Goal: Task Accomplishment & Management: Use online tool/utility

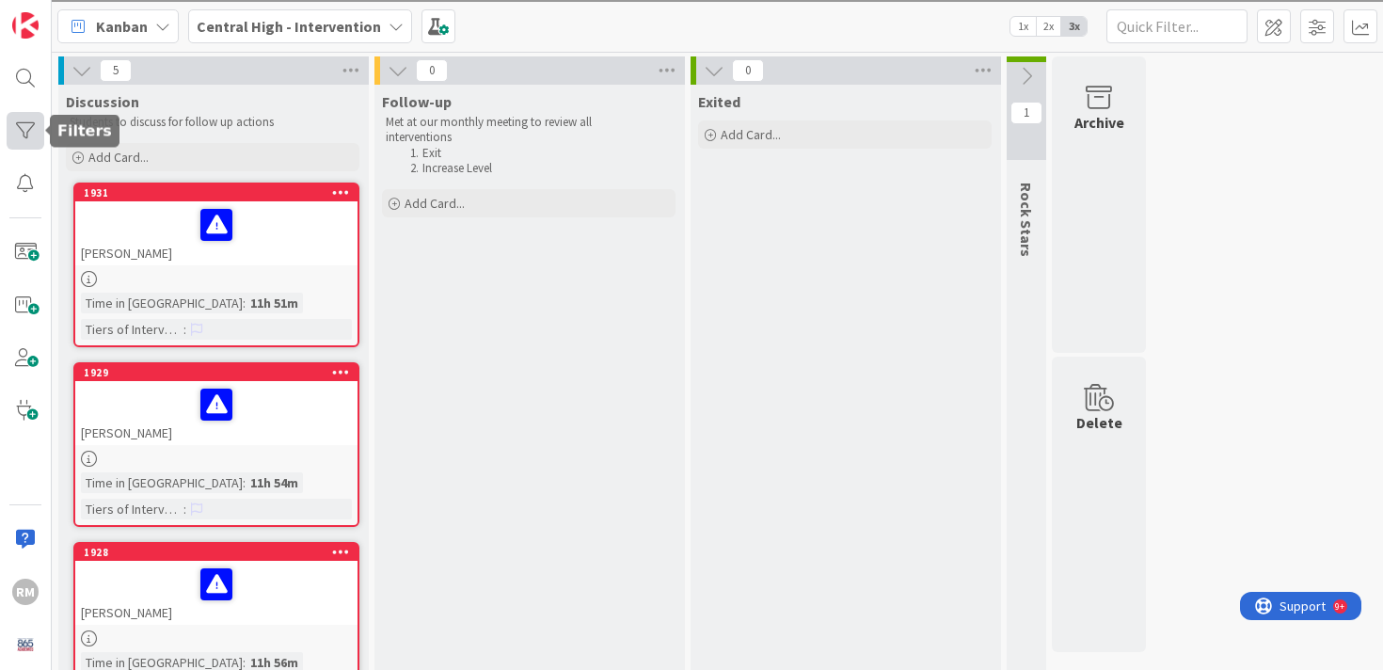
click at [31, 127] on div at bounding box center [26, 131] width 38 height 38
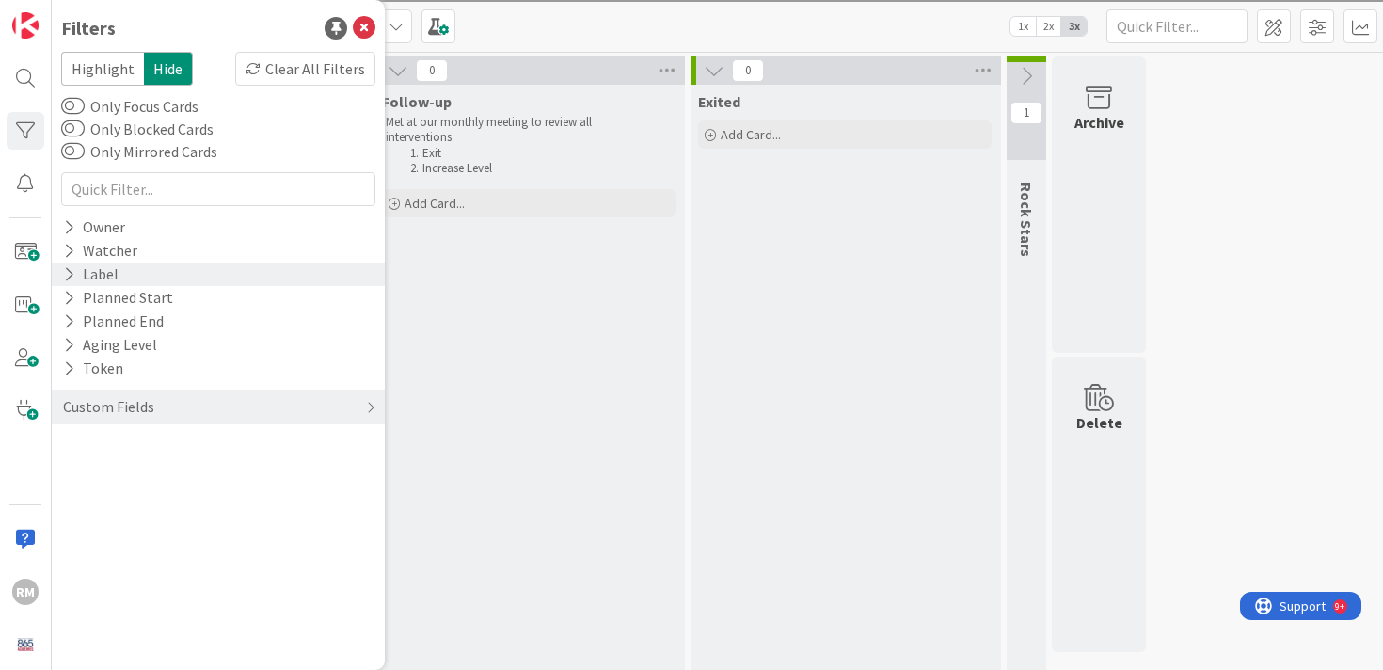
click at [117, 280] on div "Label" at bounding box center [90, 275] width 59 height 24
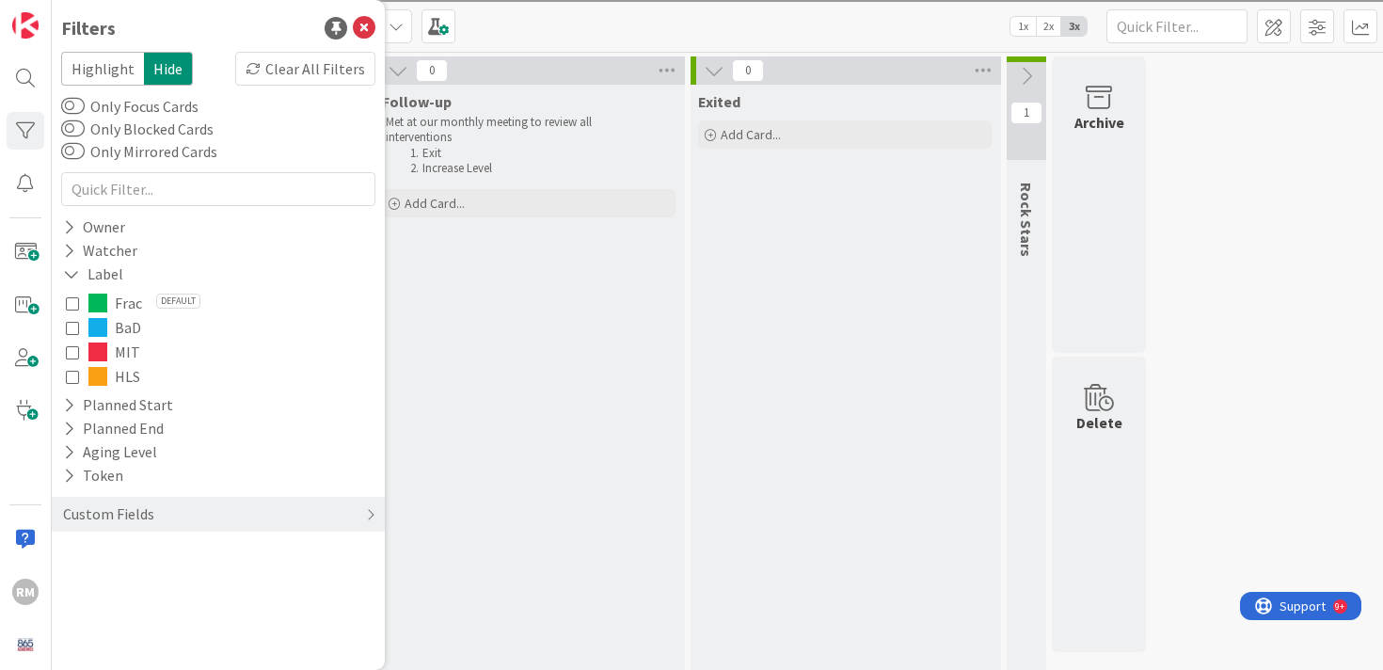
click at [74, 331] on icon at bounding box center [72, 327] width 13 height 13
click at [84, 277] on div "Label" at bounding box center [94, 275] width 66 height 24
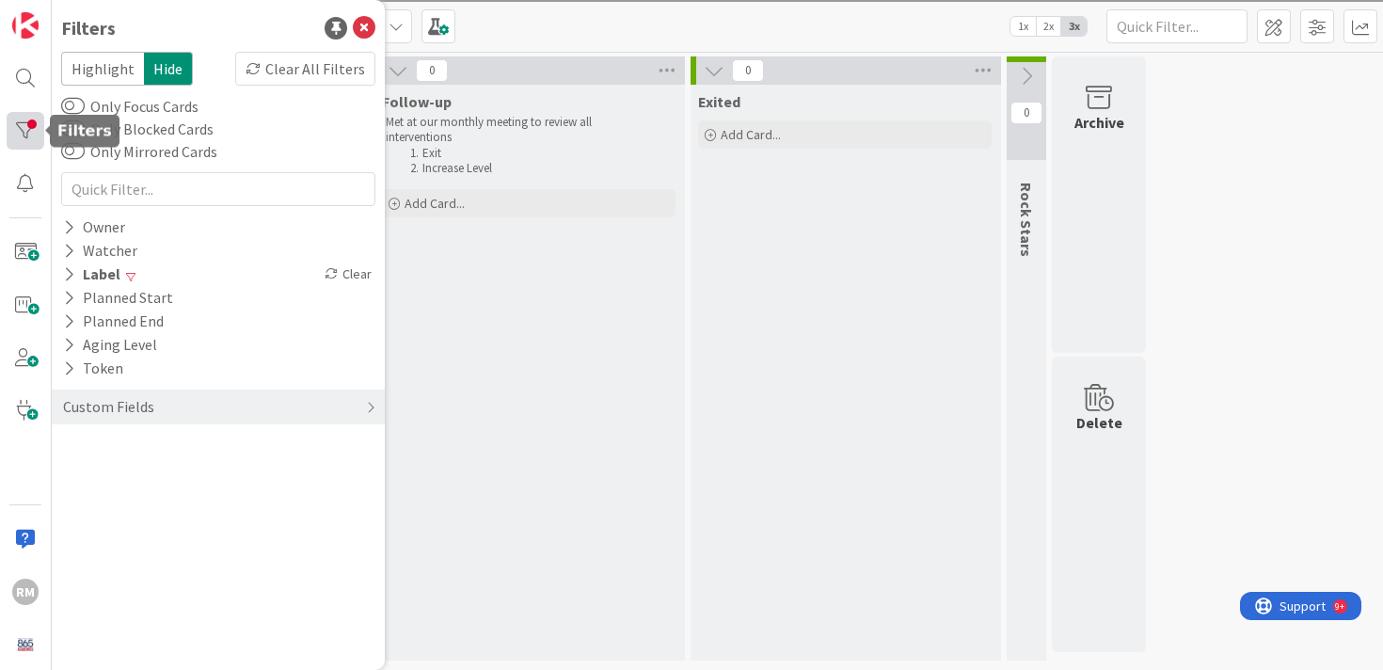
click at [22, 127] on div at bounding box center [26, 131] width 38 height 38
click at [364, 31] on icon at bounding box center [364, 28] width 23 height 23
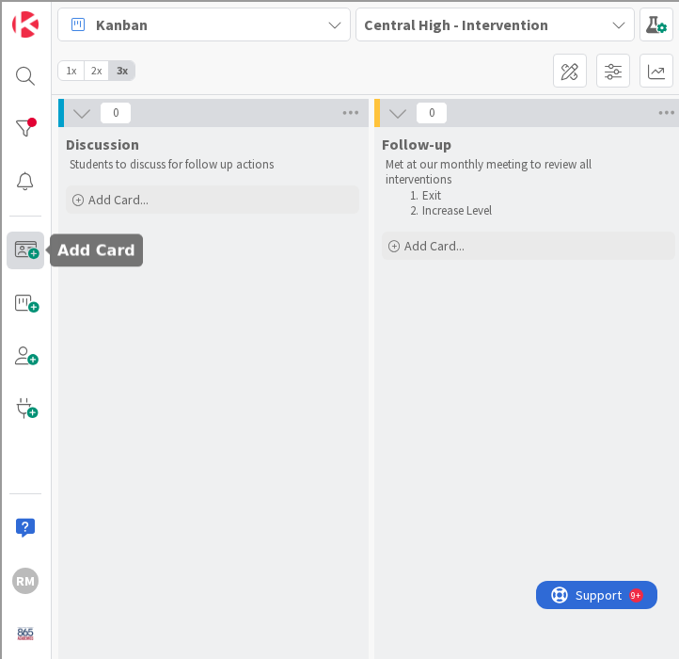
click at [31, 252] on span at bounding box center [26, 251] width 38 height 38
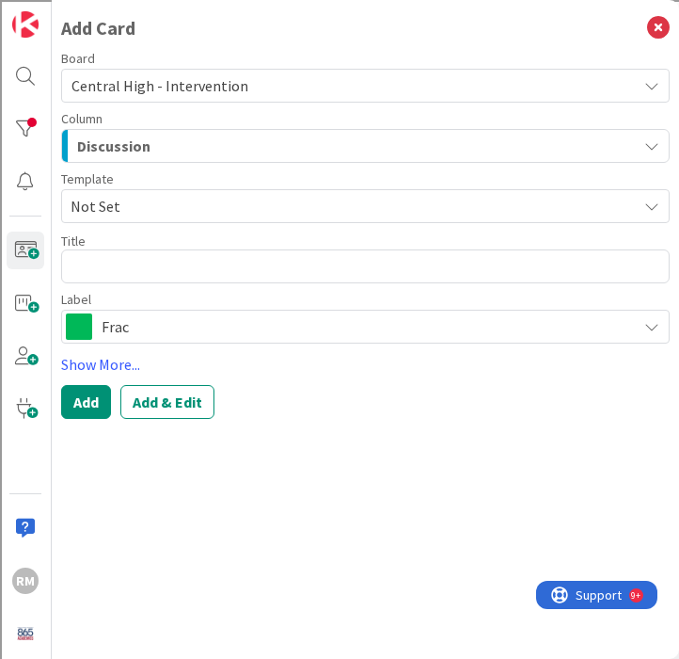
click at [135, 268] on textarea at bounding box center [365, 266] width 609 height 34
type textarea "x"
type textarea "P"
type textarea "x"
type textarea "Pa"
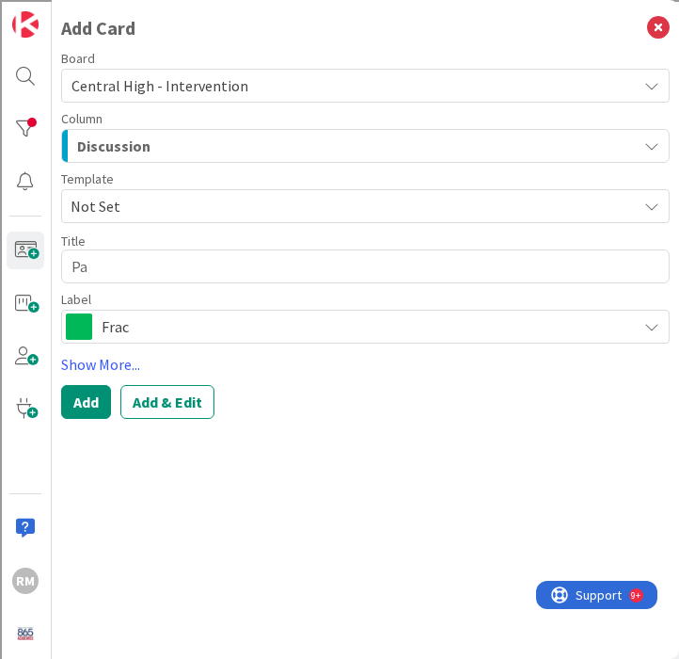
type textarea "x"
type textarea "Pao"
type textarea "x"
type textarea "Paol"
type textarea "x"
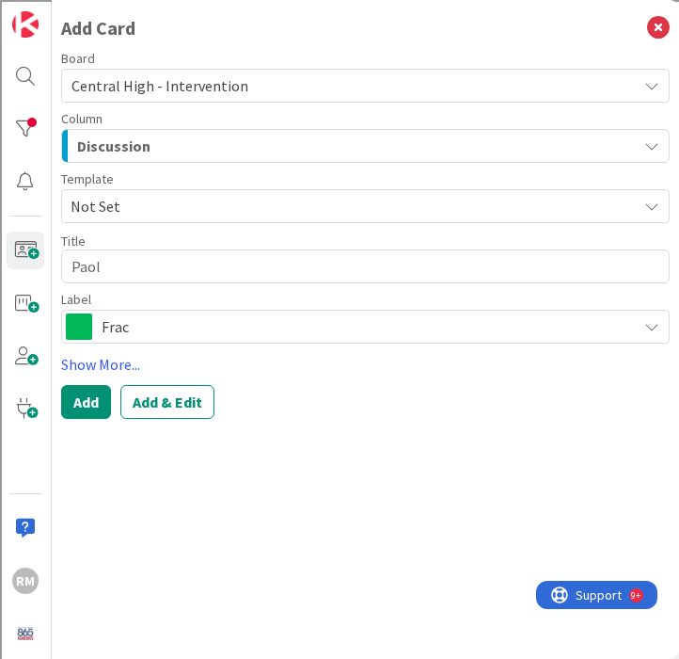
type textarea "[PERSON_NAME]"
type textarea "x"
type textarea "[PERSON_NAME]"
type textarea "x"
type textarea "[PERSON_NAME]"
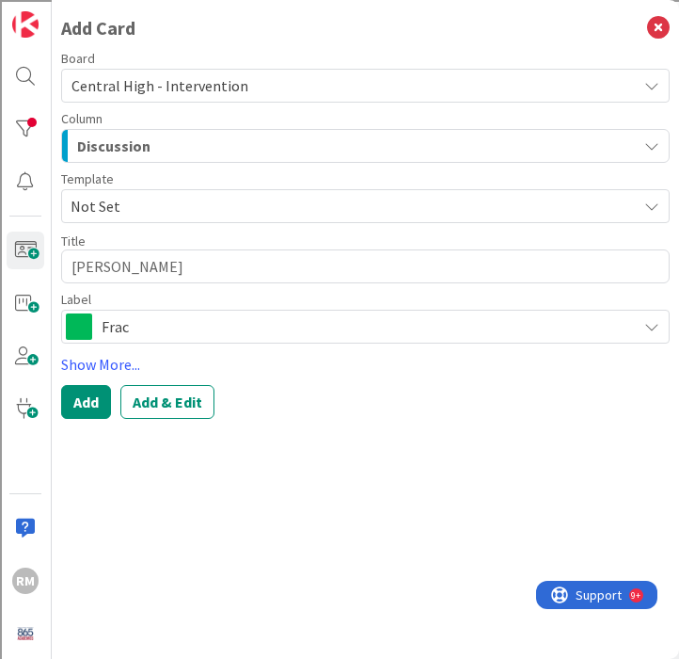
type textarea "x"
type textarea "[PERSON_NAME]"
type textarea "x"
type textarea "[PERSON_NAME]"
type textarea "x"
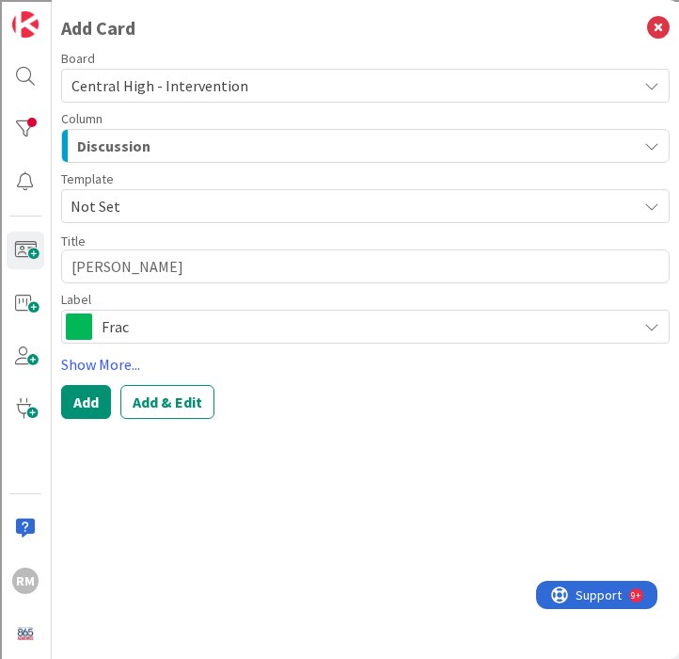
type textarea "[PERSON_NAME]"
type textarea "x"
type textarea "[PERSON_NAME]"
type textarea "x"
type textarea "[PERSON_NAME]"
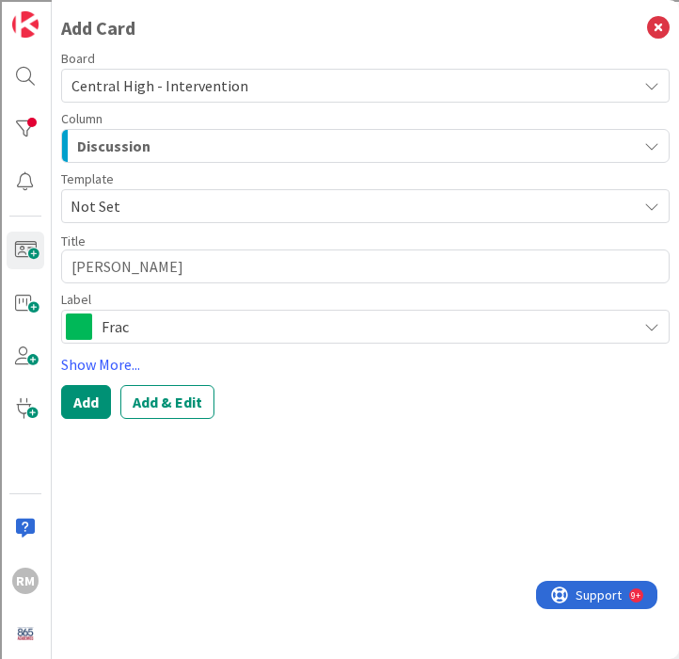
type textarea "x"
type textarea "[PERSON_NAME] L"
type textarea "x"
type textarea "[PERSON_NAME]"
type textarea "x"
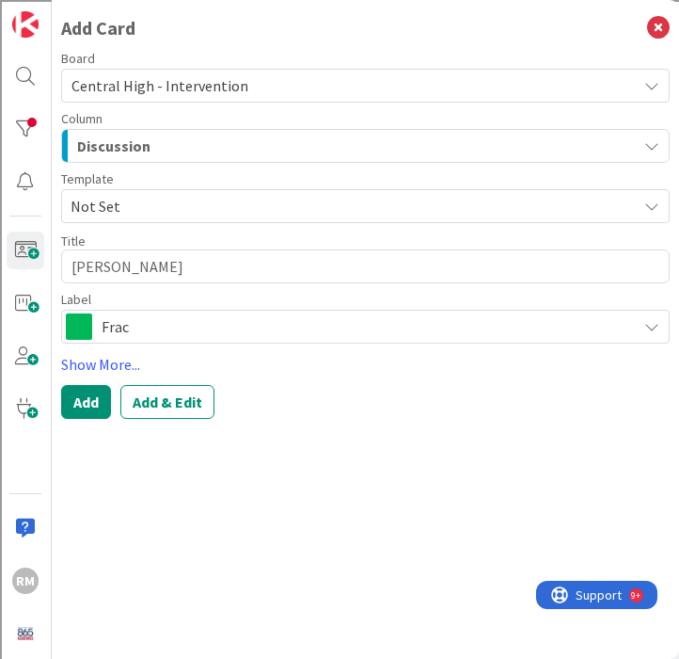
type textarea "[PERSON_NAME] Lop"
type textarea "x"
type textarea "[PERSON_NAME] [PERSON_NAME]"
type textarea "x"
type textarea "[PERSON_NAME] [PERSON_NAME]"
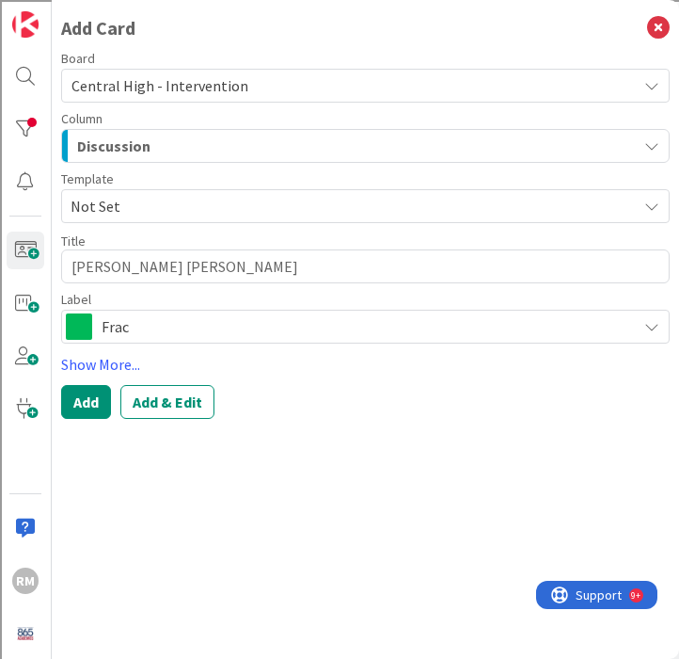
type textarea "x"
type textarea "[PERSON_NAME] [PERSON_NAME]"
type textarea "x"
type textarea "[PERSON_NAME]"
click at [158, 334] on span "Frac" at bounding box center [365, 326] width 526 height 26
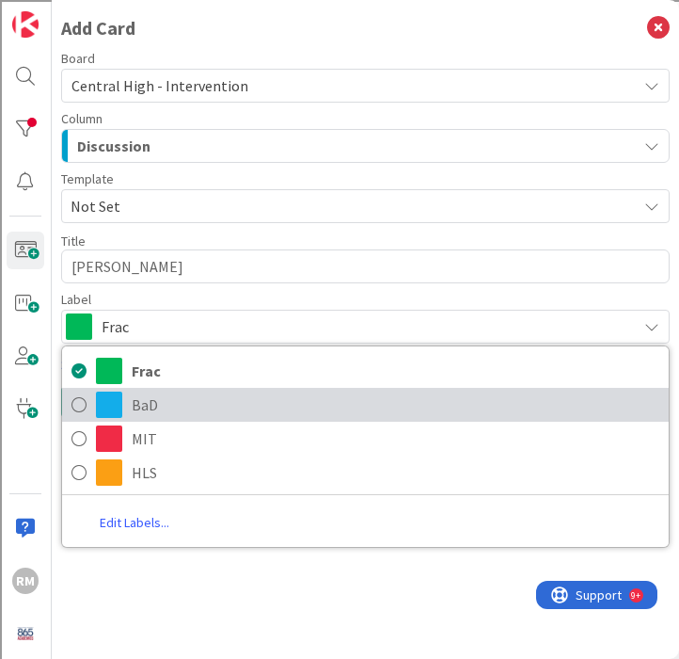
click at [155, 397] on span "BaD" at bounding box center [396, 405] width 528 height 28
type textarea "x"
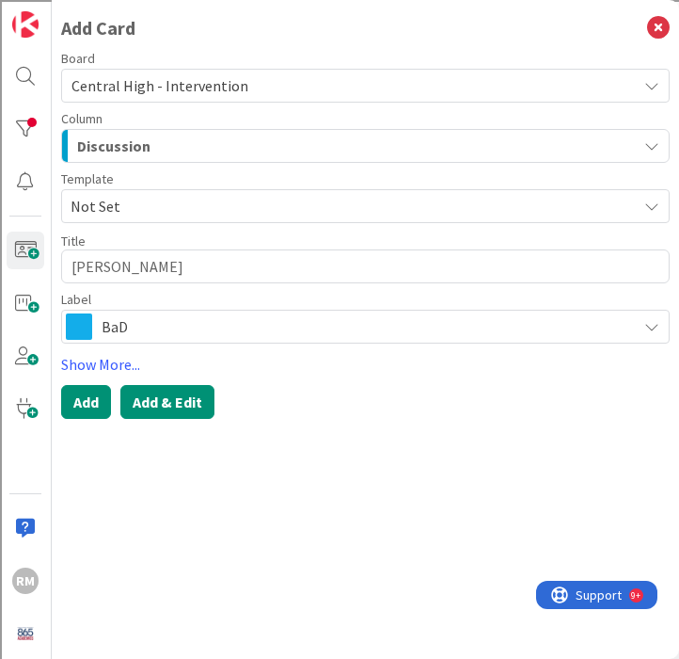
click at [175, 399] on button "Add & Edit" at bounding box center [167, 402] width 94 height 34
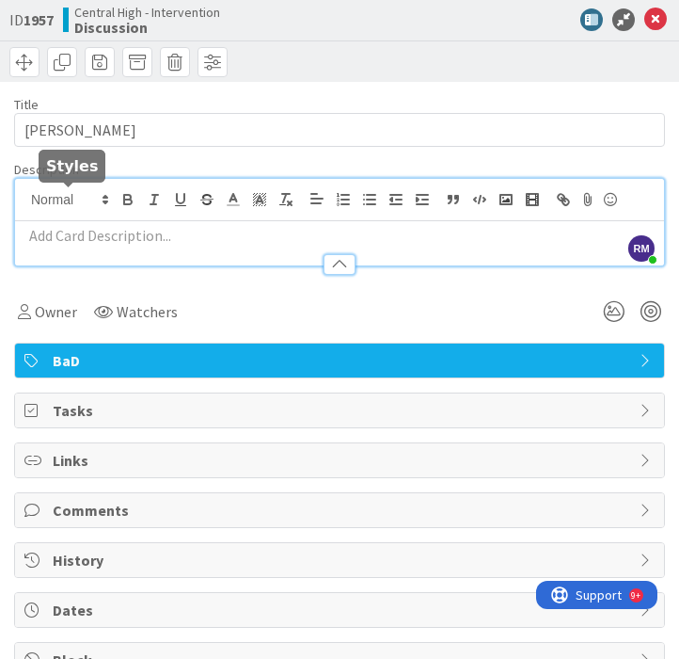
click at [63, 198] on div "[PERSON_NAME] [PERSON_NAME] just joined" at bounding box center [339, 222] width 649 height 87
click at [59, 246] on div at bounding box center [339, 256] width 649 height 20
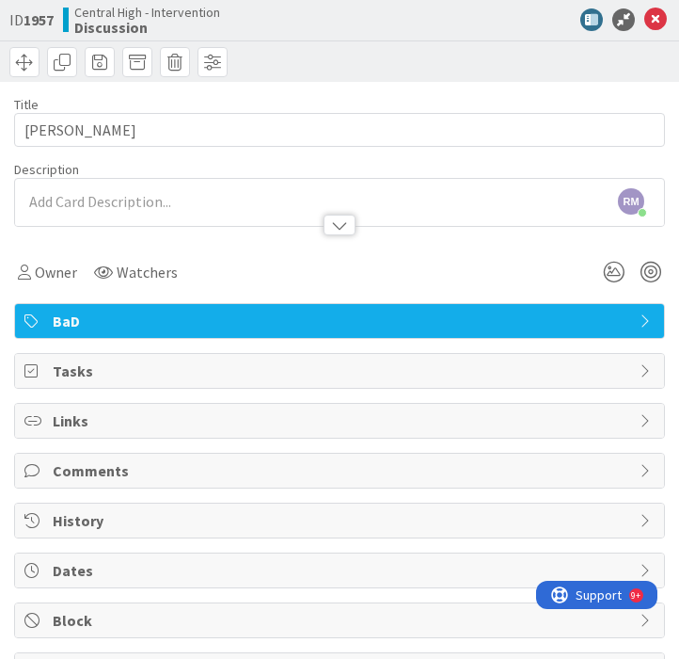
click at [67, 204] on p at bounding box center [339, 202] width 631 height 22
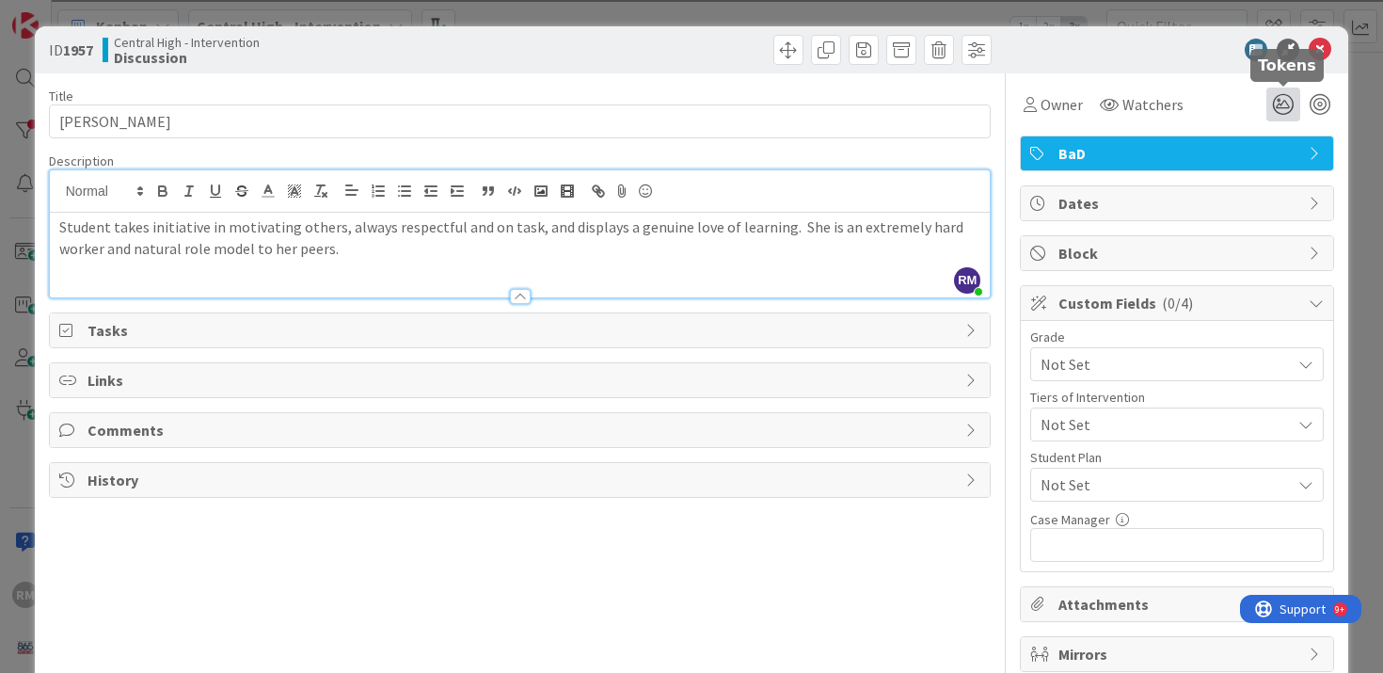
click at [1286, 104] on icon at bounding box center [1284, 105] width 34 height 34
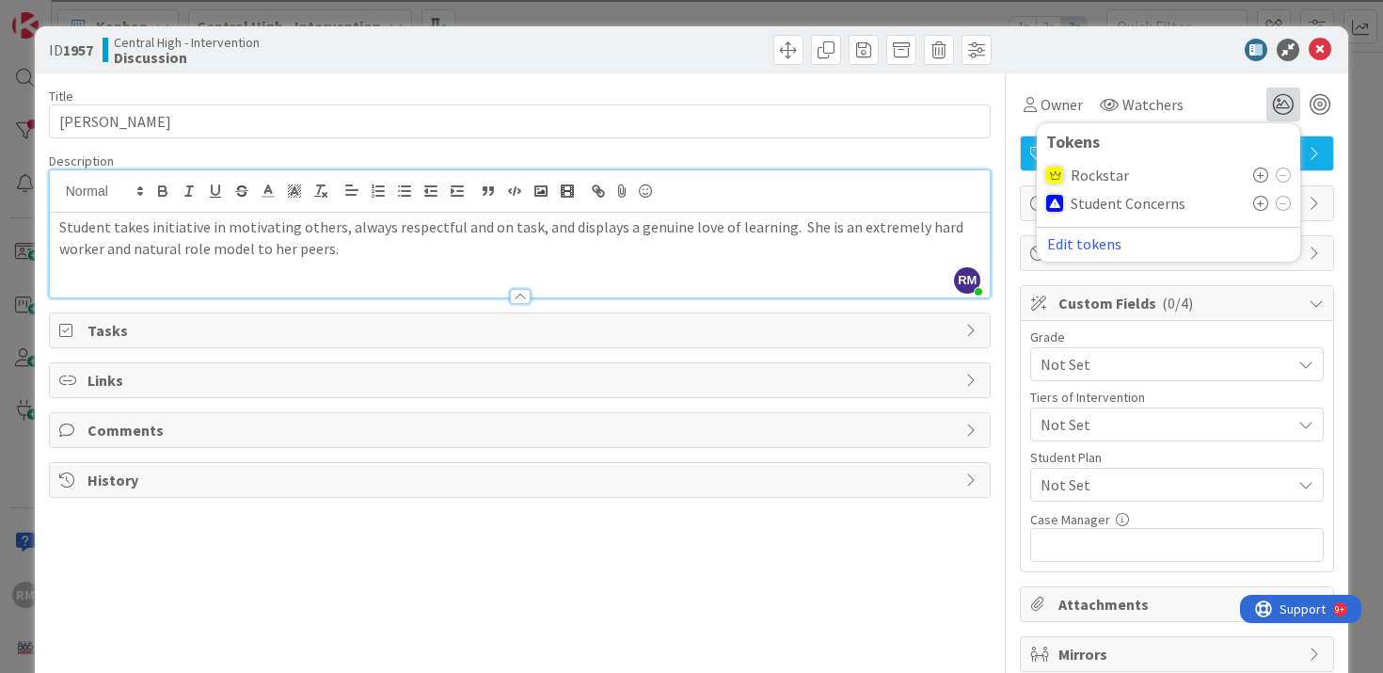
click at [1260, 176] on icon at bounding box center [1261, 175] width 15 height 15
click at [1276, 107] on icon "1" at bounding box center [1284, 105] width 34 height 34
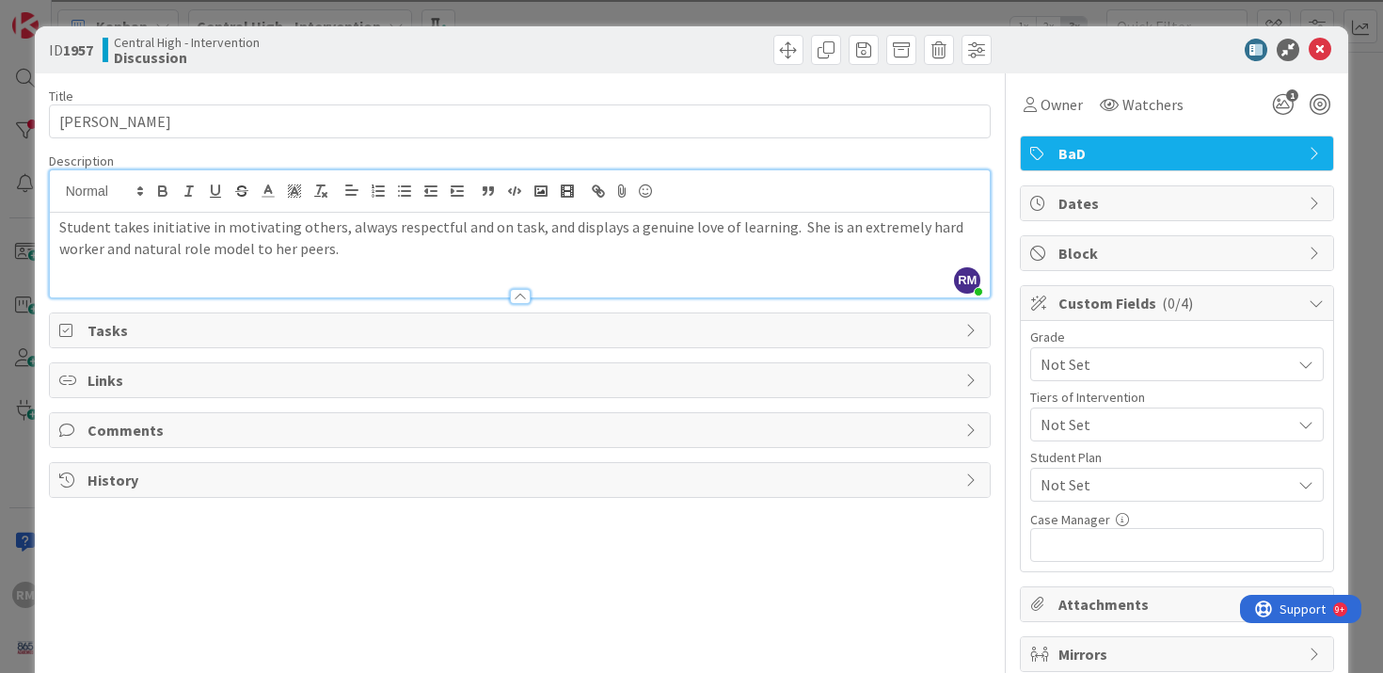
click at [349, 255] on p "Student takes initiative in motivating others, always respectful and on task, a…" at bounding box center [520, 237] width 922 height 42
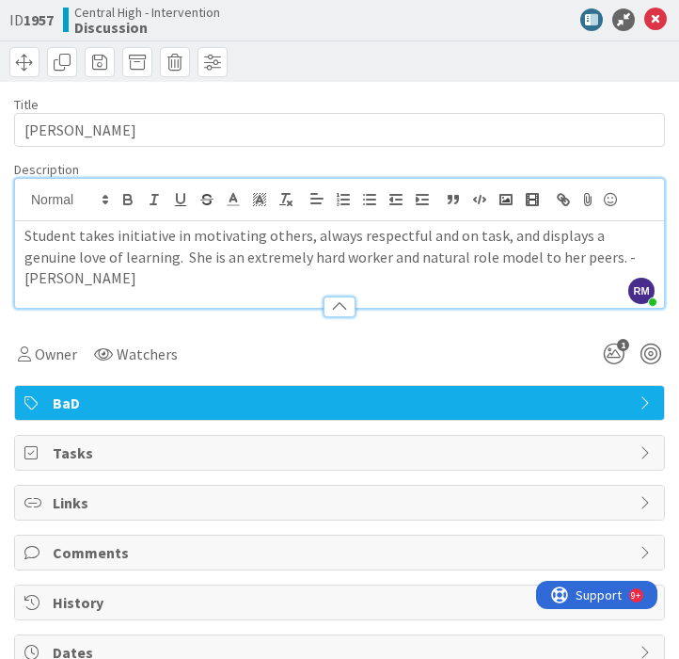
click at [23, 236] on div "Student takes initiative in motivating others, always respectful and on task, a…" at bounding box center [339, 264] width 649 height 87
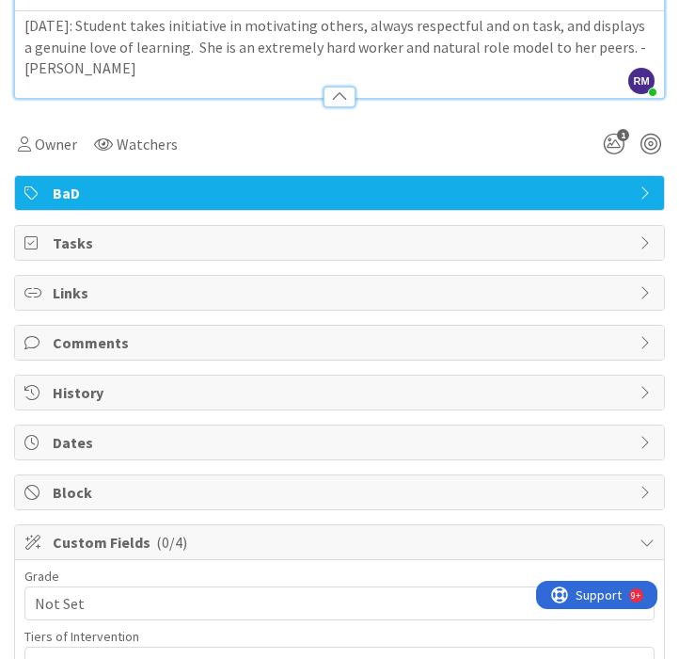
scroll to position [214, 0]
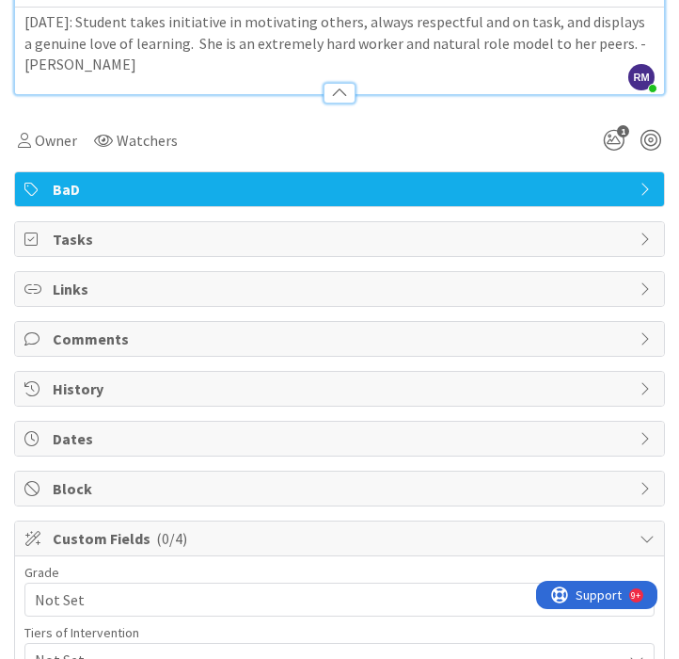
click at [220, 186] on span "BaD" at bounding box center [342, 189] width 578 height 23
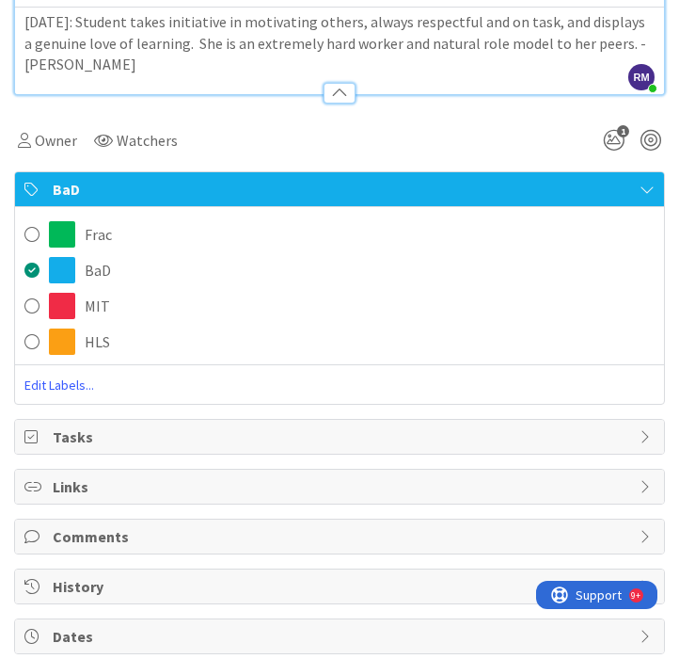
click at [220, 186] on span "BaD" at bounding box center [342, 189] width 578 height 23
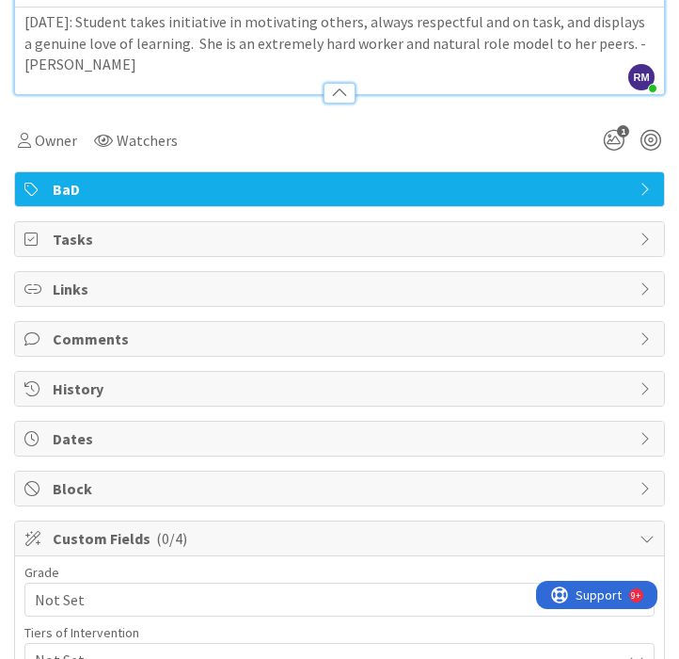
click at [194, 238] on span "Tasks" at bounding box center [342, 239] width 578 height 23
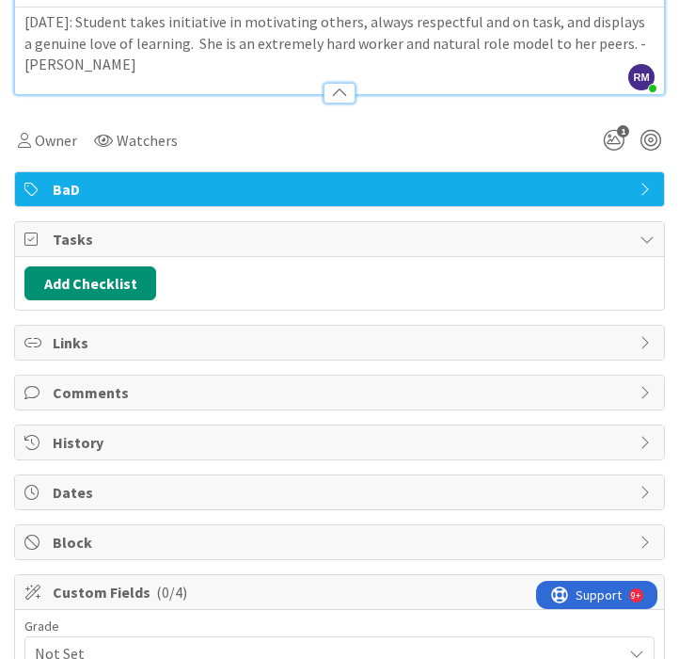
click at [194, 238] on span "Tasks" at bounding box center [342, 239] width 578 height 23
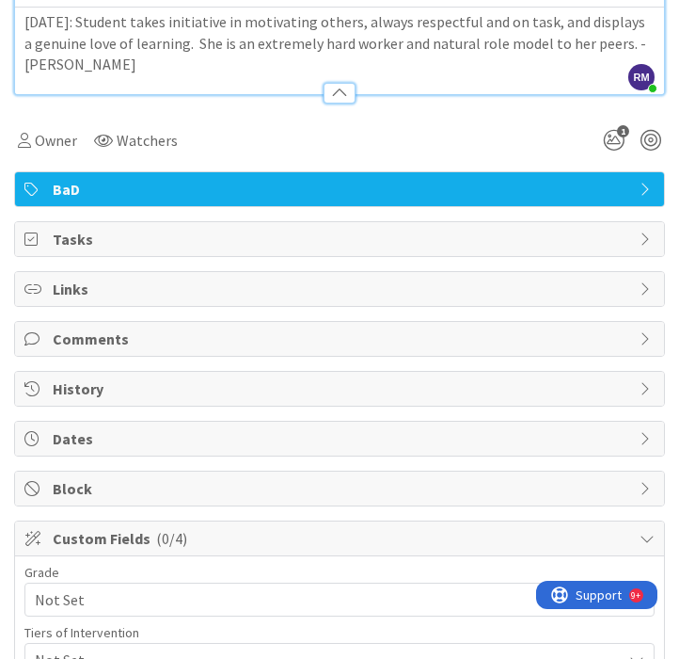
click at [175, 288] on span "Links" at bounding box center [342, 289] width 578 height 23
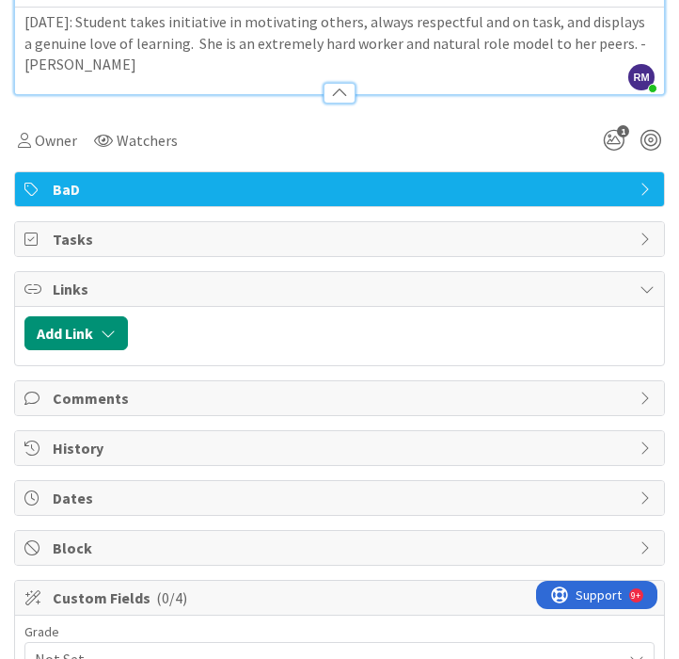
click at [175, 288] on span "Links" at bounding box center [342, 289] width 578 height 23
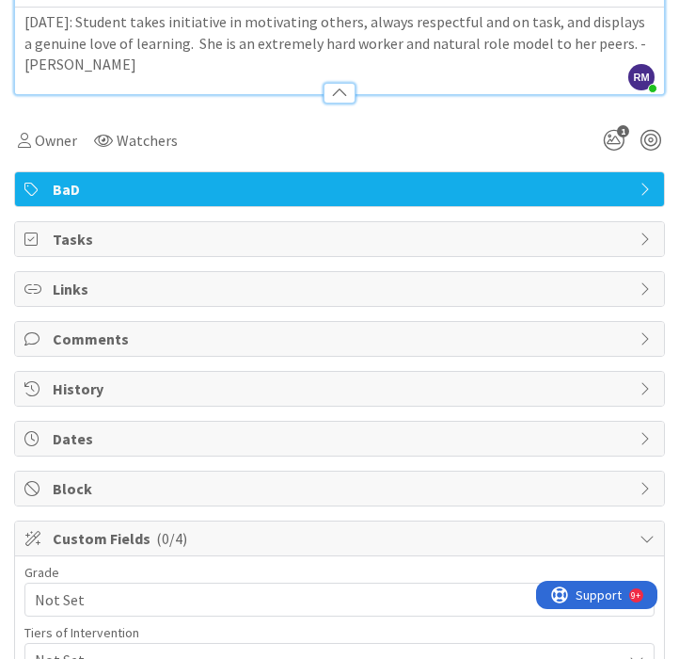
click at [172, 338] on span "Comments" at bounding box center [342, 339] width 578 height 23
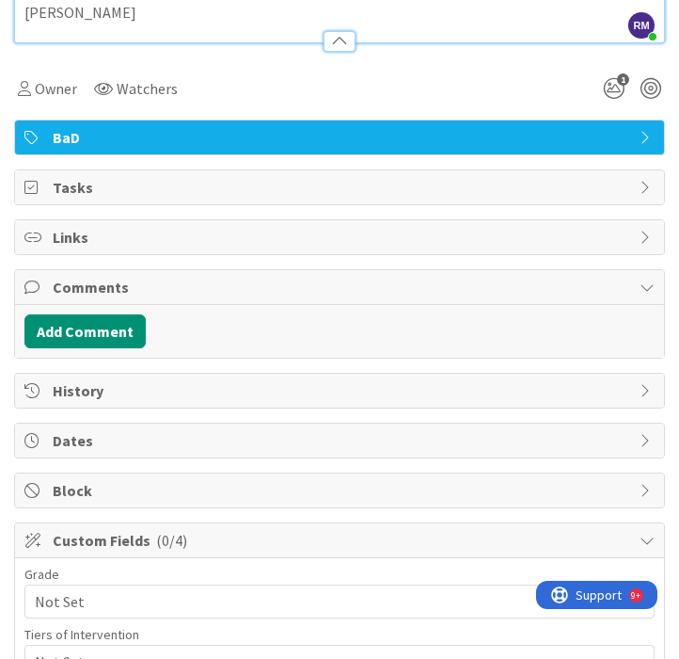
click at [191, 289] on span "Comments" at bounding box center [342, 287] width 578 height 23
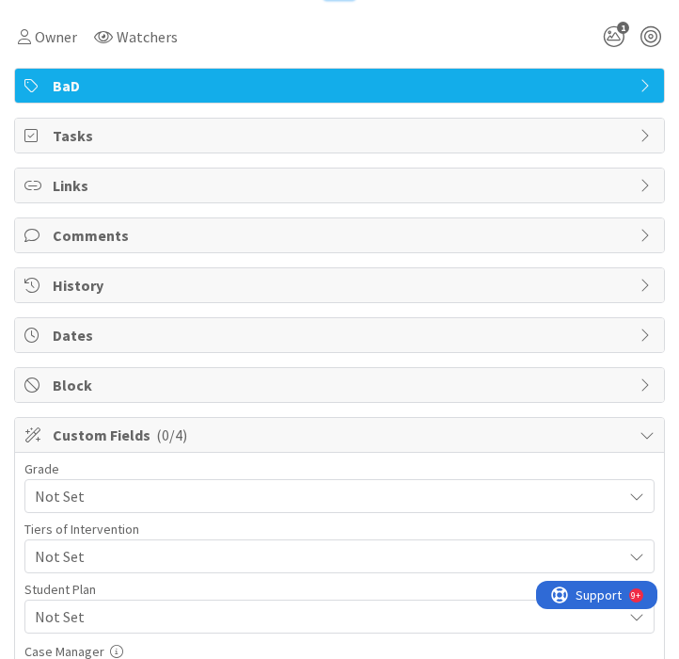
scroll to position [327, 0]
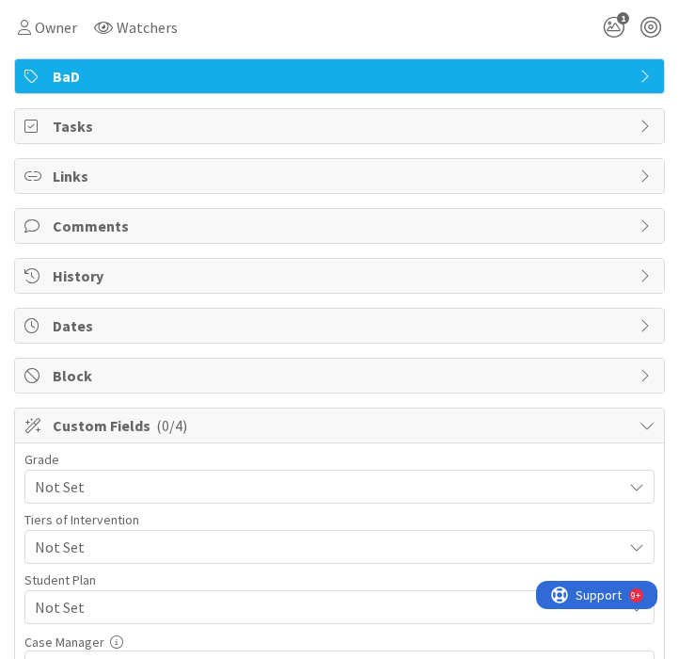
click at [191, 274] on span "History" at bounding box center [342, 275] width 578 height 23
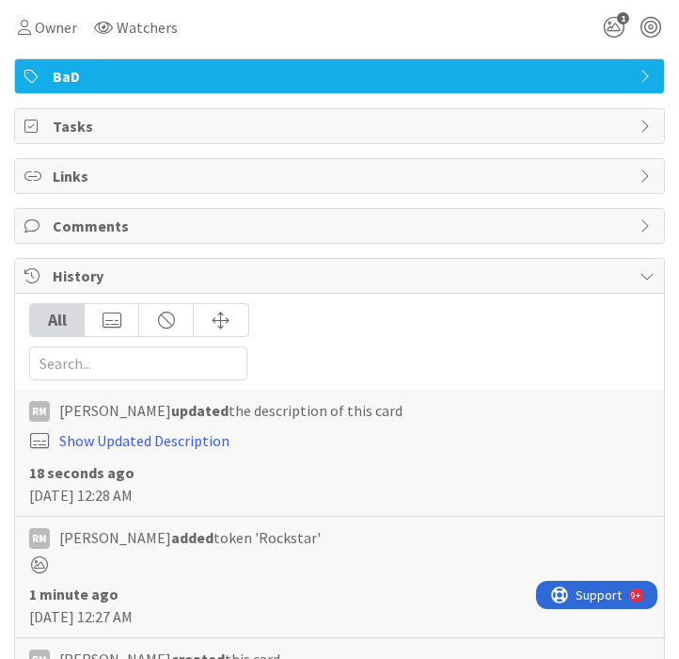
click at [191, 274] on span "History" at bounding box center [342, 275] width 578 height 23
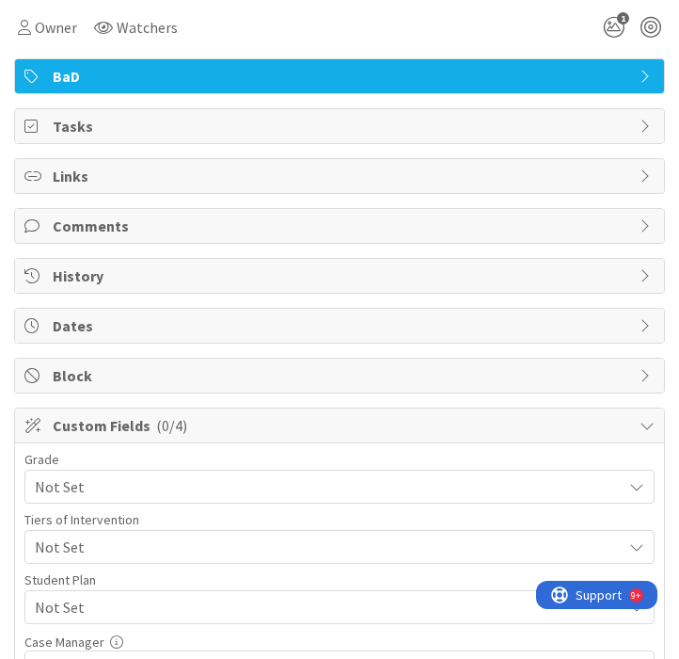
click at [202, 326] on span "Dates" at bounding box center [342, 325] width 578 height 23
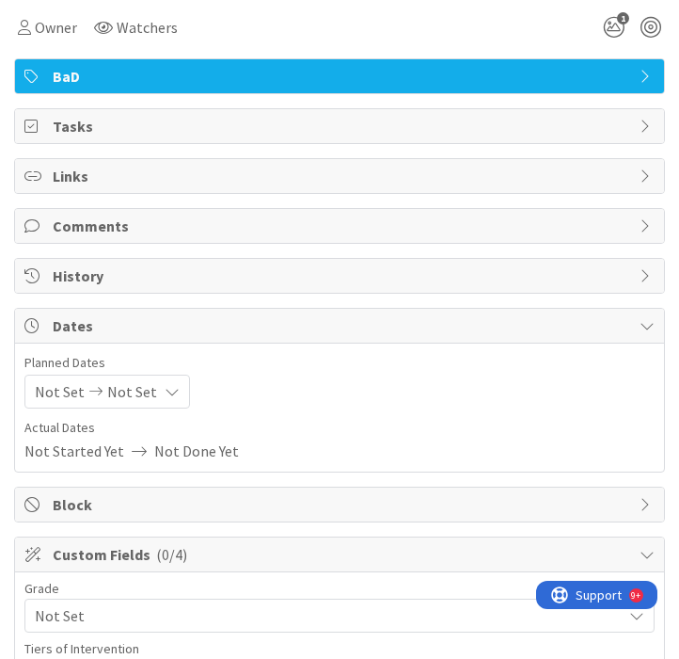
click at [202, 326] on span "Dates" at bounding box center [342, 325] width 578 height 23
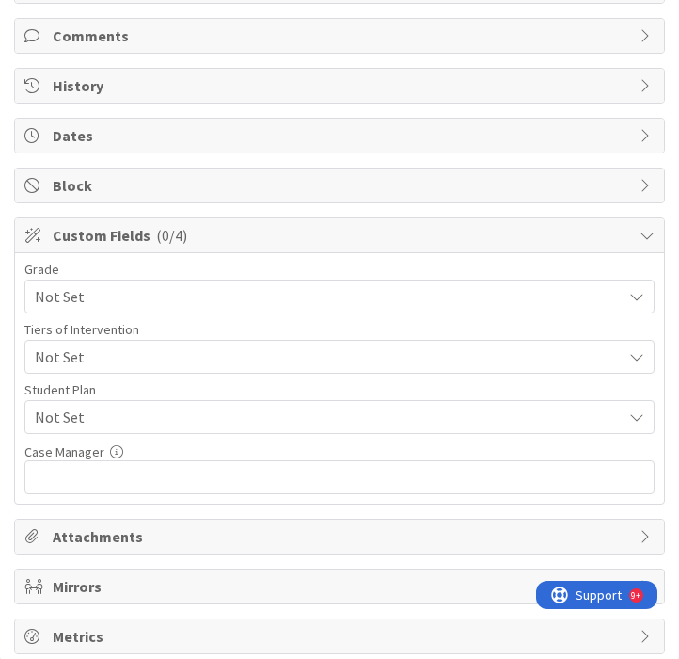
scroll to position [526, 0]
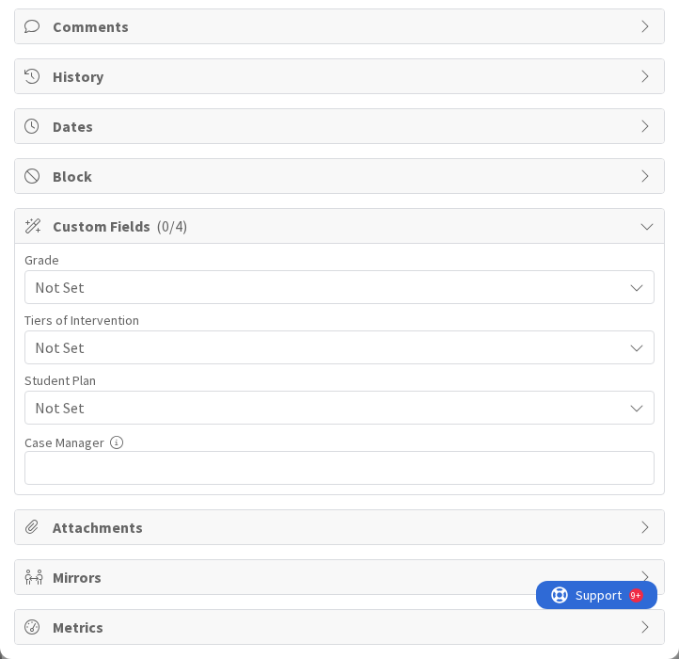
click at [219, 288] on span "Not Set" at bounding box center [324, 287] width 578 height 26
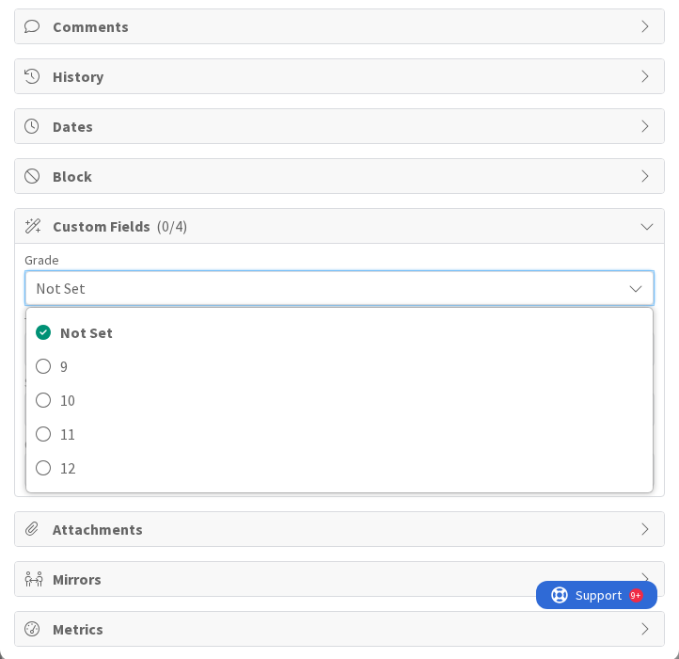
click at [219, 288] on span "Not Set" at bounding box center [324, 288] width 576 height 26
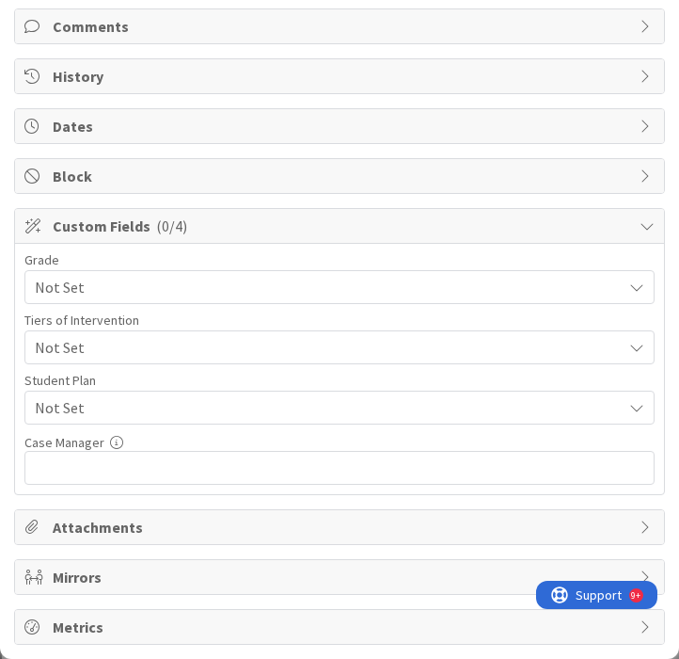
click at [281, 226] on span "Custom Fields ( 0/4 )" at bounding box center [342, 226] width 578 height 23
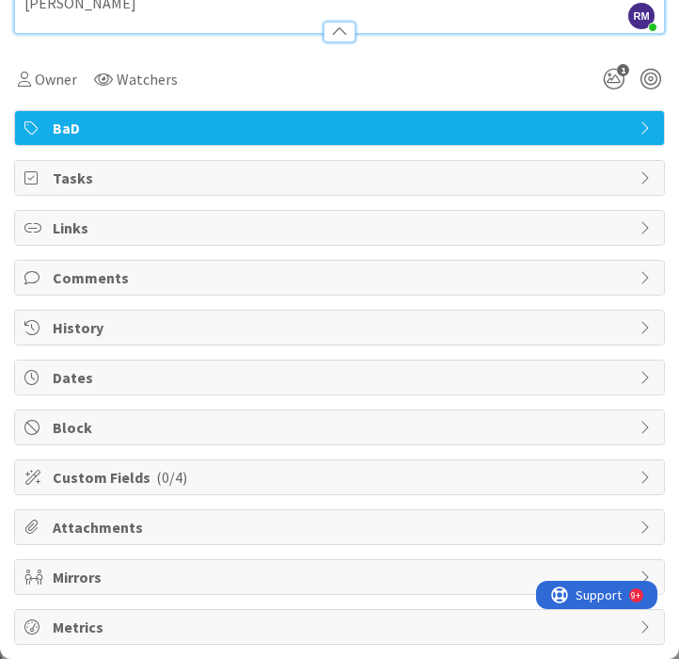
scroll to position [0, 0]
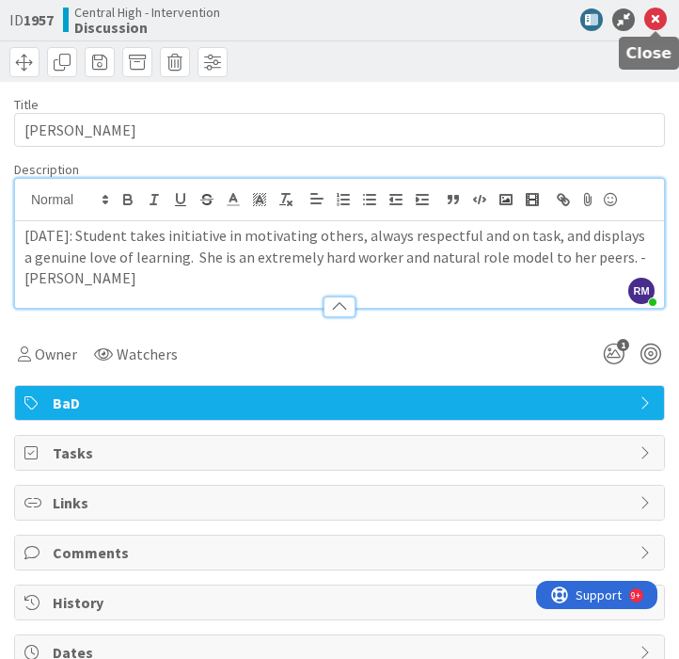
click at [652, 24] on icon at bounding box center [656, 19] width 23 height 23
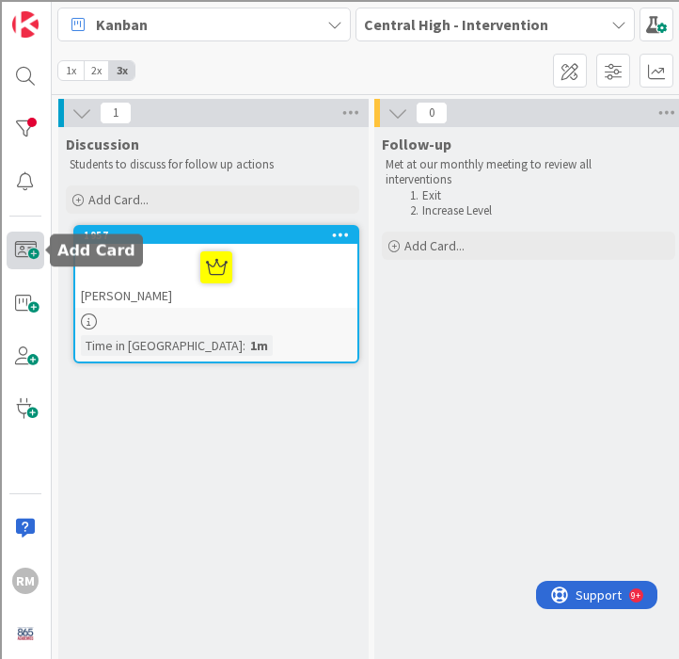
click at [23, 250] on span at bounding box center [26, 251] width 38 height 38
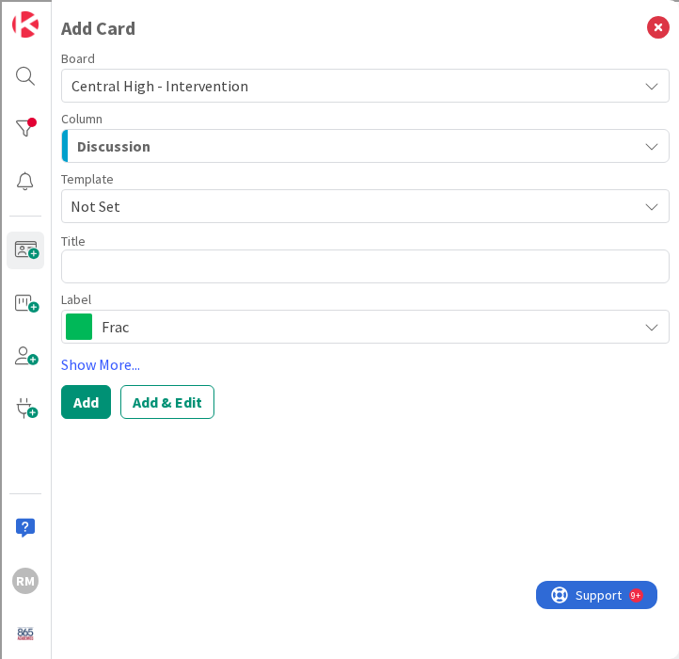
click at [119, 273] on textarea at bounding box center [365, 266] width 609 height 34
type textarea "x"
type textarea "A"
type textarea "x"
type textarea "Al"
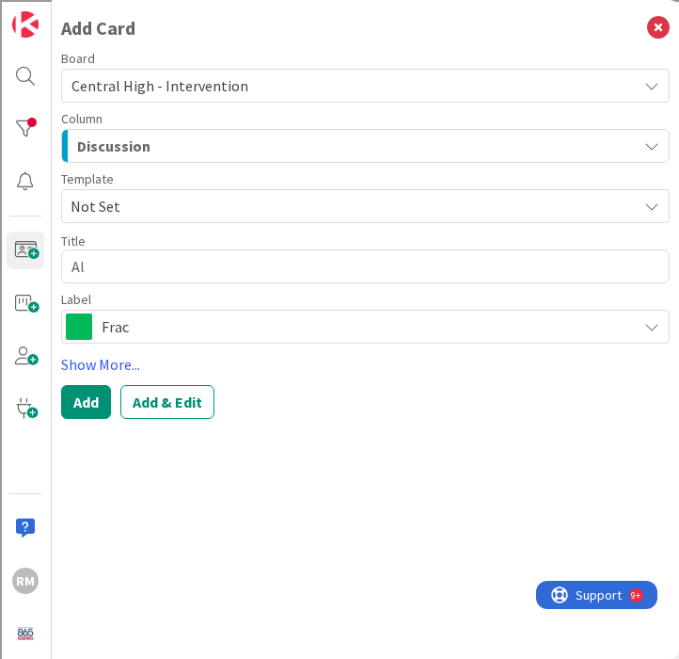
type textarea "x"
type textarea "All"
type textarea "x"
type textarea "Ally"
type textarea "x"
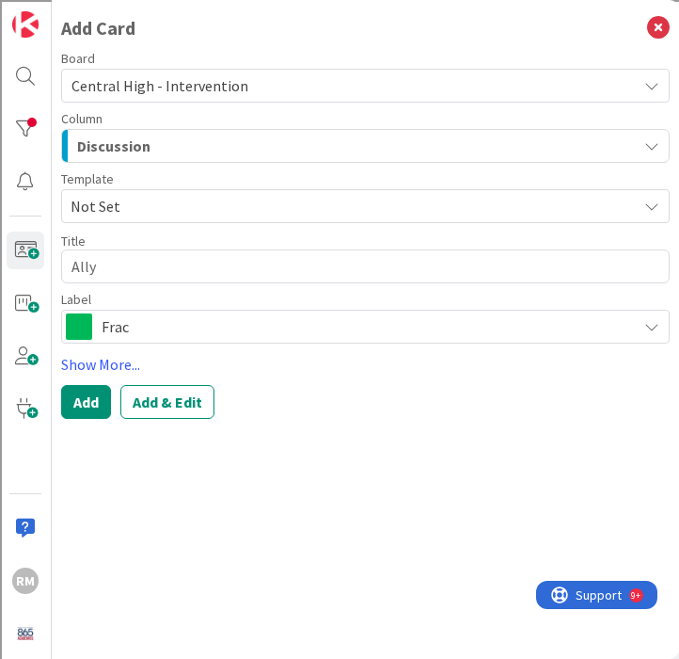
type textarea "Ally"
type textarea "x"
type textarea "Ally B"
type textarea "x"
type textarea "Ally Br"
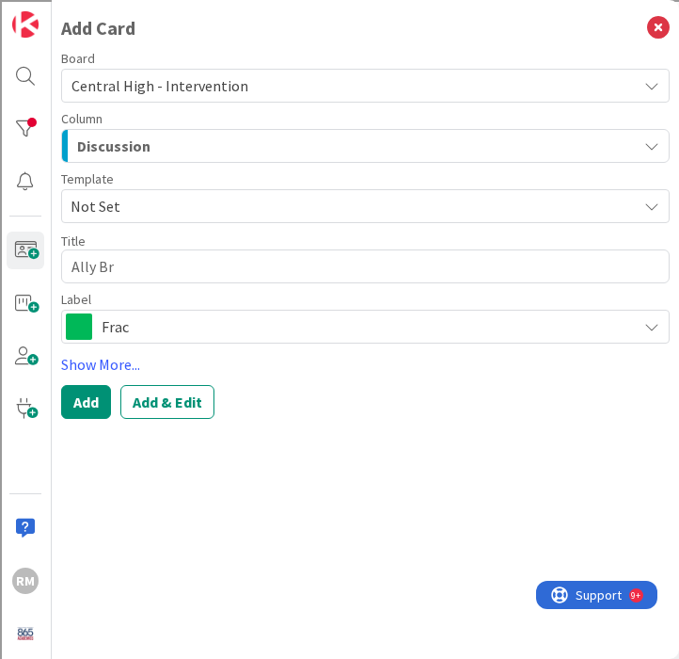
type textarea "x"
type textarea "Ally Bry"
type textarea "x"
type textarea "Ally Brya"
type textarea "x"
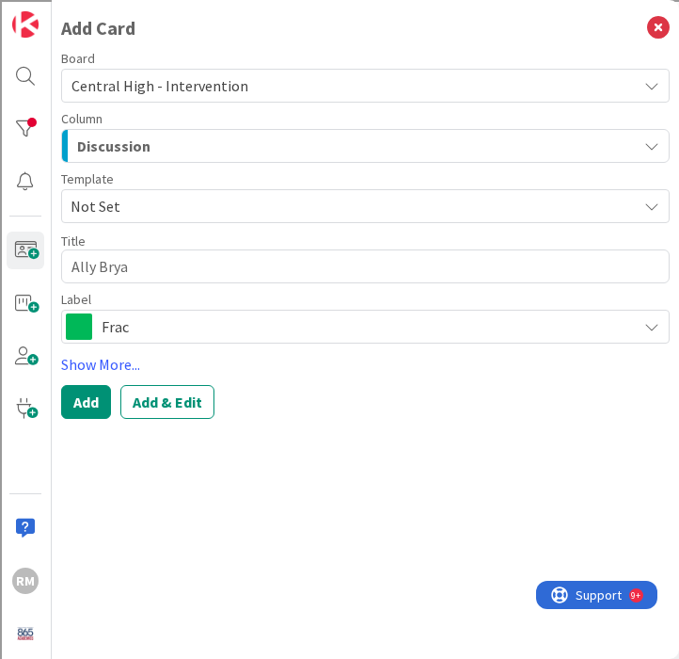
type textarea "[PERSON_NAME]"
type textarea "x"
type textarea "[PERSON_NAME]"
click at [122, 328] on span "Frac" at bounding box center [365, 326] width 526 height 26
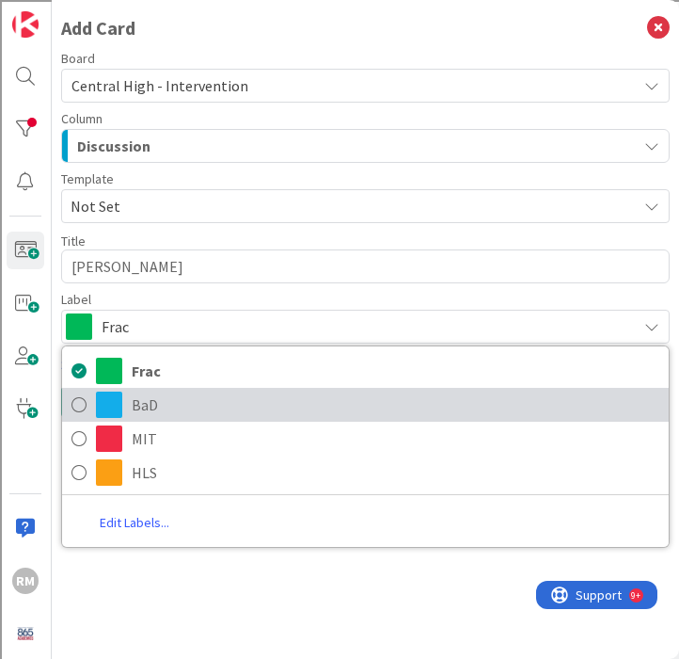
click at [128, 399] on link "BaD" at bounding box center [365, 405] width 607 height 34
type textarea "x"
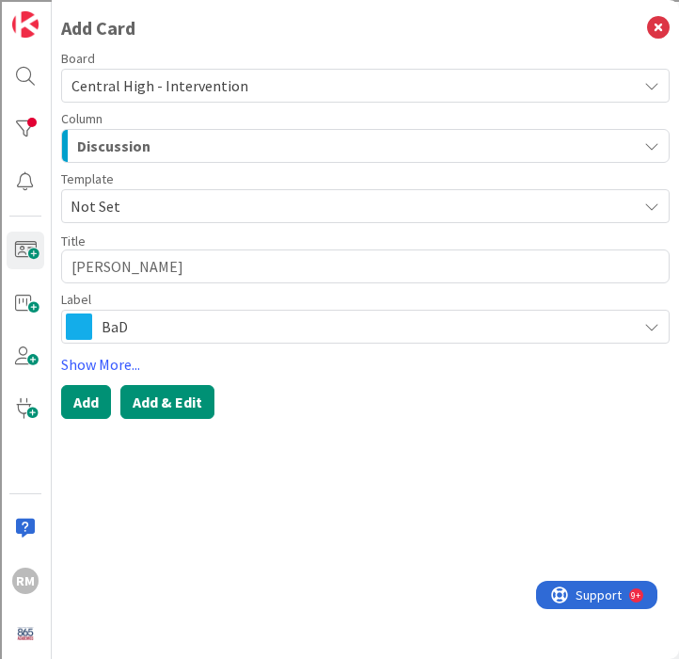
click at [181, 409] on button "Add & Edit" at bounding box center [167, 402] width 94 height 34
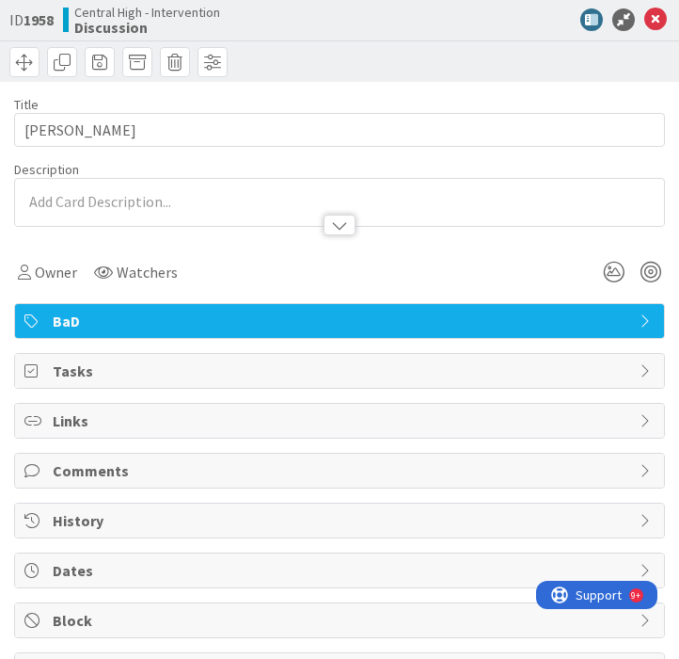
click at [80, 196] on p at bounding box center [339, 202] width 631 height 22
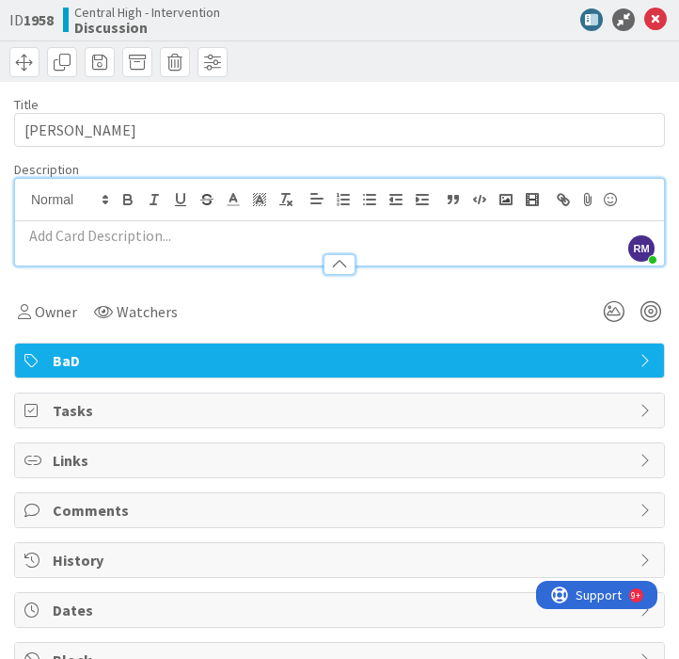
click at [70, 232] on p at bounding box center [339, 236] width 631 height 22
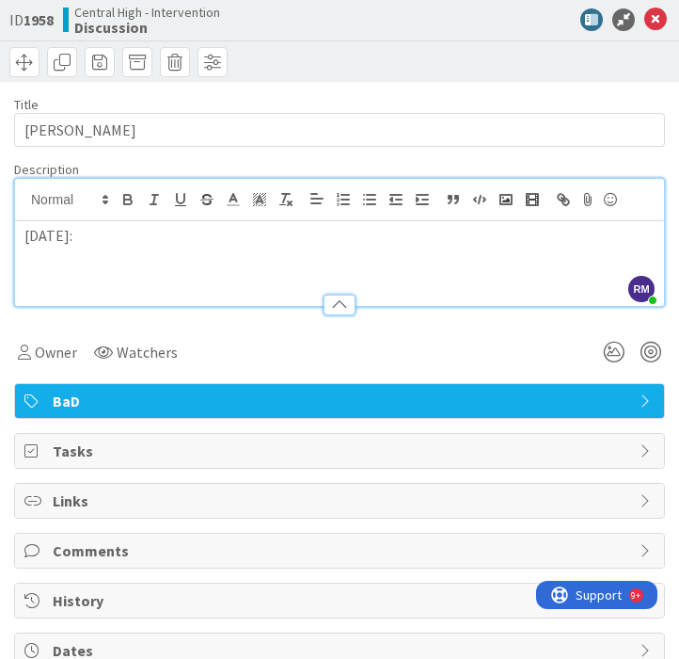
click at [115, 244] on p "[DATE]:" at bounding box center [339, 236] width 631 height 22
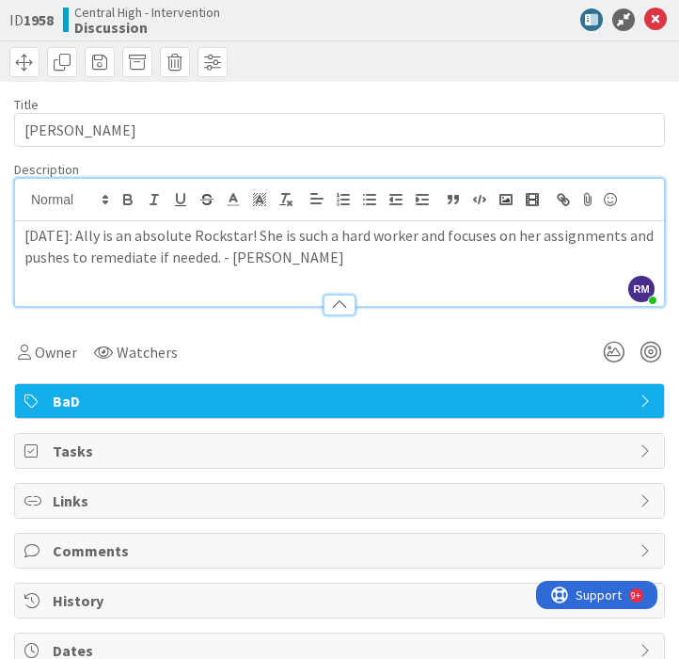
click at [494, 351] on div "Owner Watchers" at bounding box center [339, 352] width 651 height 34
click at [617, 351] on icon at bounding box center [615, 352] width 34 height 34
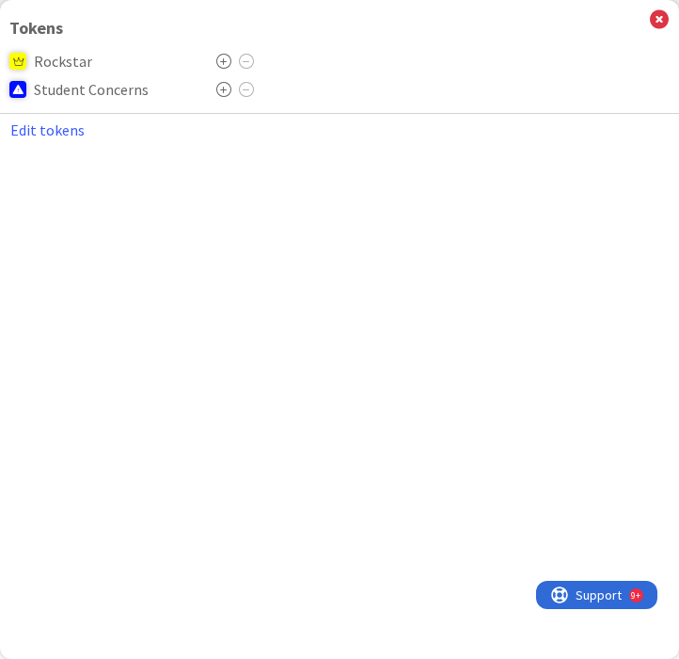
click at [223, 61] on icon at bounding box center [223, 61] width 15 height 15
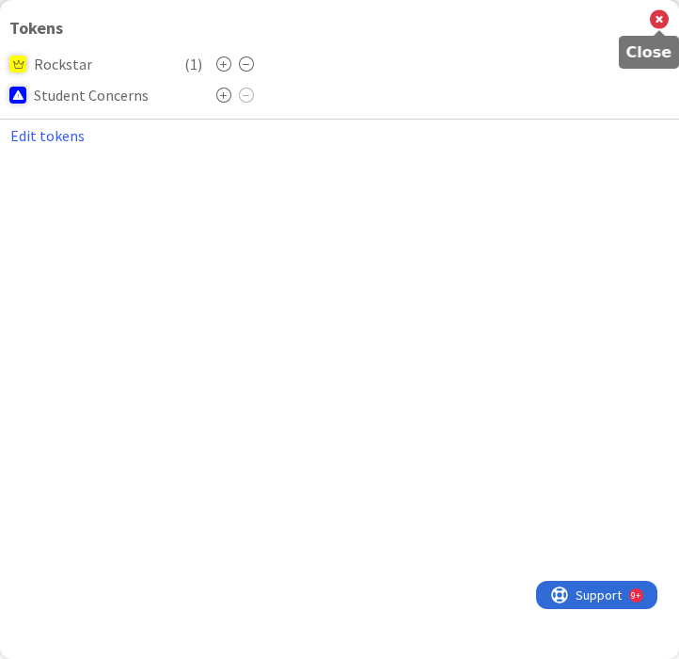
click at [658, 23] on icon at bounding box center [659, 19] width 19 height 21
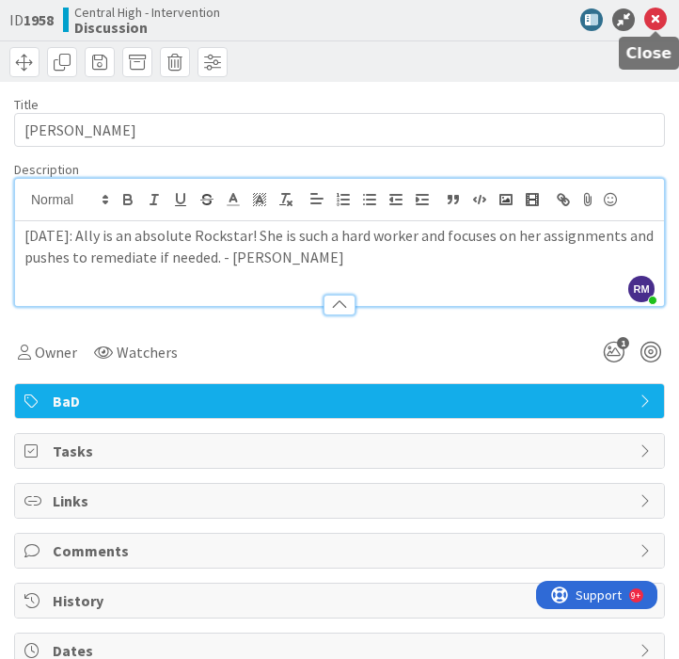
click at [654, 24] on icon at bounding box center [656, 19] width 23 height 23
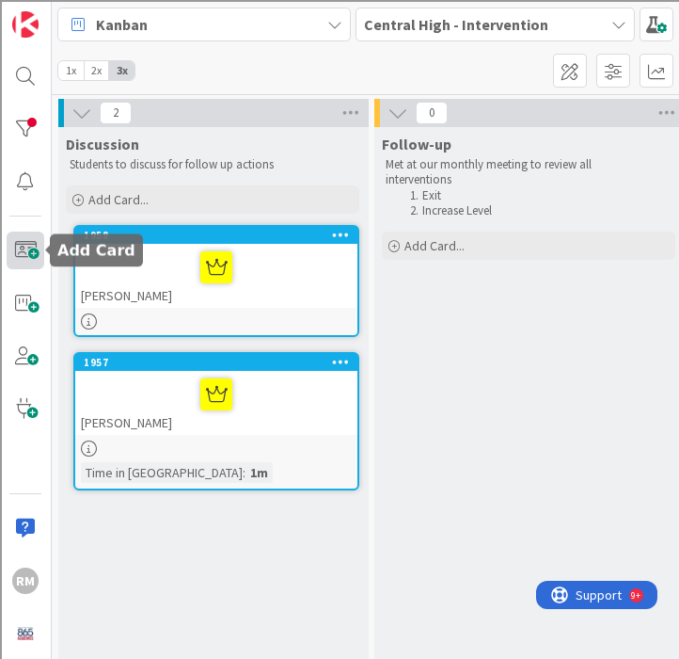
click at [32, 250] on span at bounding box center [26, 251] width 38 height 38
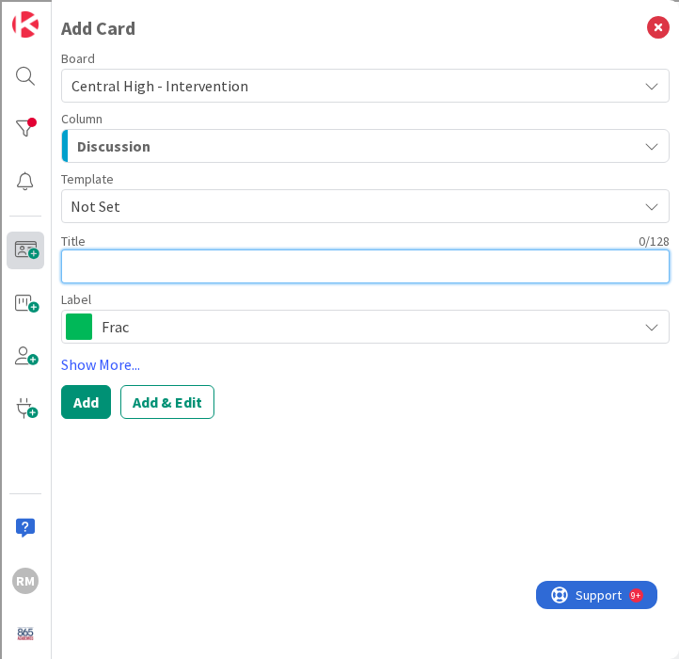
type textarea "x"
type textarea "L"
type textarea "x"
type textarea "La"
type textarea "x"
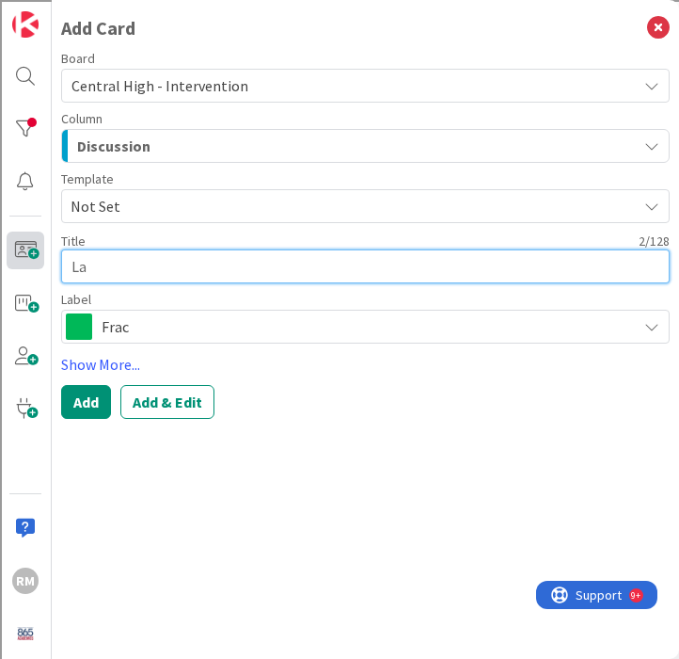
type textarea "Lay"
type textarea "x"
type textarea "Layn"
type textarea "x"
type textarea "[PERSON_NAME]"
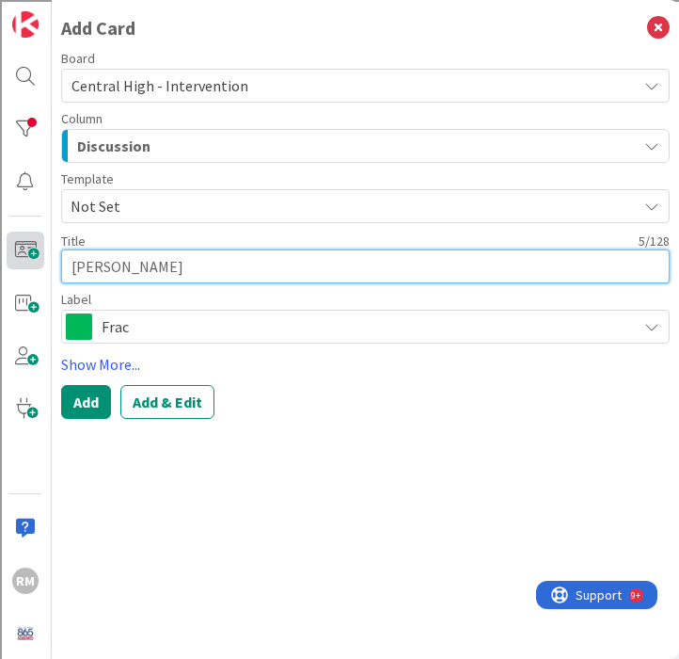
type textarea "x"
type textarea "[PERSON_NAME]"
type textarea "x"
type textarea "[PERSON_NAME]"
type textarea "x"
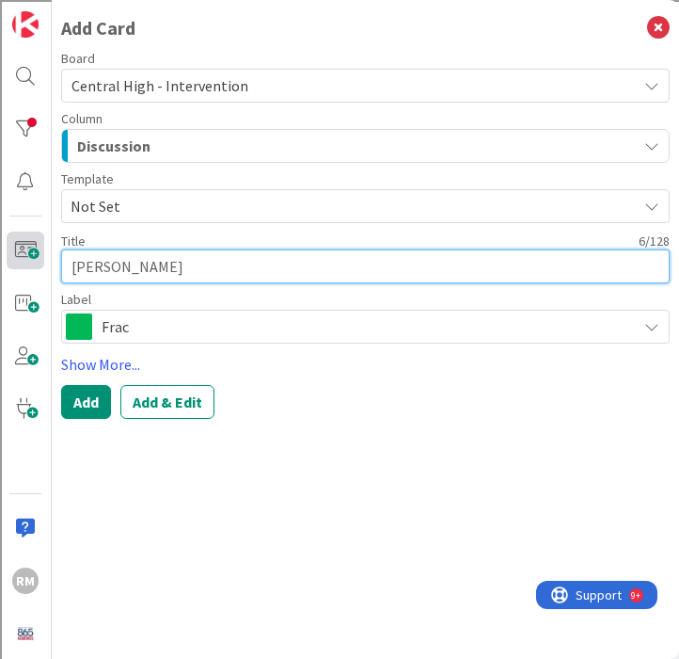
type textarea "[PERSON_NAME]"
type textarea "x"
type textarea "[PERSON_NAME] Har"
type textarea "x"
type textarea "[PERSON_NAME]"
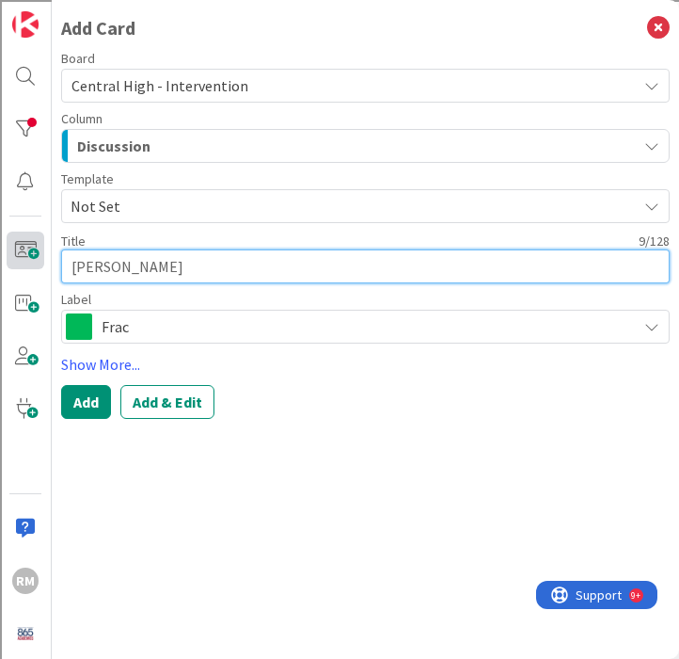
type textarea "x"
type textarea "[PERSON_NAME]"
type textarea "x"
type textarea "[PERSON_NAME]"
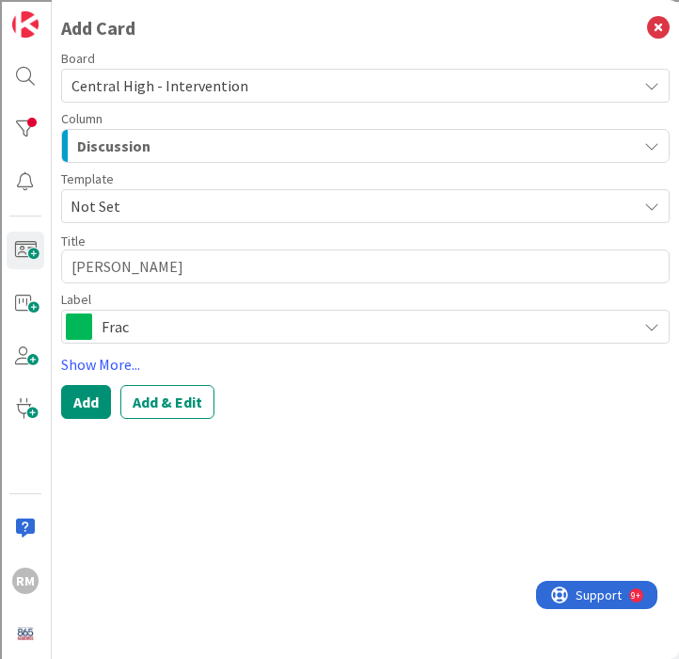
click at [178, 332] on span "Frac" at bounding box center [365, 326] width 526 height 26
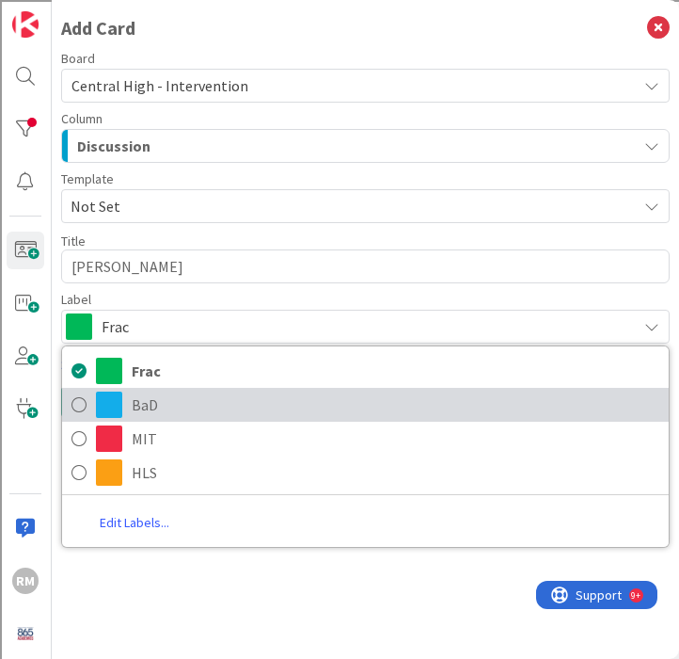
click at [152, 408] on span "BaD" at bounding box center [396, 405] width 528 height 28
type textarea "x"
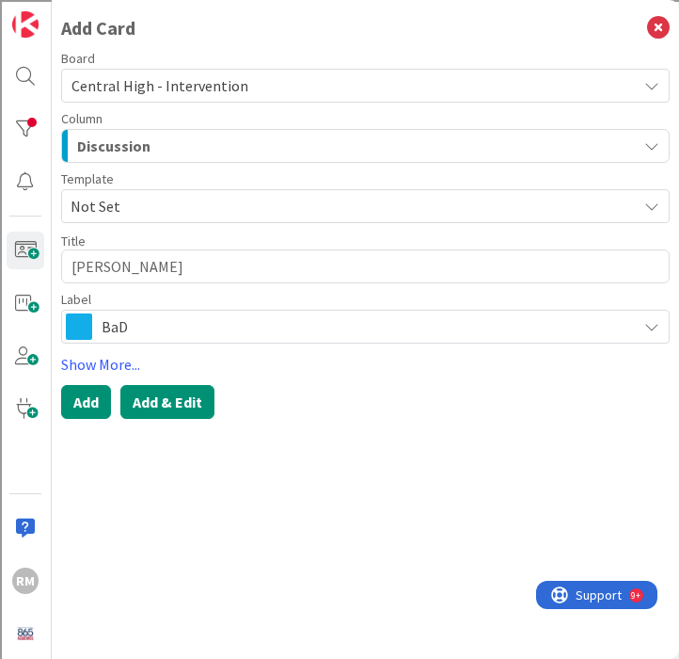
click at [180, 399] on button "Add & Edit" at bounding box center [167, 402] width 94 height 34
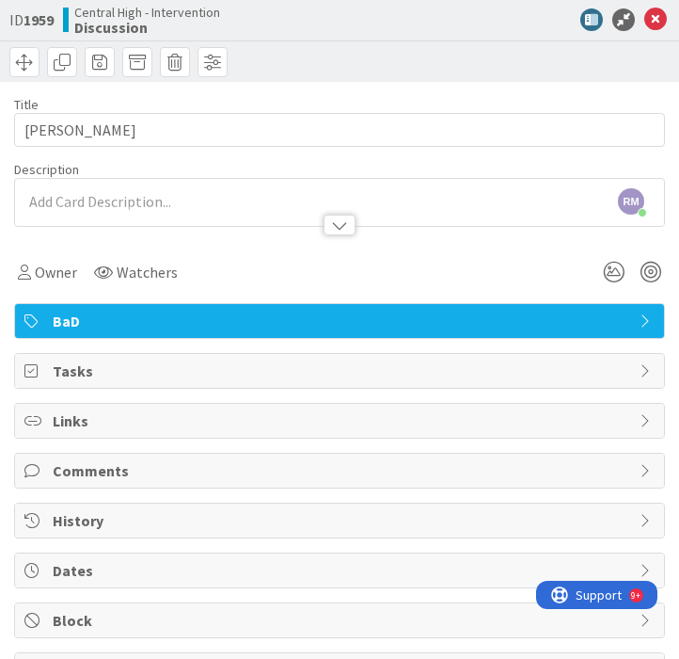
click at [99, 206] on div at bounding box center [339, 216] width 649 height 20
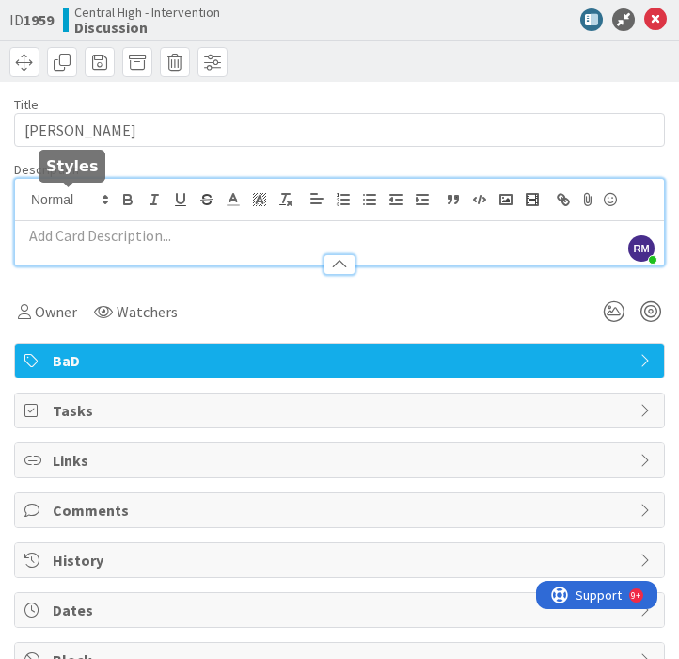
click at [99, 238] on p at bounding box center [339, 236] width 631 height 22
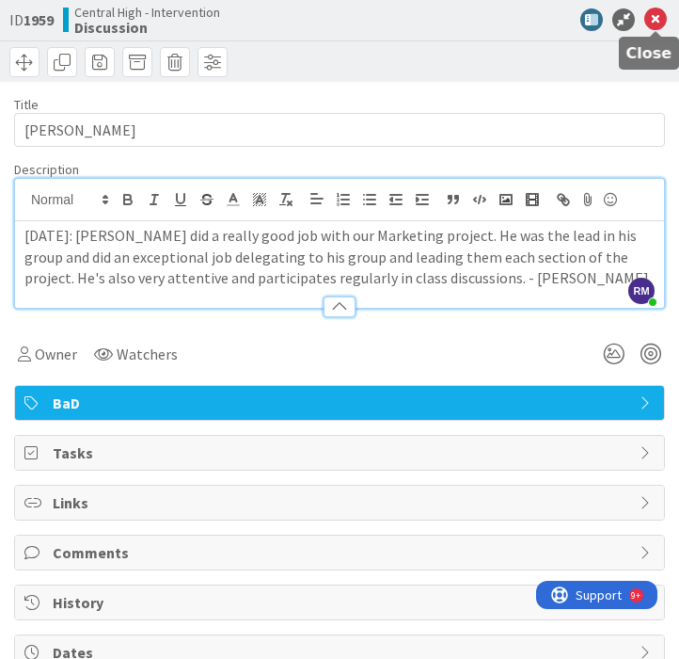
click at [657, 20] on icon at bounding box center [656, 19] width 23 height 23
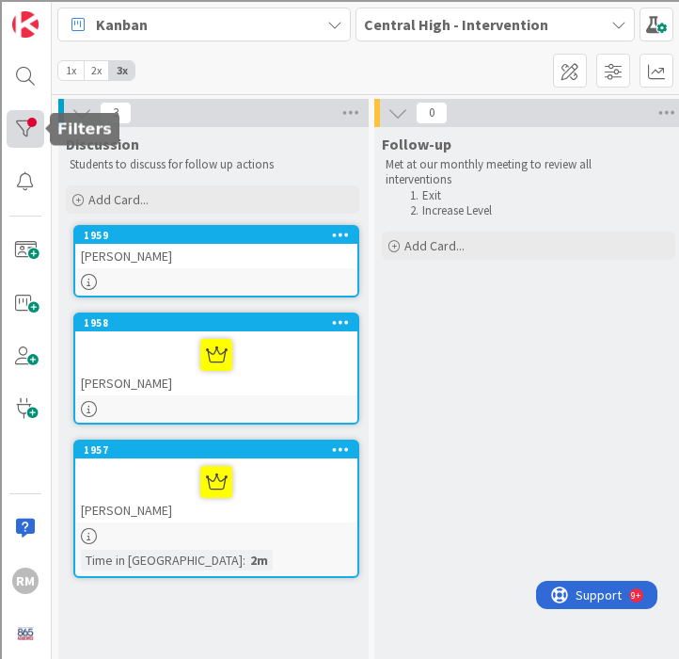
click at [34, 125] on div at bounding box center [26, 129] width 38 height 38
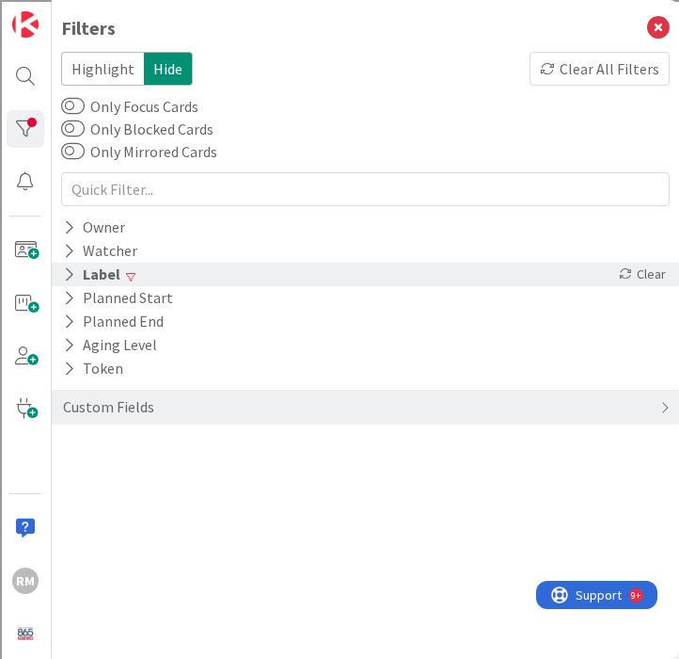
click at [97, 278] on div "Label" at bounding box center [91, 275] width 61 height 24
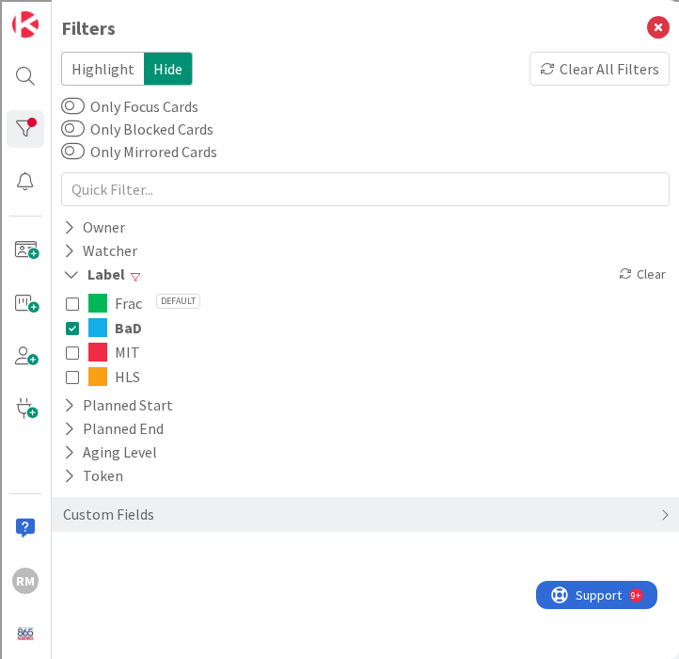
click at [72, 330] on icon at bounding box center [72, 327] width 13 height 13
click at [72, 347] on icon at bounding box center [72, 351] width 13 height 13
click at [663, 30] on icon at bounding box center [658, 28] width 23 height 23
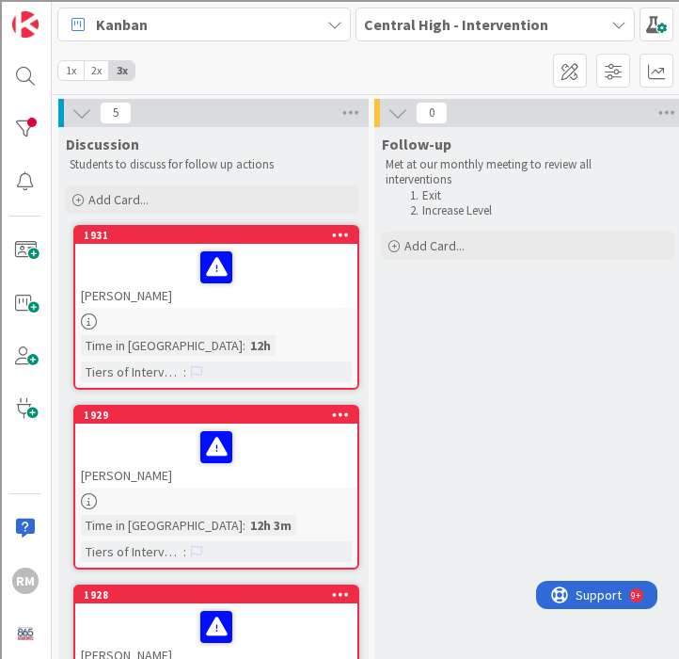
click at [153, 267] on div at bounding box center [216, 268] width 271 height 40
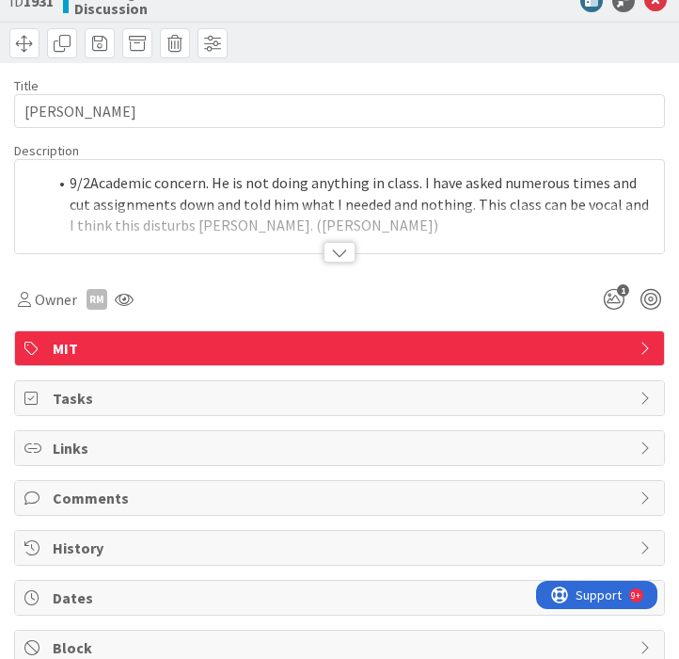
scroll to position [24, 0]
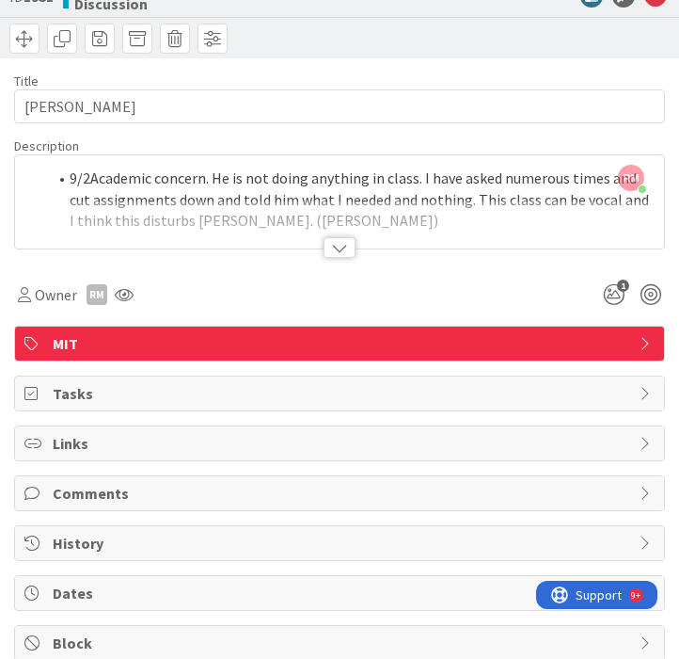
click at [339, 245] on div at bounding box center [340, 247] width 32 height 21
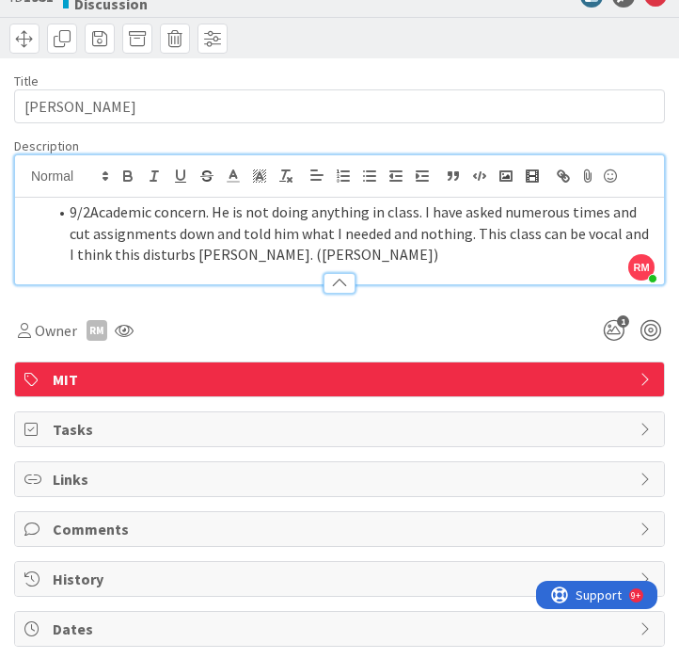
click at [339, 280] on div at bounding box center [340, 283] width 32 height 21
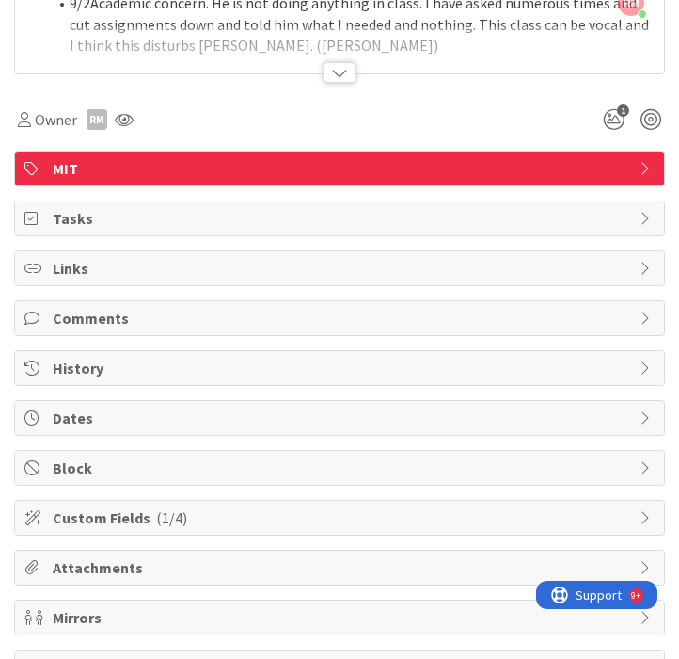
scroll to position [239, 0]
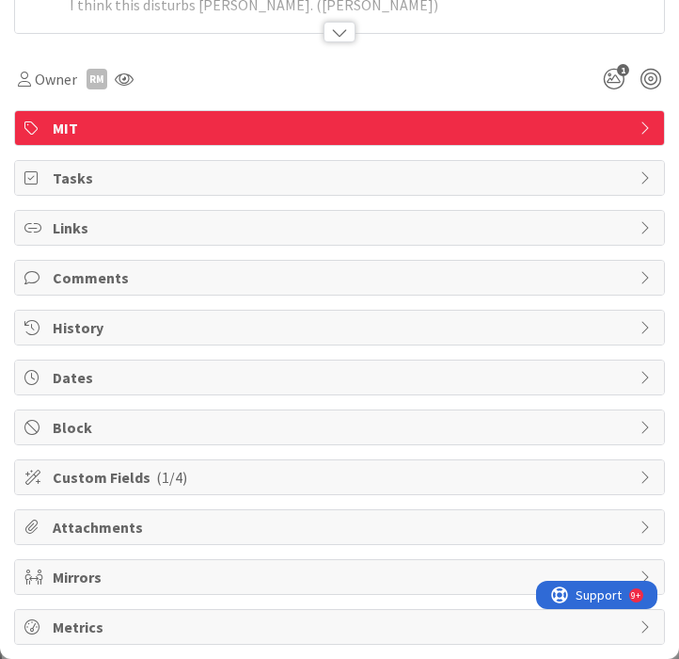
click at [200, 472] on span "Custom Fields ( 1/4 )" at bounding box center [342, 477] width 578 height 23
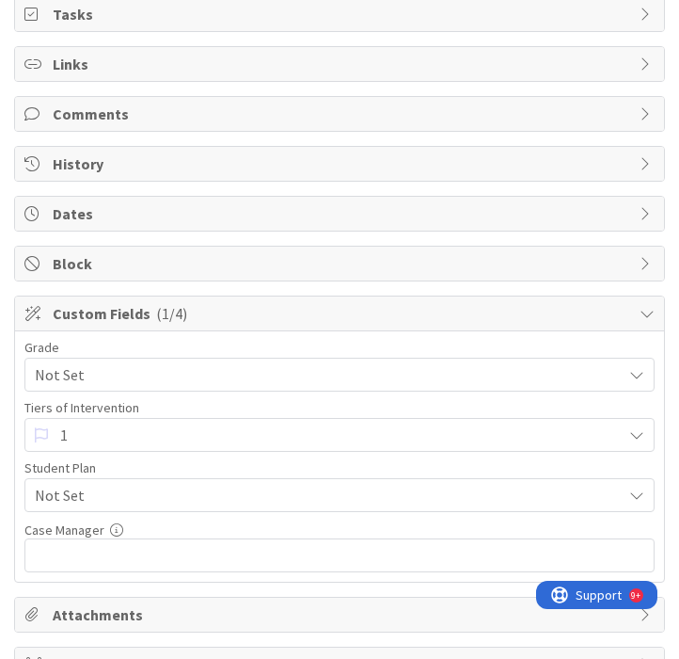
scroll to position [404, 0]
click at [199, 436] on span "1" at bounding box center [336, 434] width 552 height 26
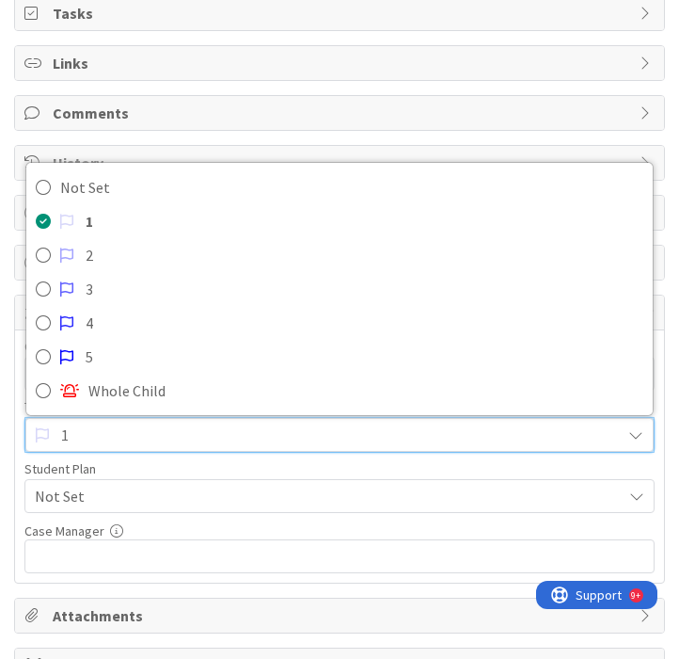
click at [199, 436] on span "1" at bounding box center [336, 435] width 551 height 26
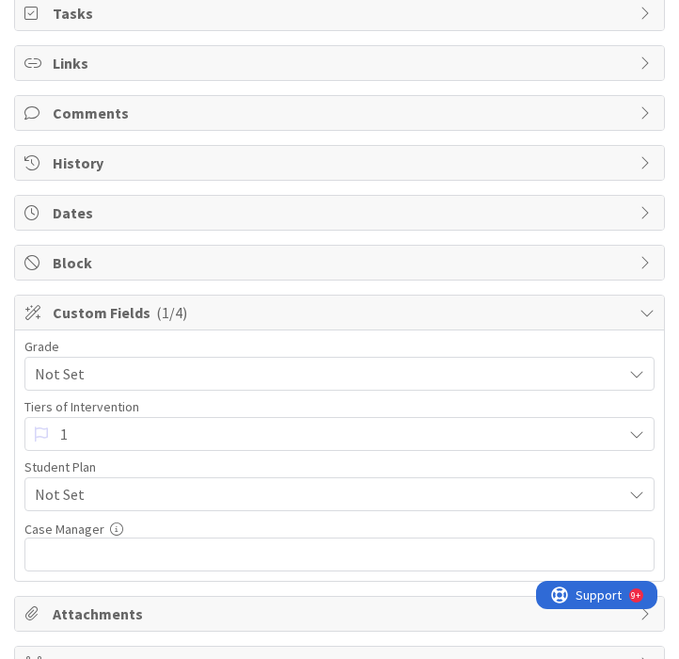
scroll to position [0, 0]
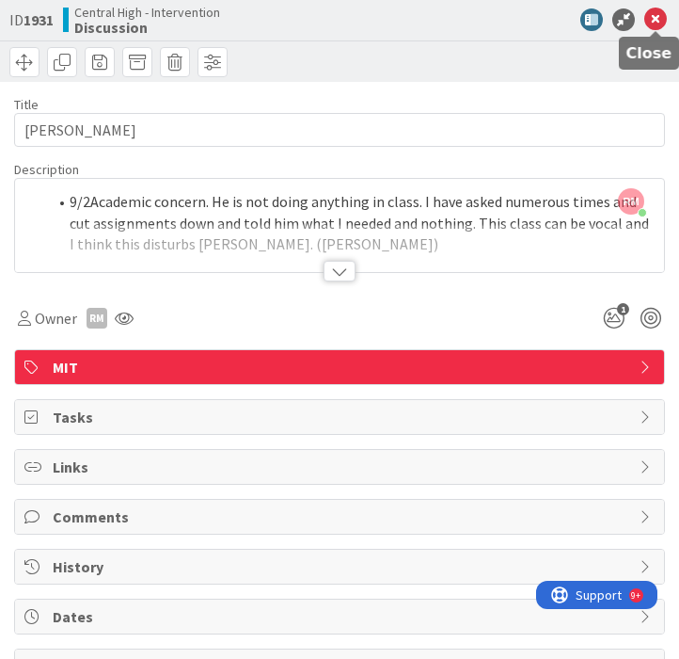
click at [663, 19] on icon at bounding box center [656, 19] width 23 height 23
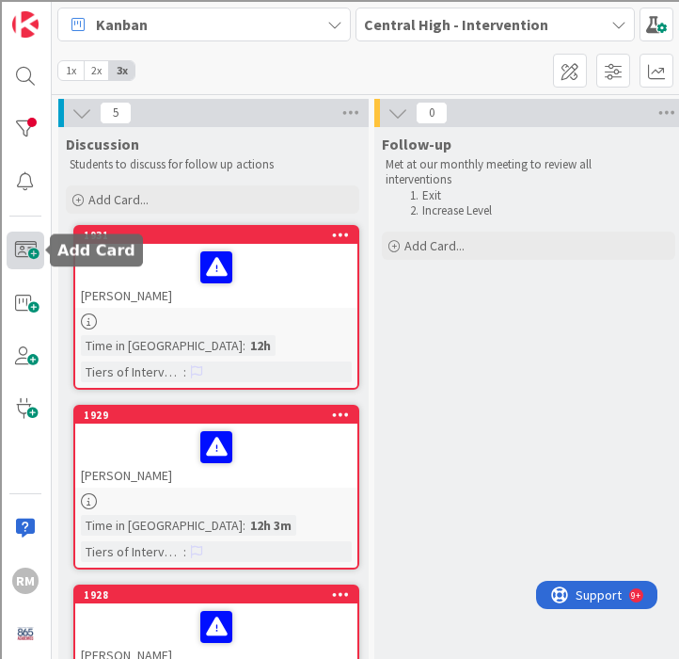
click at [29, 252] on span at bounding box center [26, 251] width 38 height 38
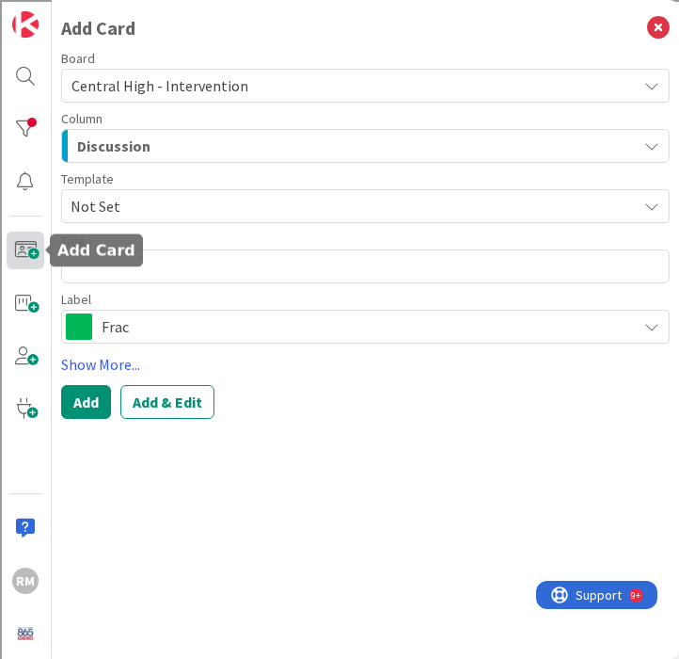
click at [20, 258] on span at bounding box center [26, 251] width 38 height 38
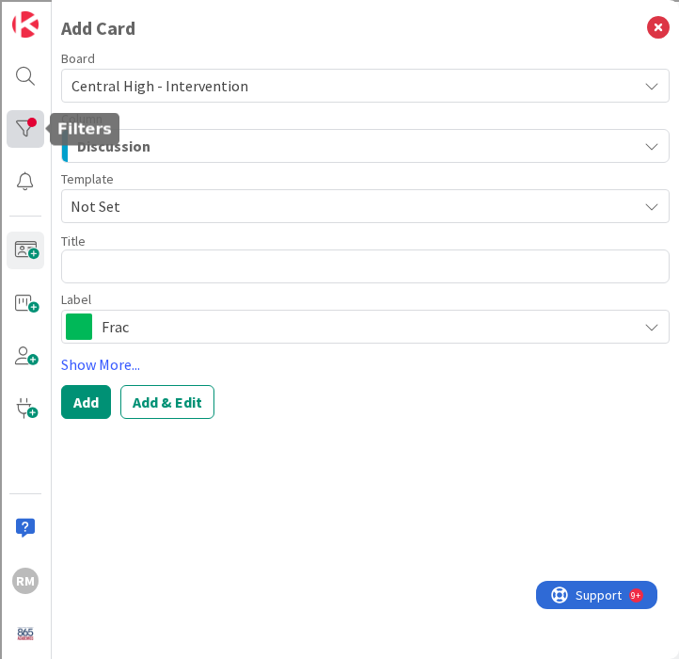
click at [27, 131] on div at bounding box center [26, 129] width 38 height 38
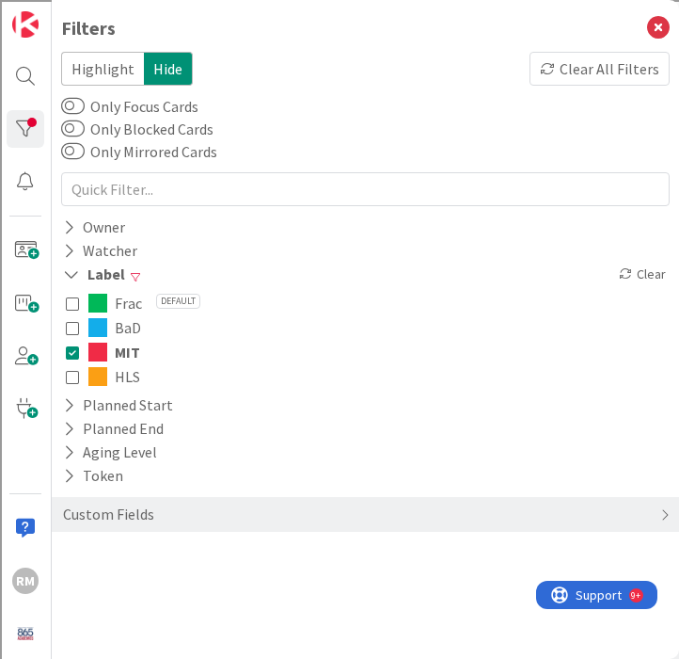
click at [64, 328] on div "Frac Default BaD MIT HLS" at bounding box center [365, 339] width 609 height 107
click at [74, 329] on icon at bounding box center [72, 327] width 13 height 13
click at [74, 343] on button "MIT" at bounding box center [365, 352] width 599 height 24
click at [30, 129] on div at bounding box center [26, 129] width 38 height 38
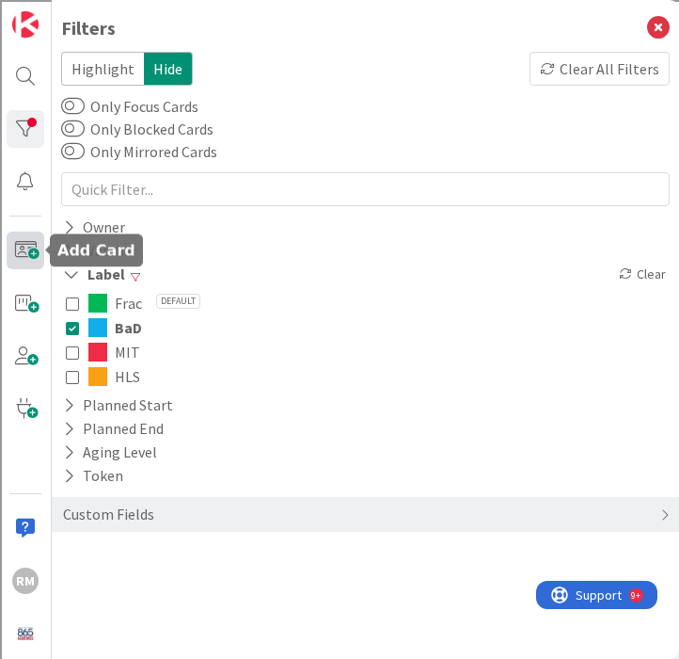
click at [29, 245] on span at bounding box center [26, 251] width 38 height 38
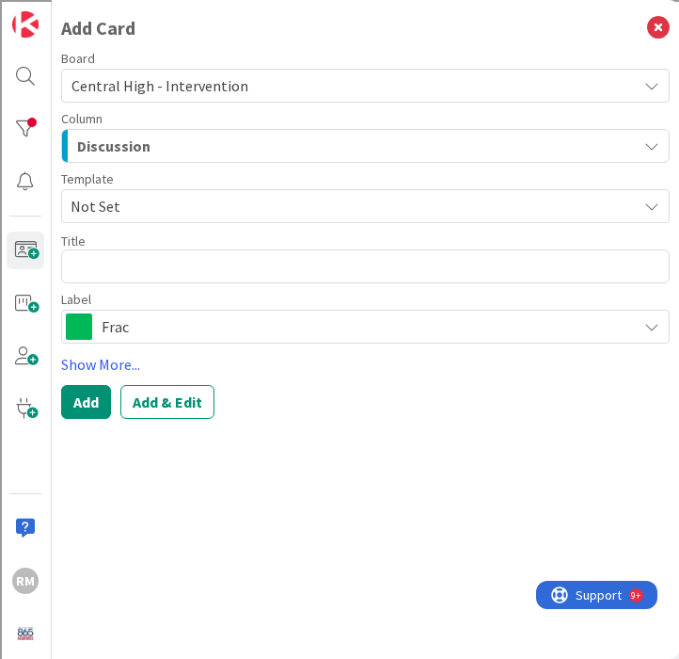
click at [151, 270] on textarea at bounding box center [365, 266] width 609 height 34
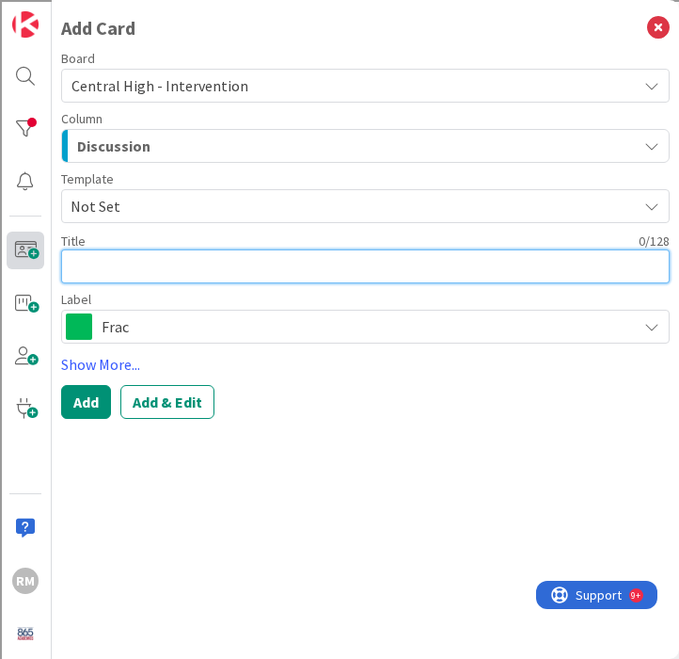
type textarea "x"
type textarea "Z"
type textarea "x"
type textarea "Za"
type textarea "x"
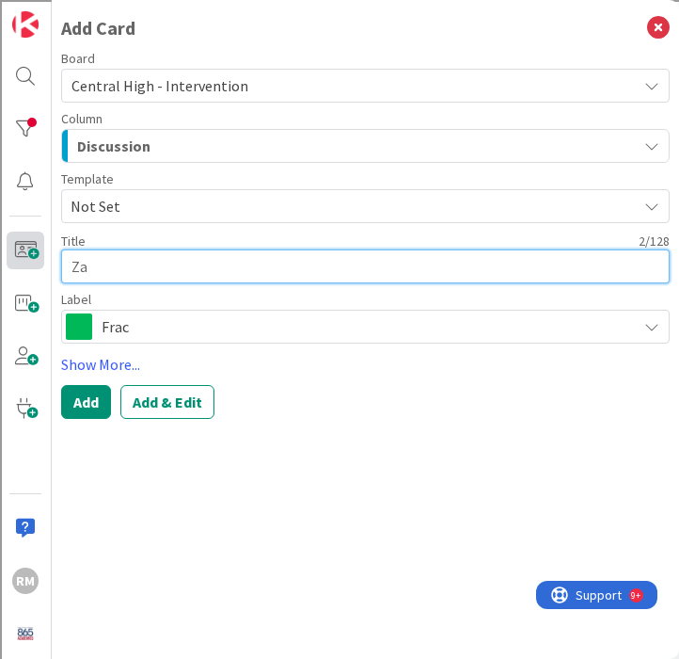
type textarea "Za'"
type textarea "x"
type textarea "Za'W"
type textarea "x"
type textarea "Za'Wa"
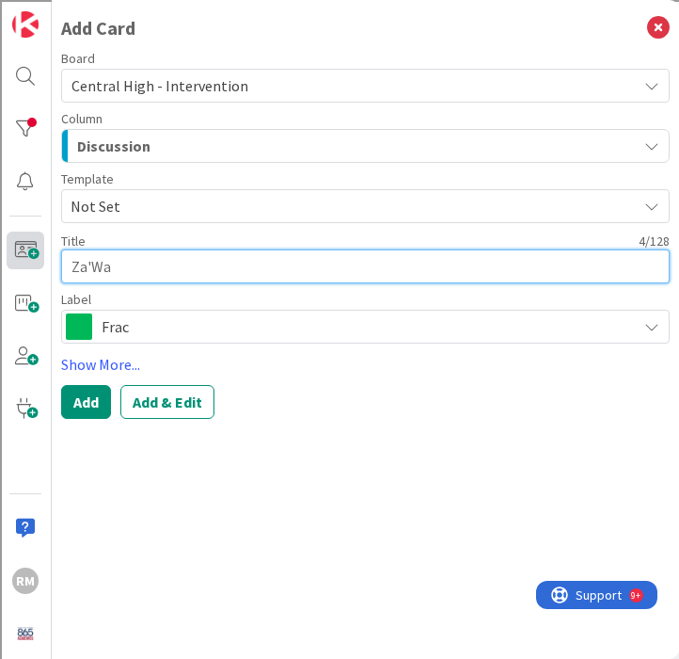
type textarea "x"
type textarea "Za'Wan"
type textarea "x"
type textarea "Za'Wan"
type textarea "x"
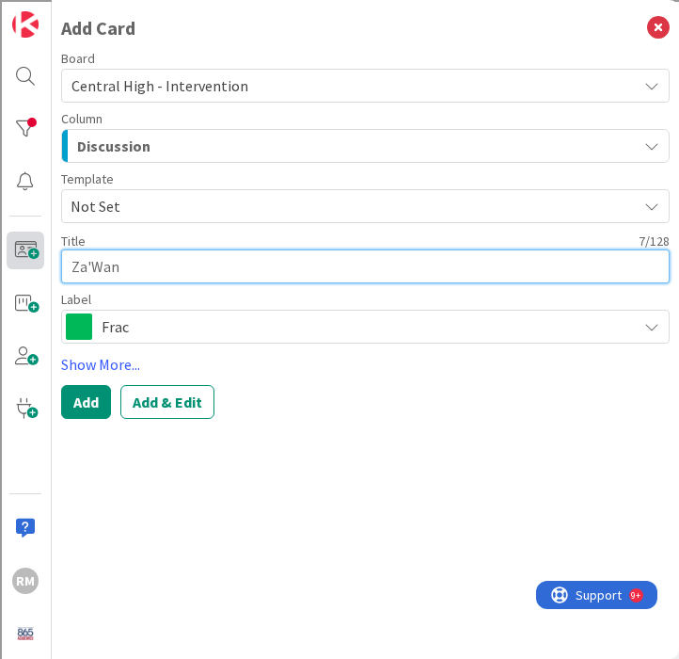
type textarea "Za'Wan D"
type textarea "x"
type textarea "[PERSON_NAME]"
type textarea "x"
type textarea "[PERSON_NAME]"
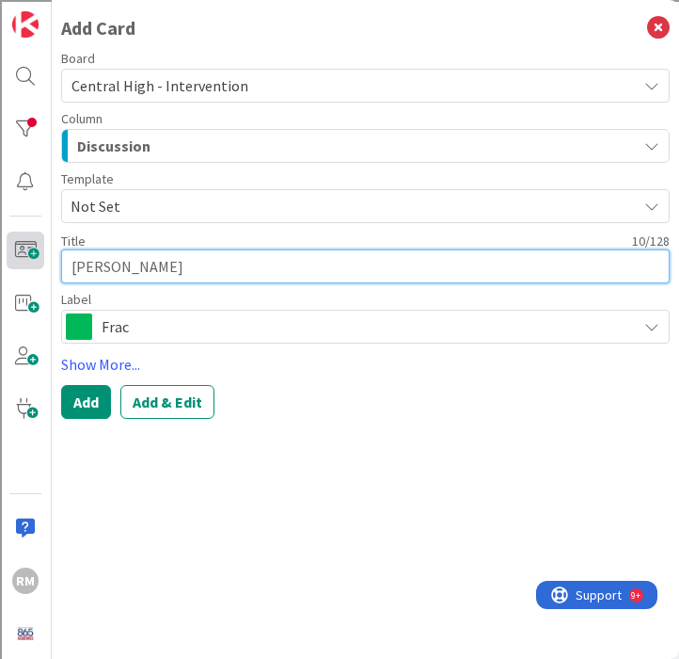
type textarea "x"
type textarea "[PERSON_NAME]"
type textarea "x"
type textarea "[PERSON_NAME]"
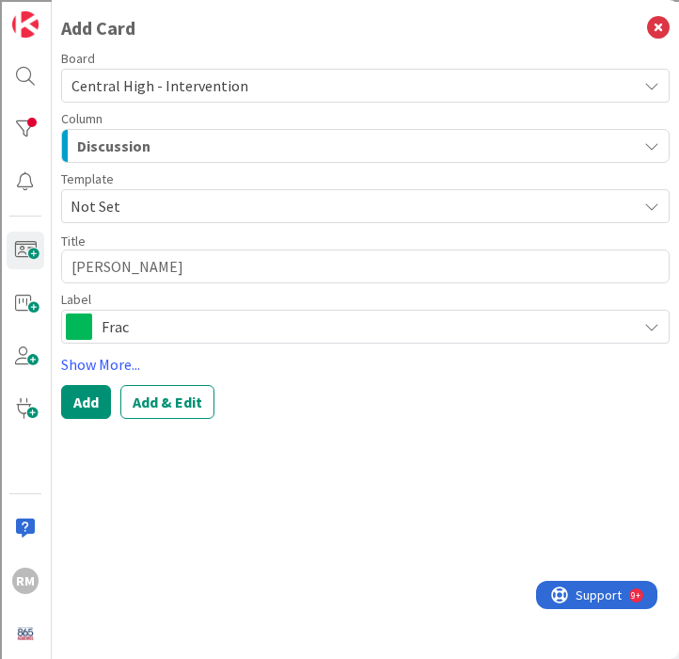
click at [199, 324] on span "Frac" at bounding box center [365, 326] width 526 height 26
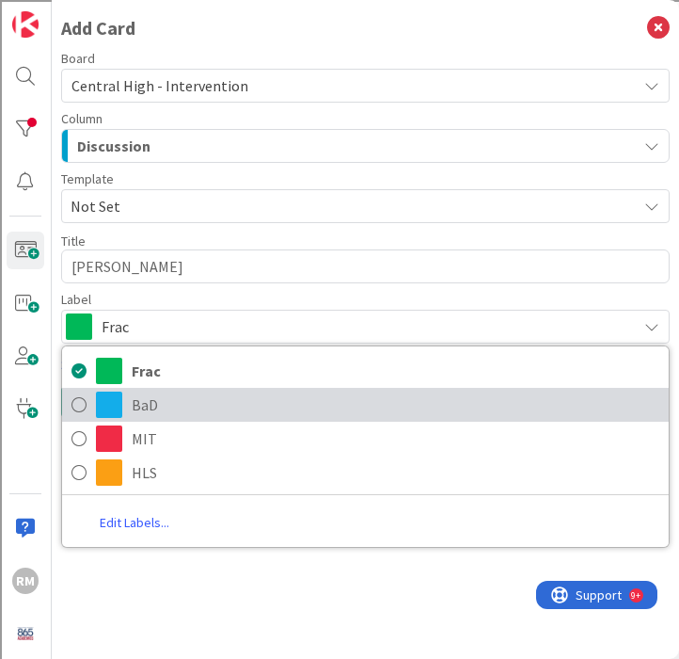
click at [149, 404] on span "BaD" at bounding box center [396, 405] width 528 height 28
type textarea "x"
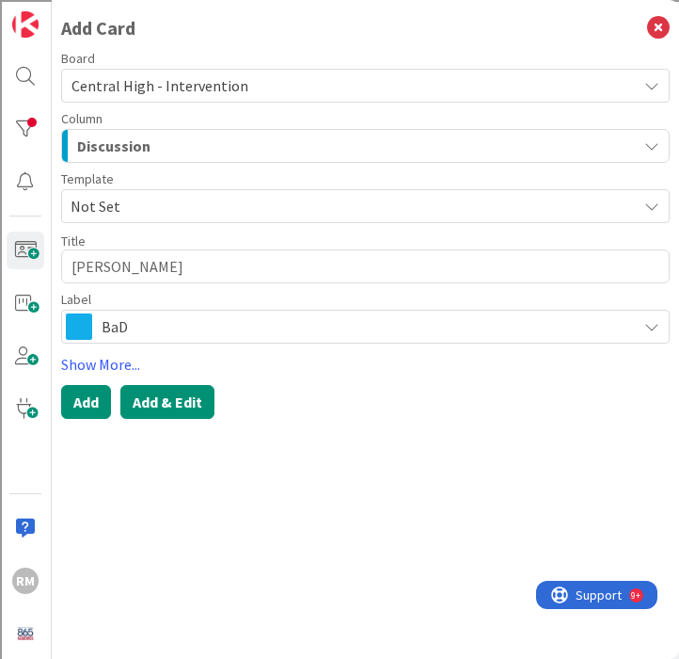
click at [184, 399] on button "Add & Edit" at bounding box center [167, 402] width 94 height 34
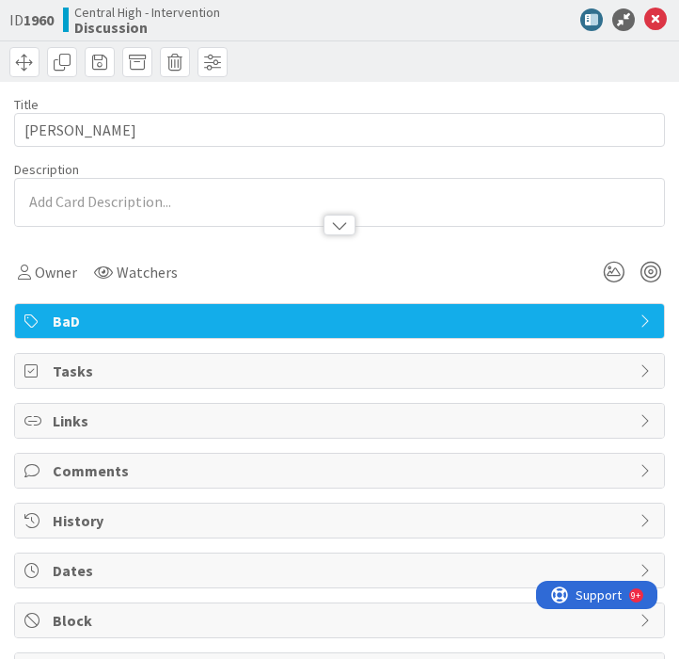
click at [181, 199] on div at bounding box center [339, 202] width 649 height 47
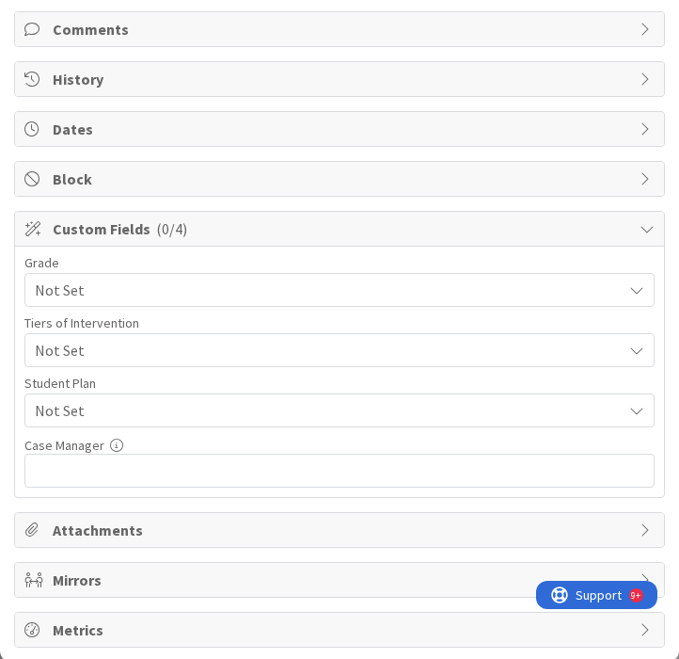
scroll to position [548, 0]
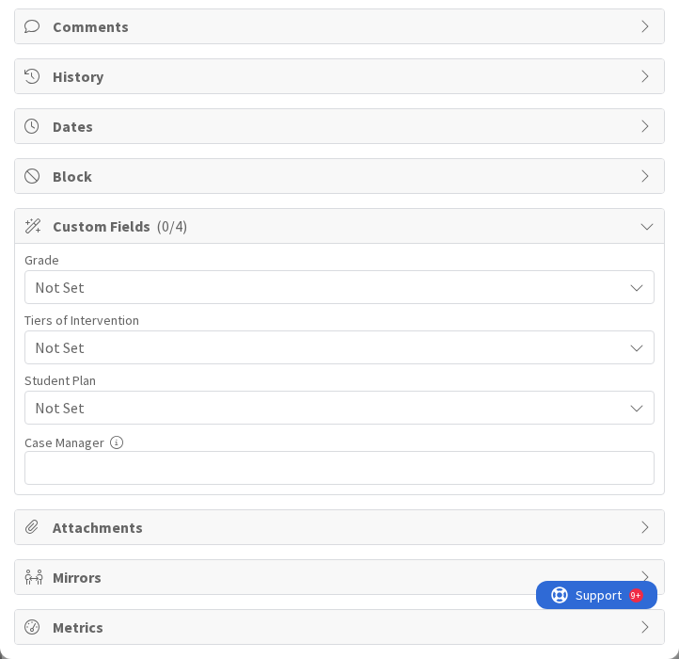
click at [165, 300] on span "Not Set" at bounding box center [324, 287] width 578 height 26
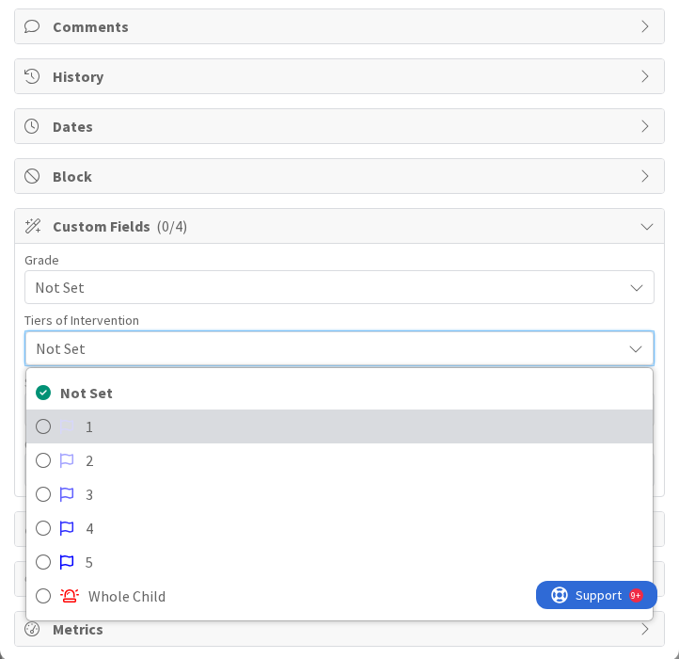
click at [74, 425] on span at bounding box center [68, 426] width 16 height 15
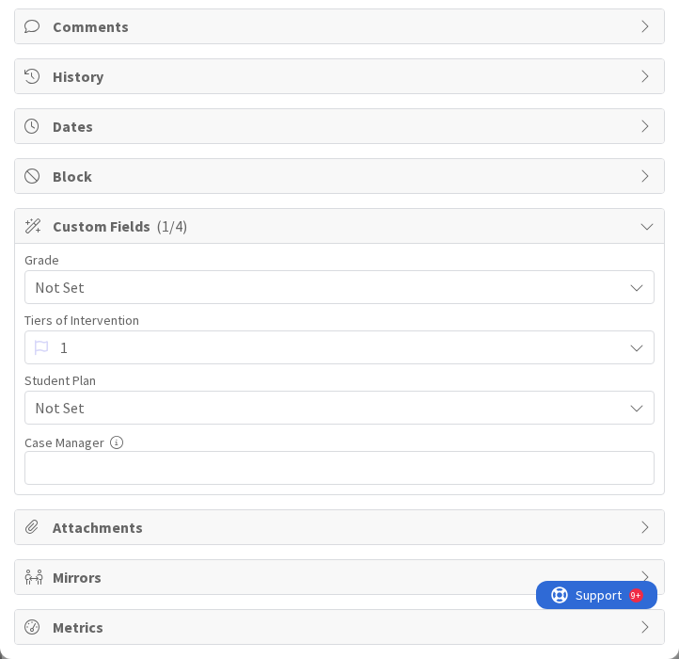
click at [161, 407] on span "Not Set" at bounding box center [328, 407] width 587 height 23
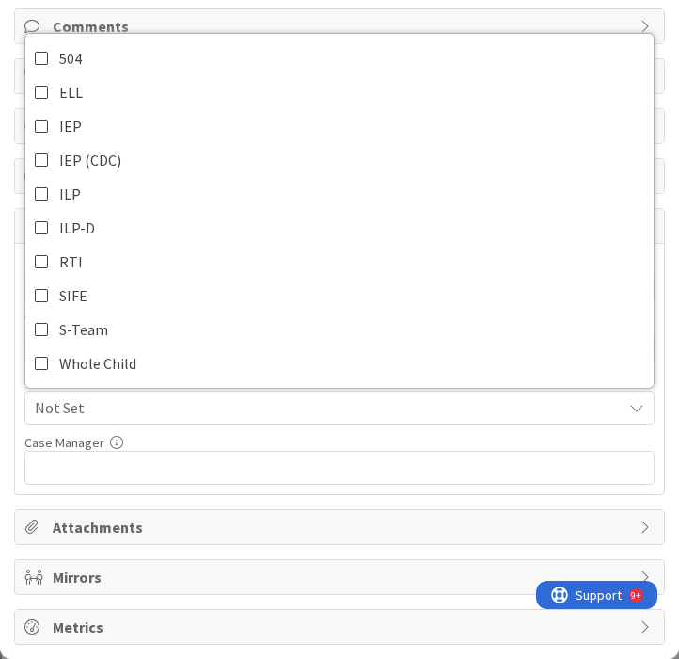
click at [161, 407] on span "Not Set" at bounding box center [328, 407] width 587 height 23
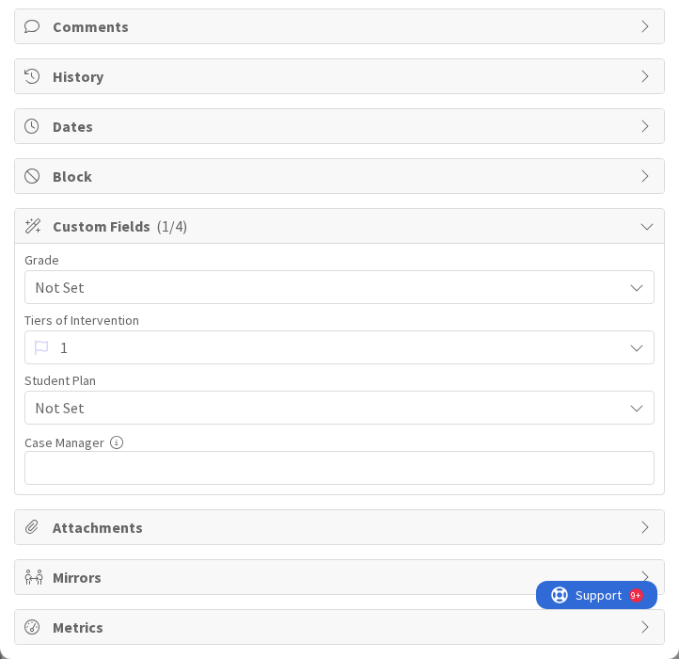
click at [199, 227] on span "Custom Fields ( 1/4 )" at bounding box center [342, 226] width 578 height 23
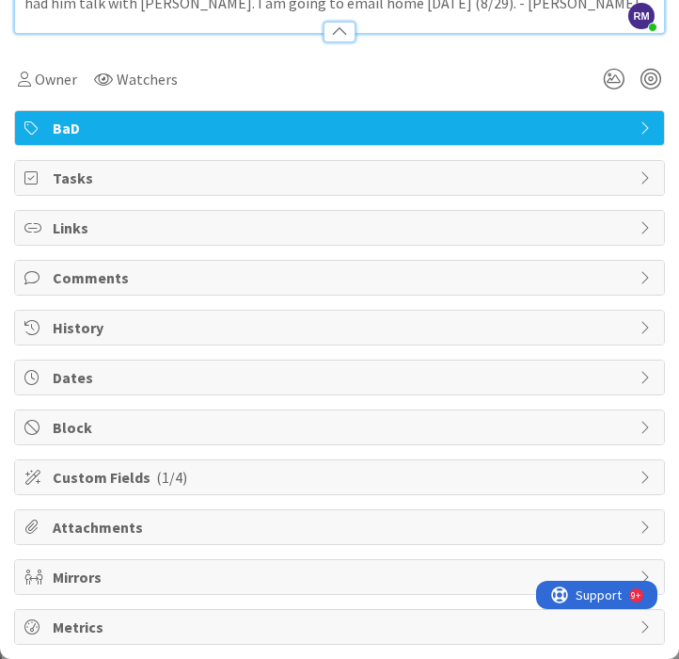
scroll to position [296, 0]
click at [190, 184] on span "Tasks" at bounding box center [342, 178] width 578 height 23
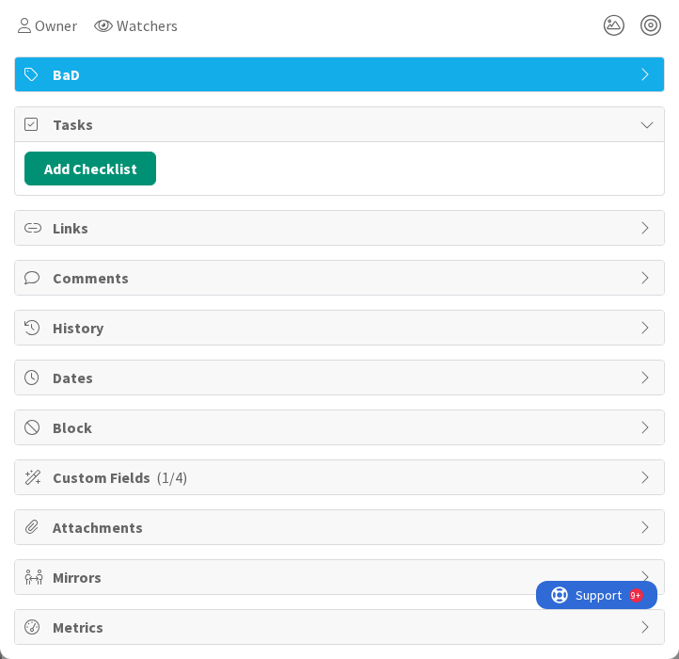
scroll to position [350, 0]
click at [120, 173] on button "Add Checklist" at bounding box center [90, 169] width 132 height 34
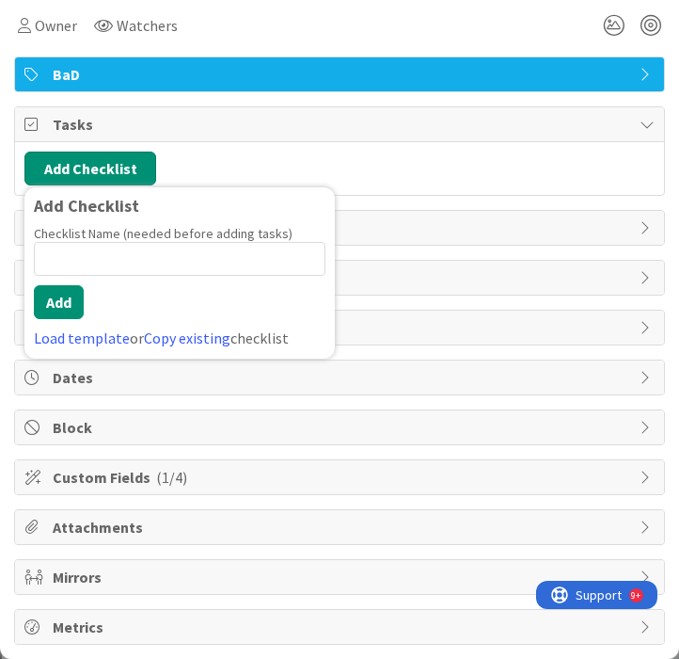
click at [120, 173] on button "Add Checklist" at bounding box center [90, 169] width 132 height 34
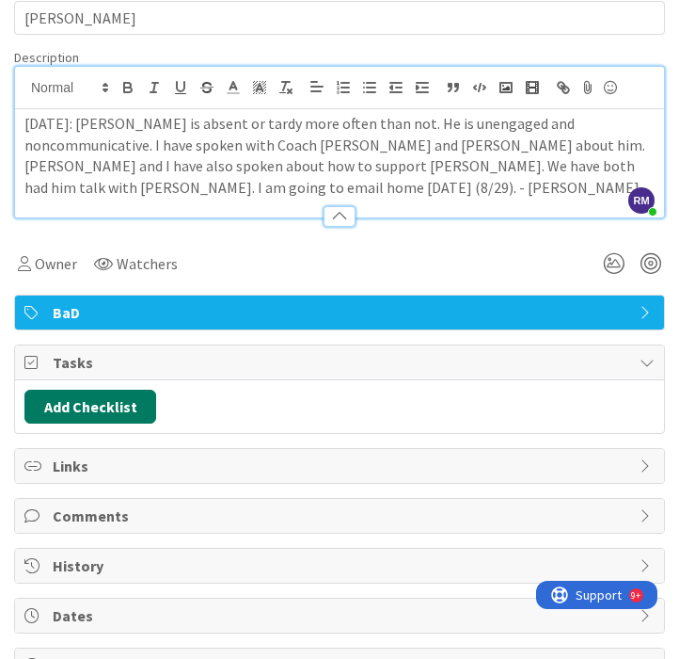
scroll to position [111, 0]
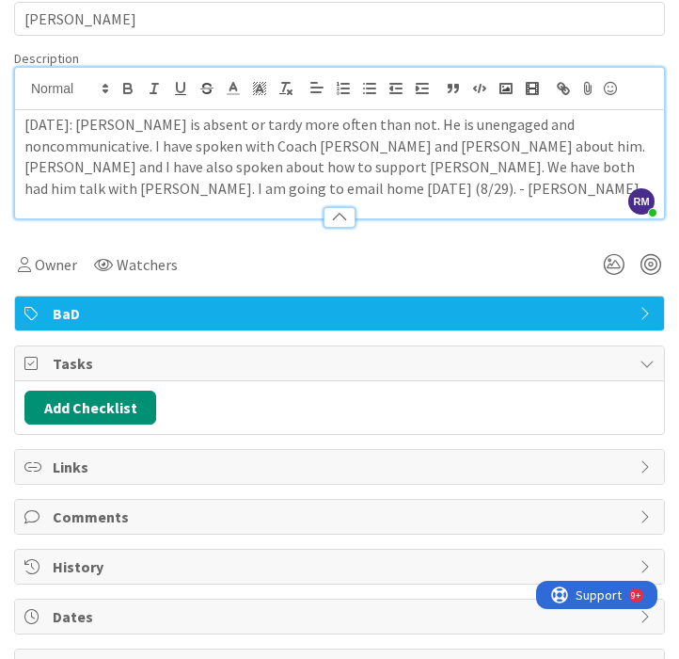
click at [119, 190] on p "[DATE]: [PERSON_NAME] is absent or tardy more often than not. He is unengaged a…" at bounding box center [339, 157] width 631 height 86
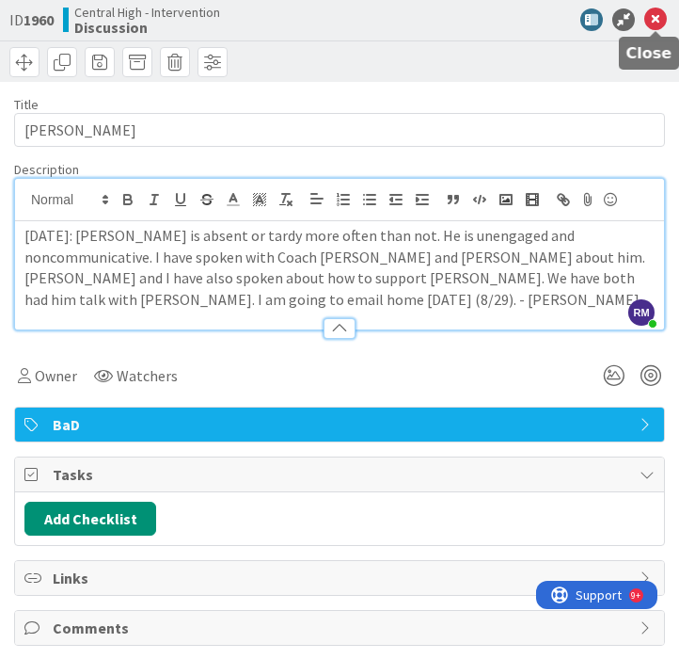
click at [660, 20] on icon at bounding box center [656, 19] width 23 height 23
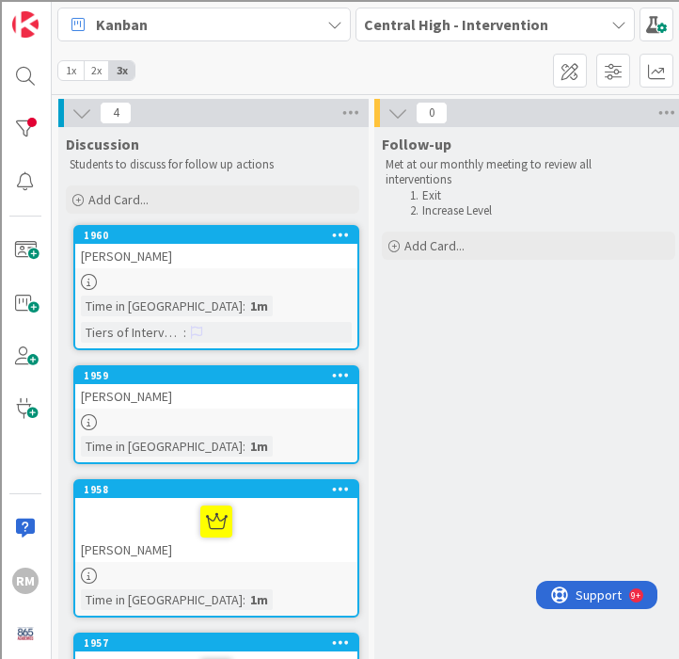
click at [191, 267] on div "[PERSON_NAME]" at bounding box center [216, 256] width 282 height 24
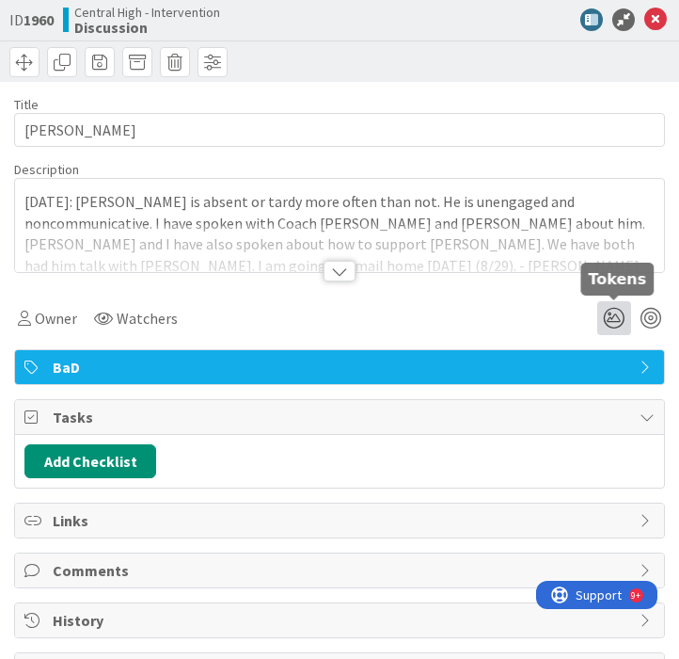
click at [613, 317] on icon at bounding box center [615, 318] width 34 height 34
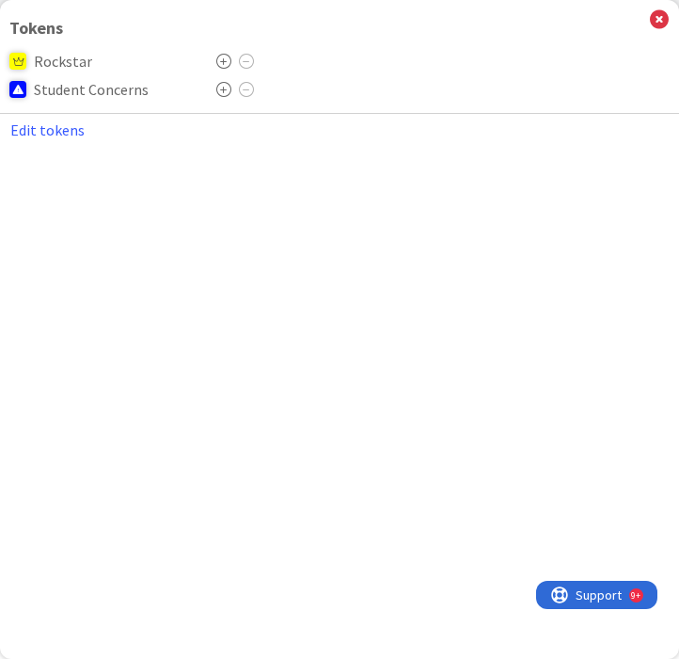
click at [224, 91] on icon at bounding box center [223, 89] width 15 height 15
click at [658, 20] on icon at bounding box center [659, 19] width 19 height 21
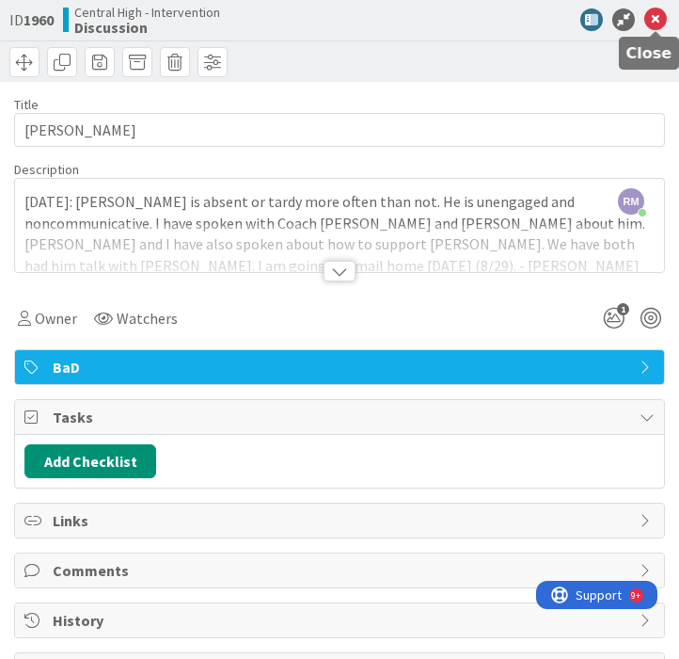
click at [656, 21] on icon at bounding box center [656, 19] width 23 height 23
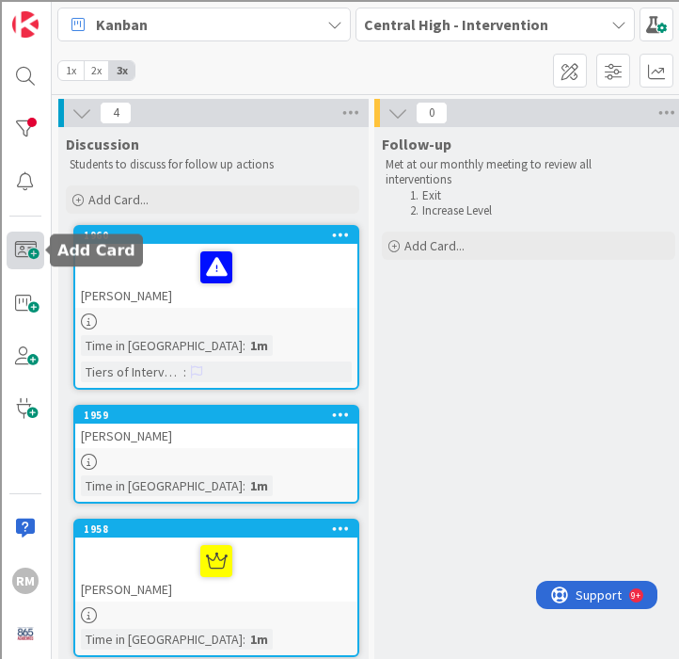
click at [27, 241] on span at bounding box center [26, 251] width 38 height 38
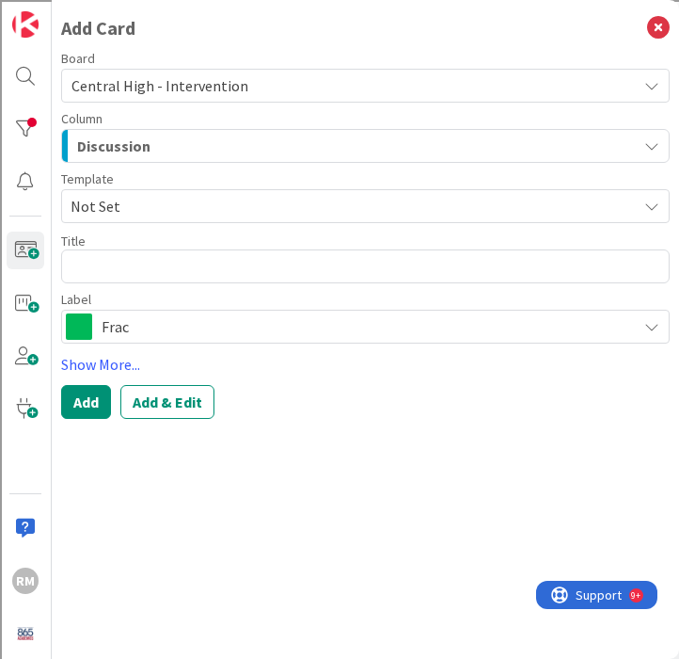
click at [128, 270] on textarea at bounding box center [365, 266] width 609 height 34
type textarea "x"
type textarea "D"
type textarea "x"
type textarea "K"
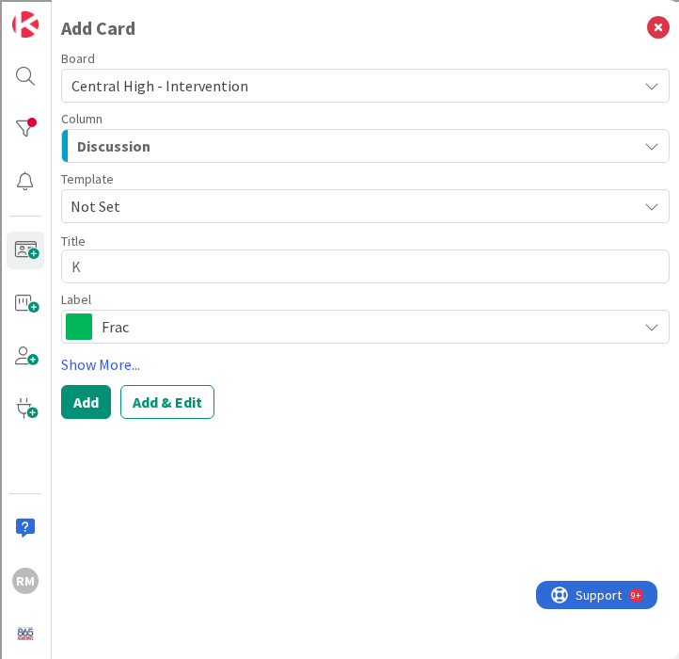
type textarea "x"
type textarea "Ke"
type textarea "x"
type textarea "Kew"
type textarea "x"
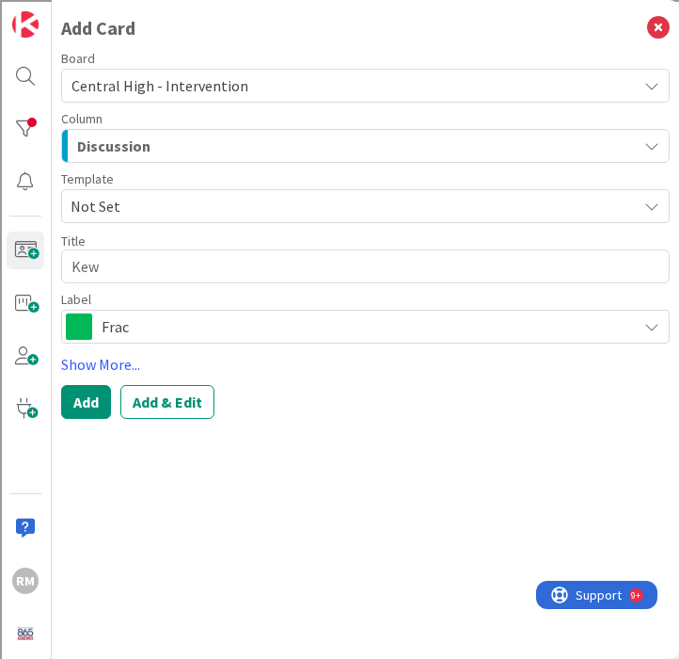
type textarea "Kewi"
type textarea "x"
type textarea "Kewig"
type textarea "x"
type textarea "Kewigh"
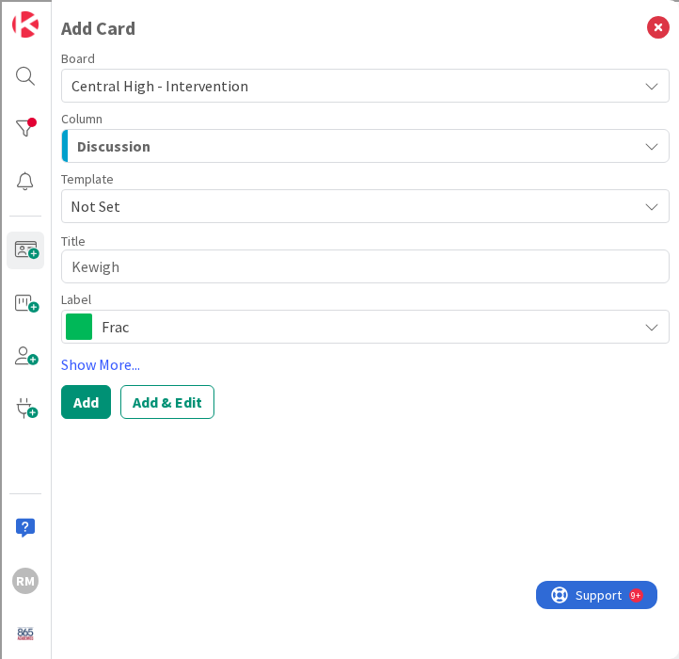
type textarea "x"
type textarea "Kewight"
type textarea "x"
type textarea "Kewight"
type textarea "x"
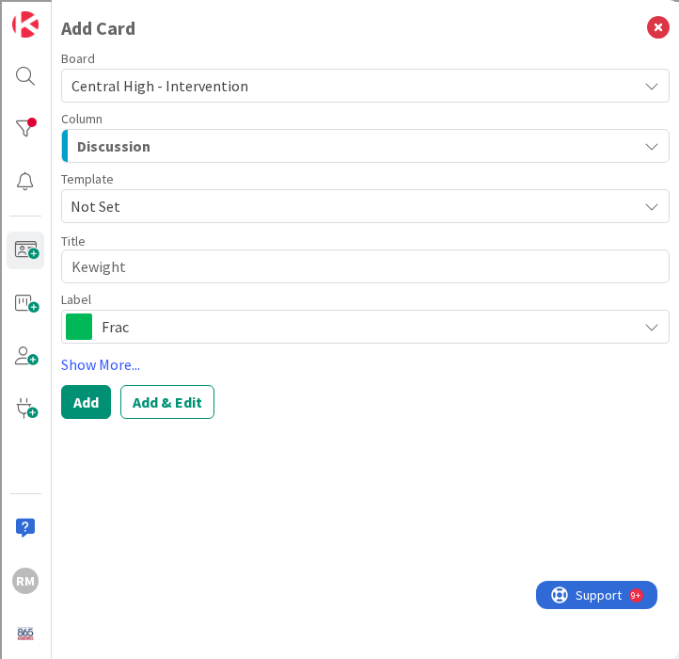
type textarea "Kewight W"
type textarea "x"
type textarea "Kewight Wi"
type textarea "x"
type textarea "Kewight Wil"
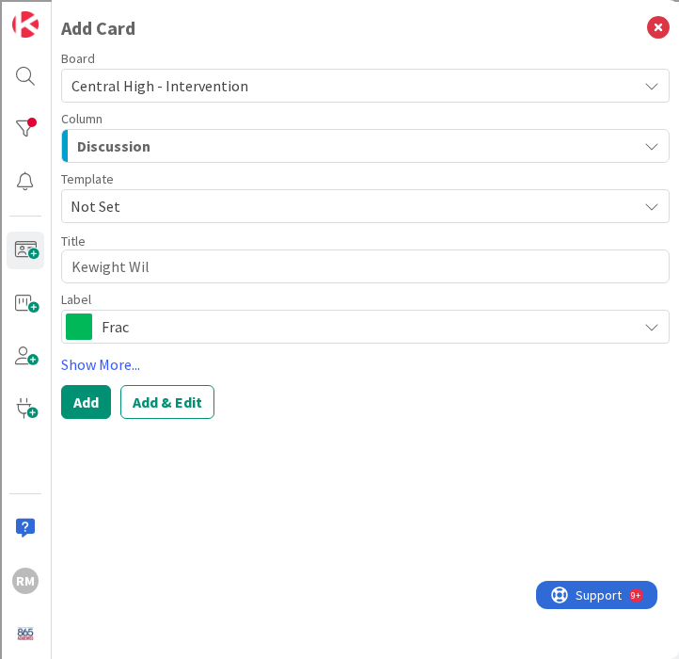
type textarea "x"
type textarea "Kewight Will"
type textarea "x"
type textarea "Kewight Willi"
type textarea "x"
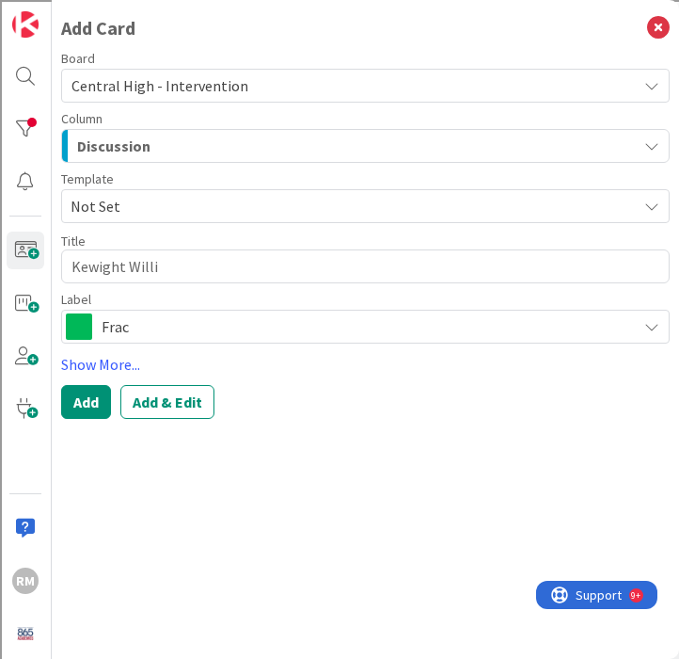
type textarea "Kewight [PERSON_NAME]"
type textarea "x"
type textarea "Kewight [PERSON_NAME]"
type textarea "x"
type textarea "[PERSON_NAME]"
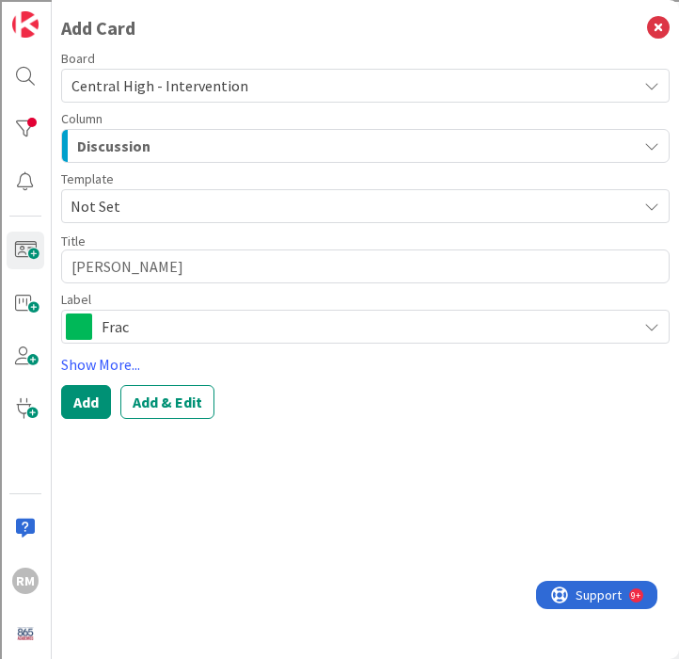
click at [190, 330] on span "Frac" at bounding box center [365, 326] width 526 height 26
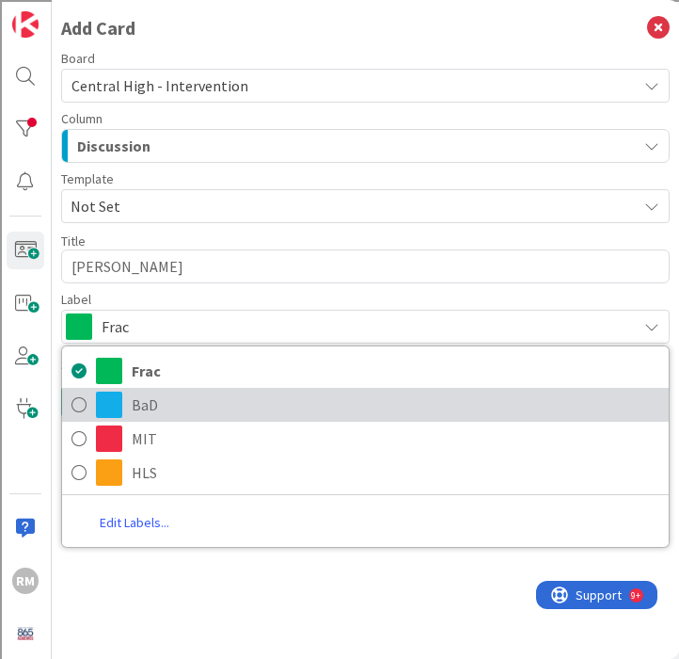
click at [132, 407] on span "BaD" at bounding box center [396, 405] width 528 height 28
type textarea "x"
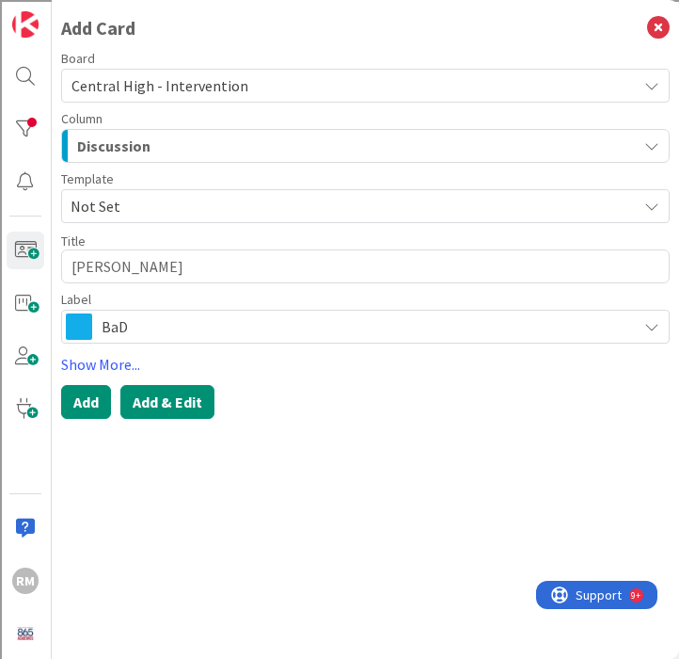
click at [186, 401] on button "Add & Edit" at bounding box center [167, 402] width 94 height 34
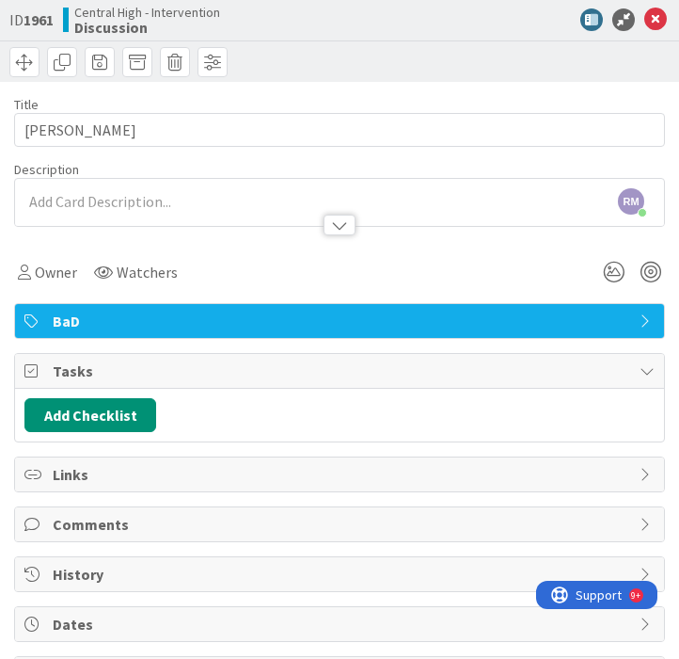
click at [112, 214] on div at bounding box center [339, 216] width 649 height 20
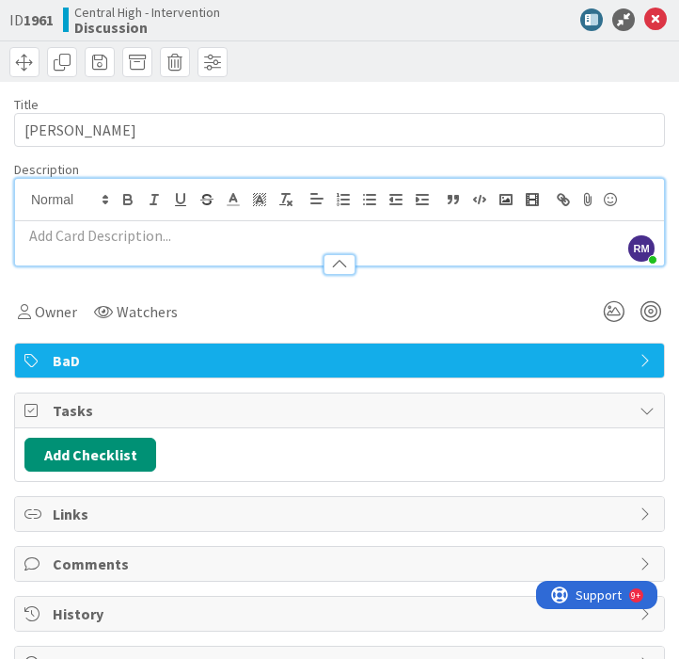
click at [120, 242] on p at bounding box center [339, 236] width 631 height 22
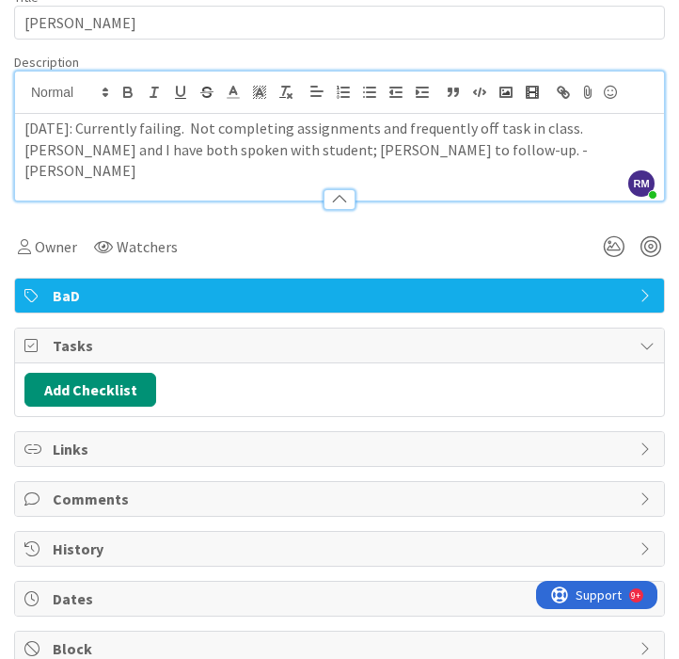
scroll to position [108, 0]
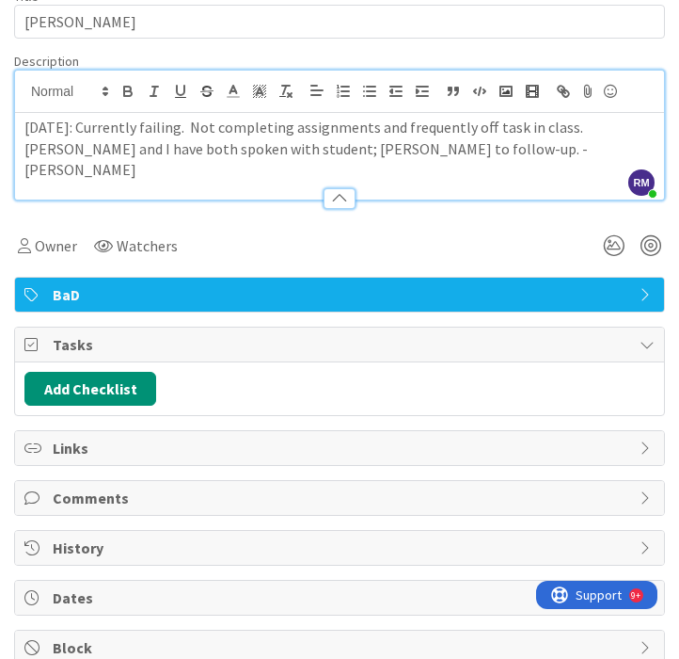
click at [191, 341] on span "Tasks" at bounding box center [342, 344] width 578 height 23
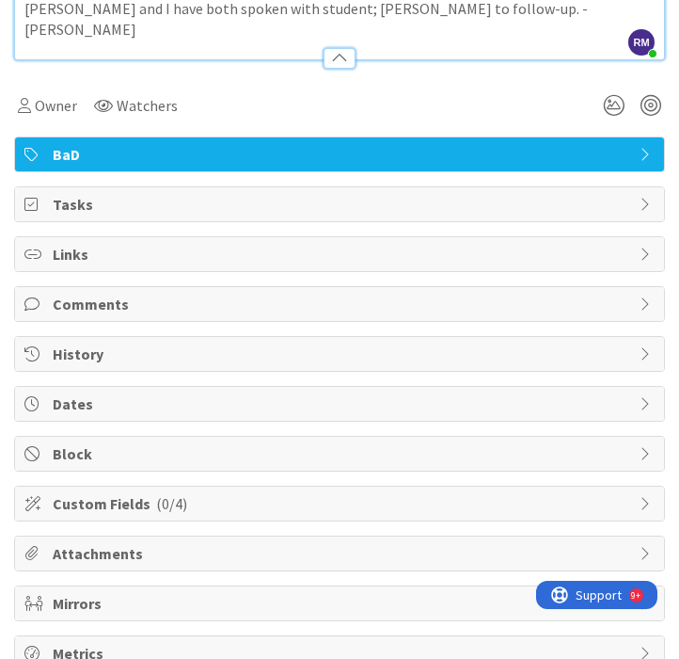
scroll to position [273, 0]
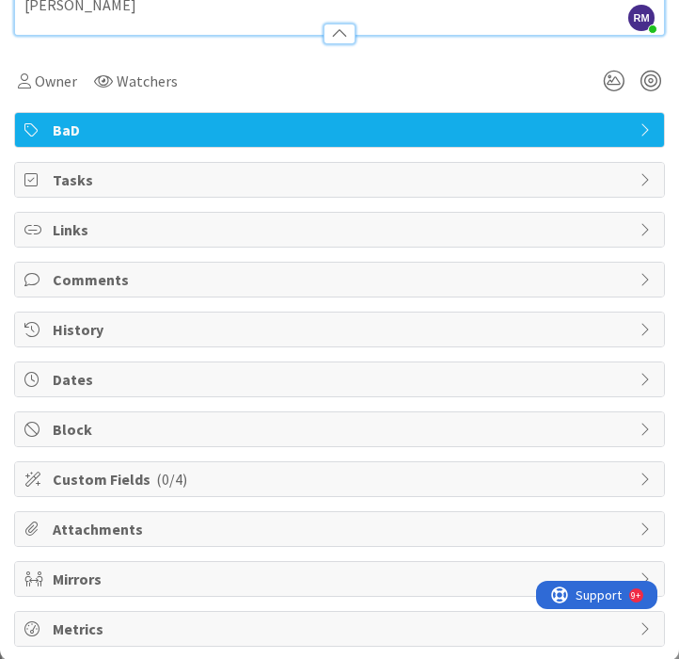
click at [187, 480] on span "Custom Fields ( 0/4 )" at bounding box center [342, 479] width 578 height 23
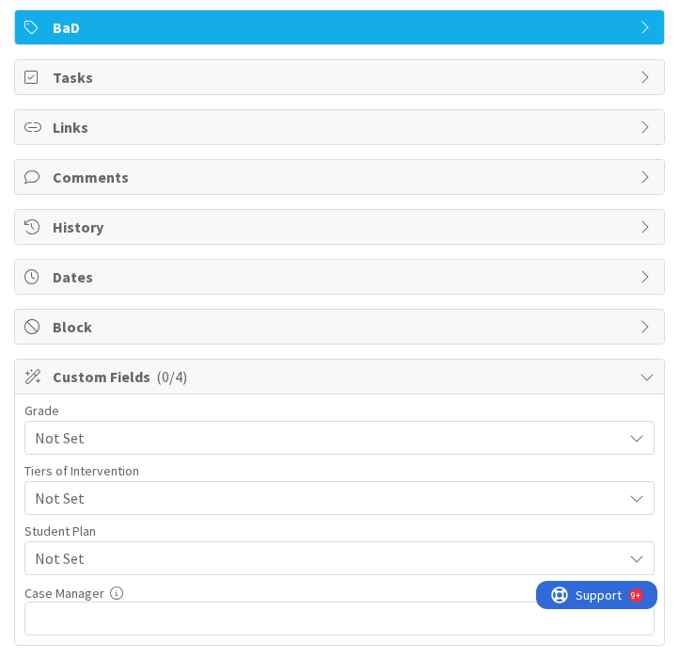
scroll to position [377, 0]
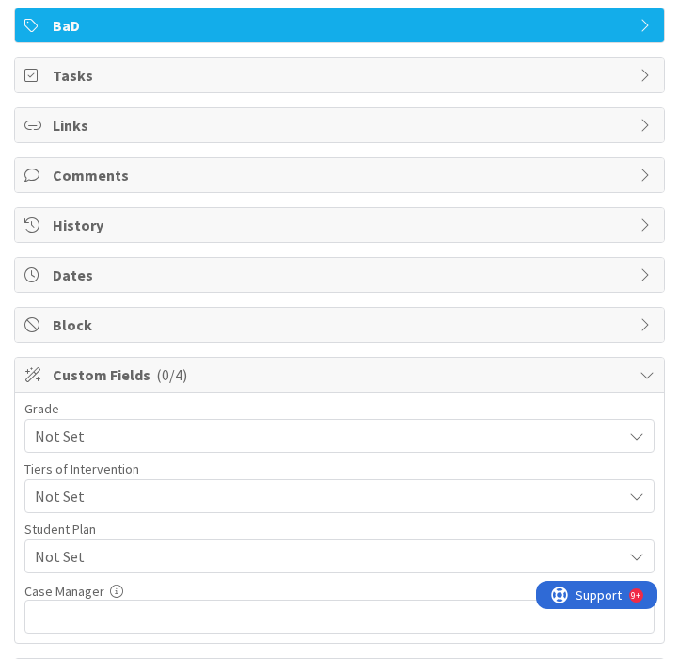
click at [160, 449] on span "Not Set" at bounding box center [324, 436] width 578 height 26
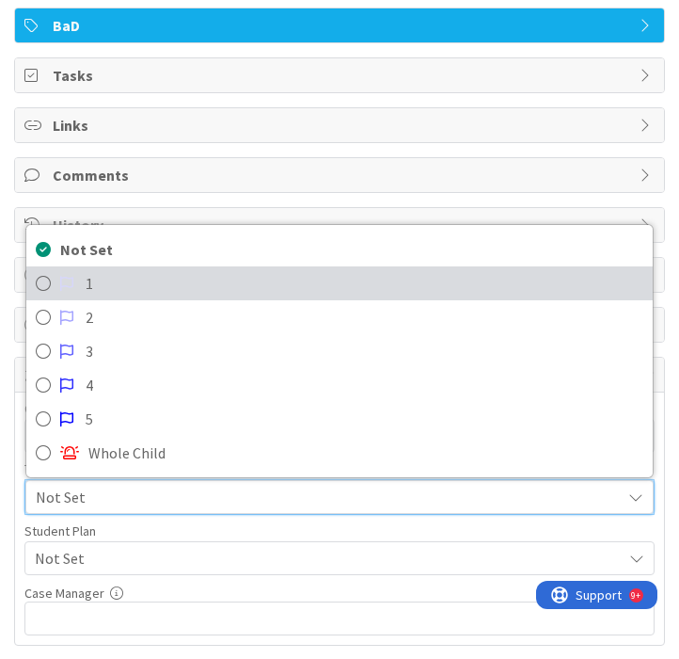
click at [89, 284] on span "1" at bounding box center [365, 283] width 558 height 28
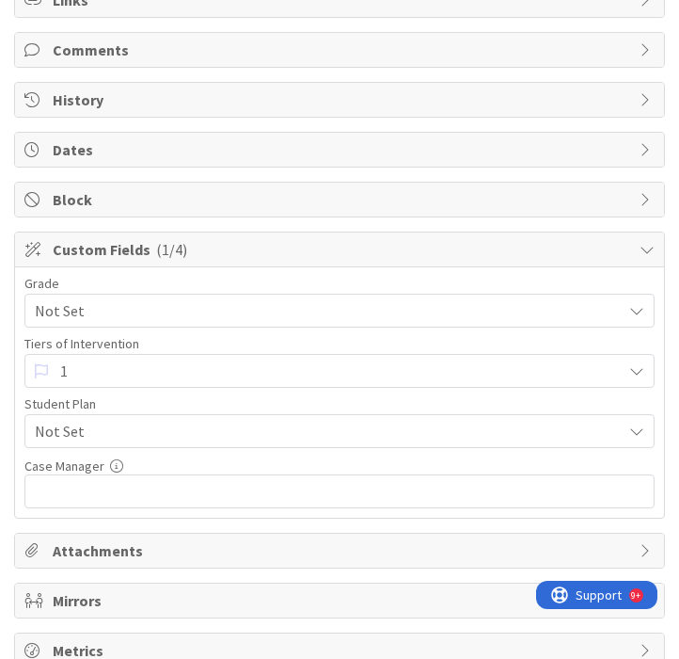
scroll to position [524, 0]
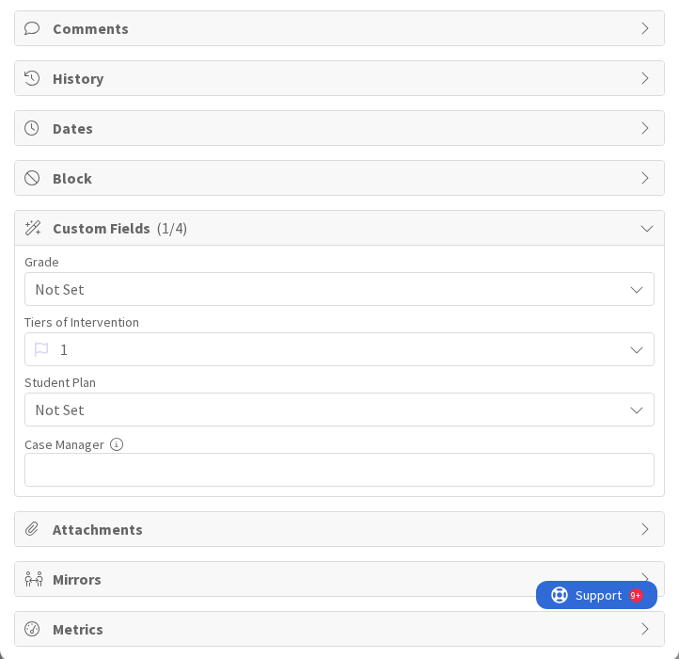
click at [188, 578] on span "Mirrors" at bounding box center [342, 578] width 578 height 23
click at [192, 232] on span "Custom Fields ( 1/4 )" at bounding box center [342, 227] width 578 height 23
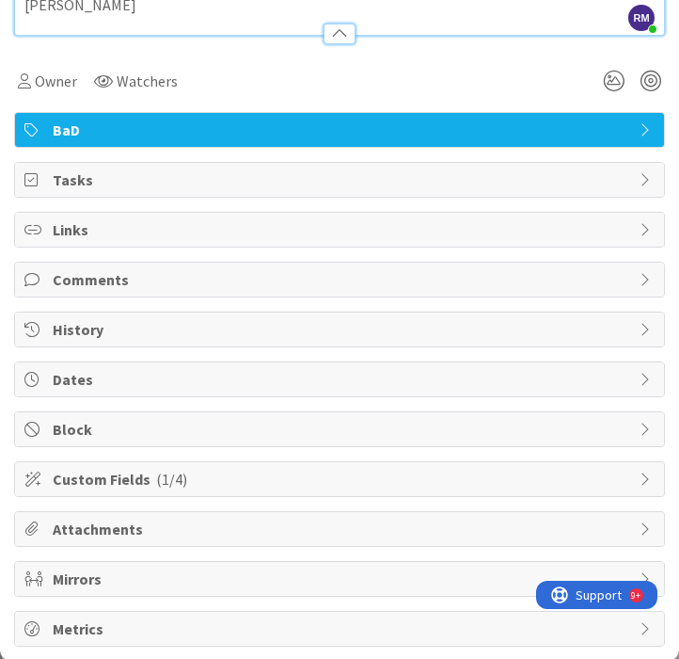
click at [174, 334] on span "History" at bounding box center [342, 329] width 578 height 23
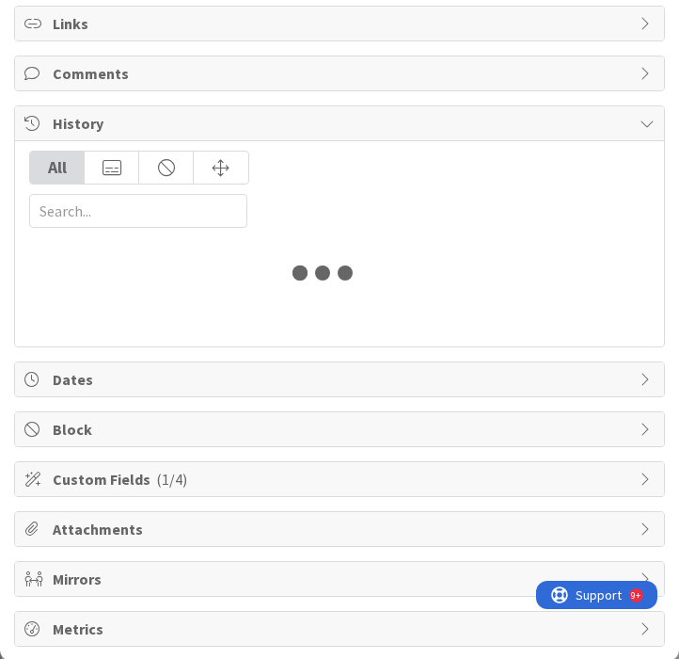
scroll to position [524, 0]
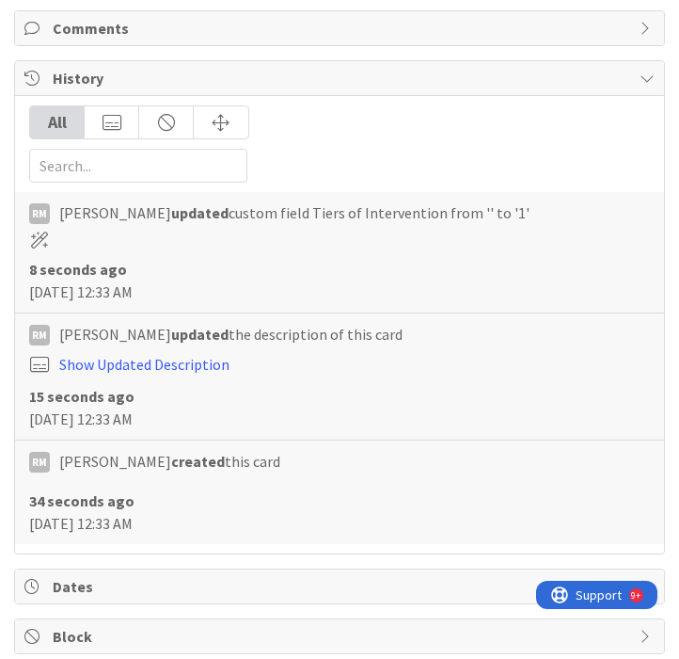
click at [196, 81] on span "History" at bounding box center [342, 78] width 578 height 23
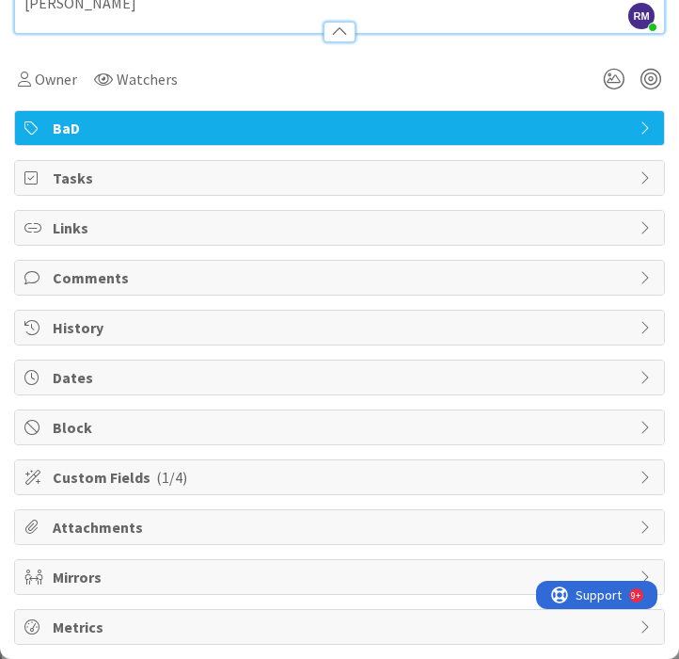
scroll to position [273, 0]
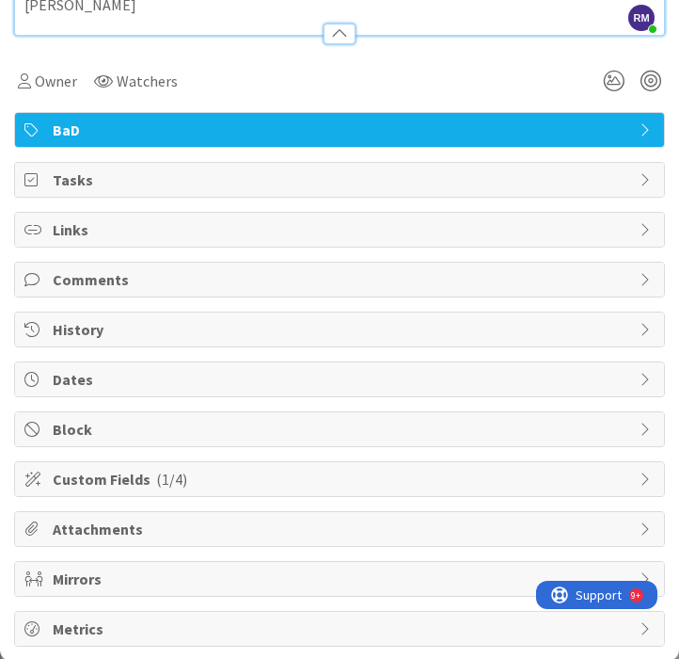
click at [143, 285] on span "Comments" at bounding box center [342, 279] width 578 height 23
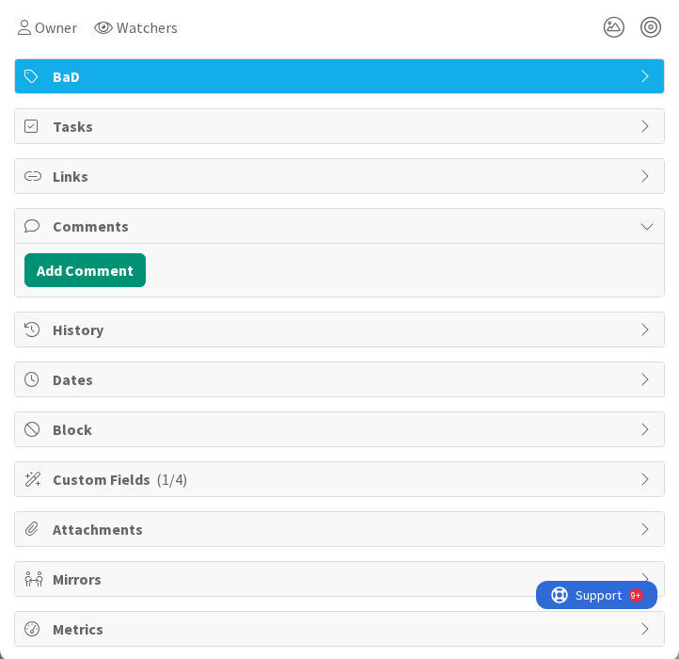
click at [167, 223] on span "Comments" at bounding box center [342, 226] width 578 height 23
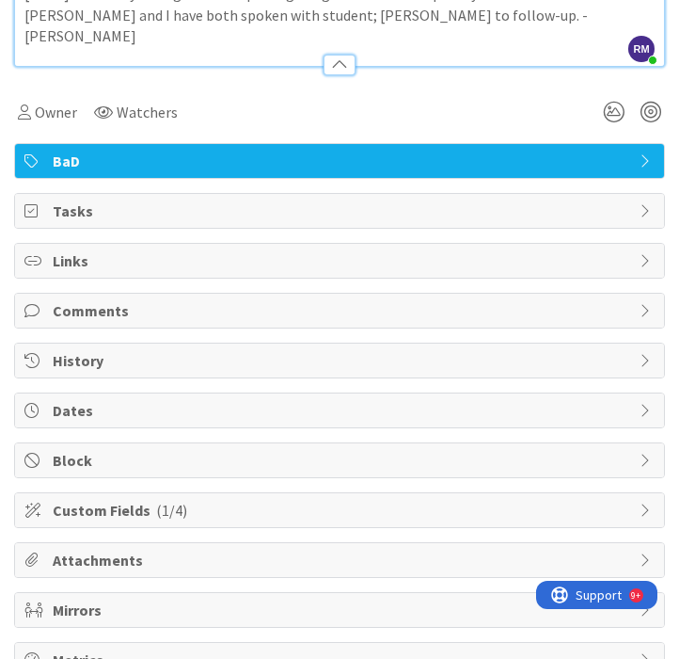
scroll to position [230, 0]
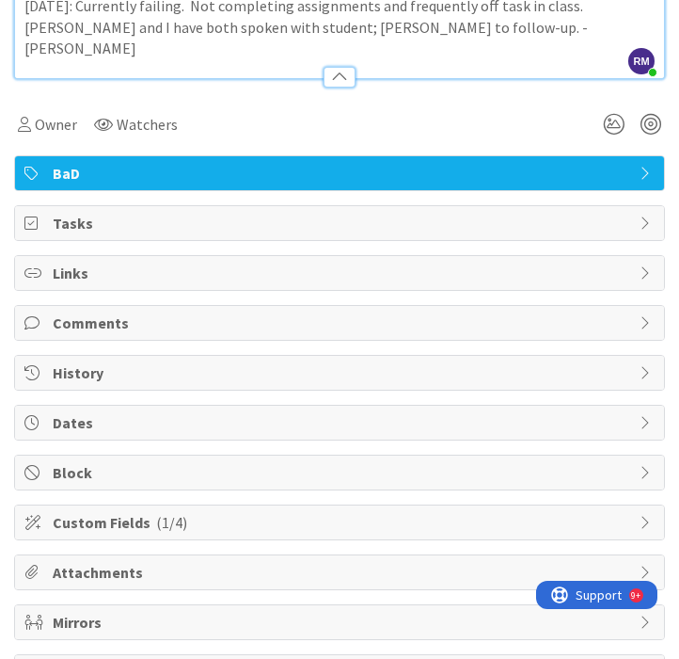
click at [165, 232] on span "Tasks" at bounding box center [342, 223] width 578 height 23
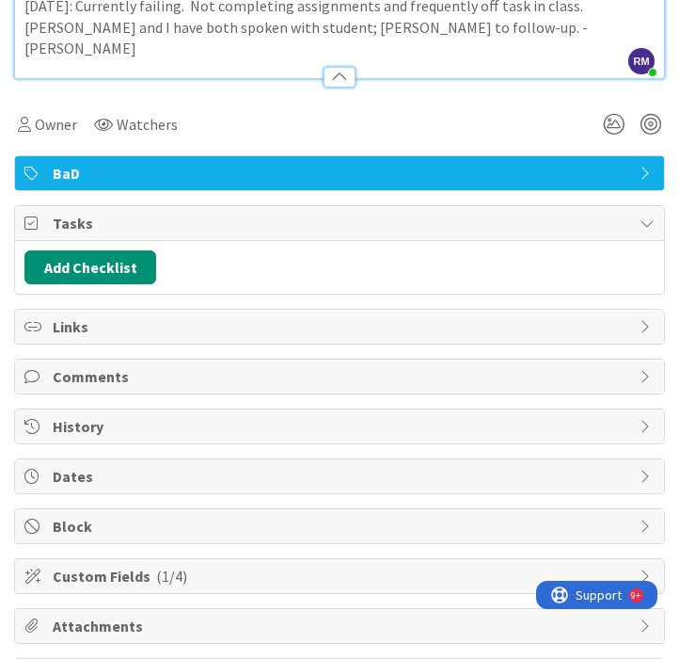
click at [165, 232] on span "Tasks" at bounding box center [342, 223] width 578 height 23
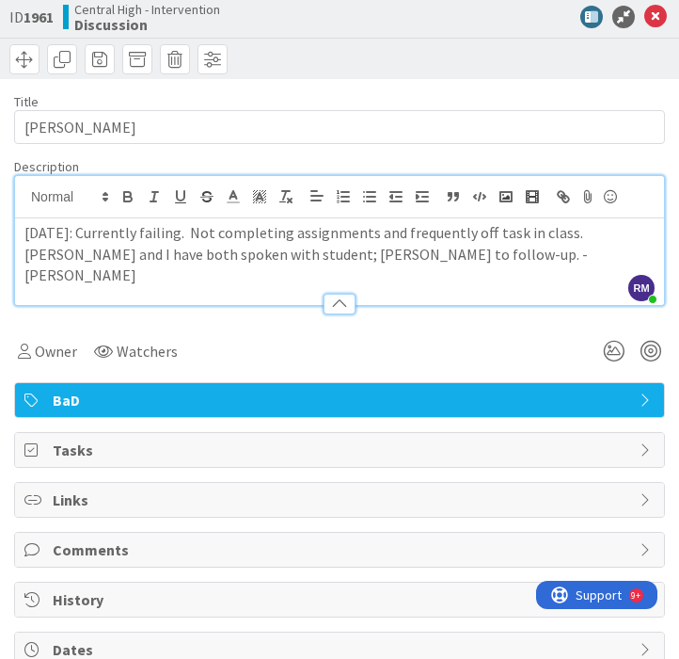
scroll to position [0, 0]
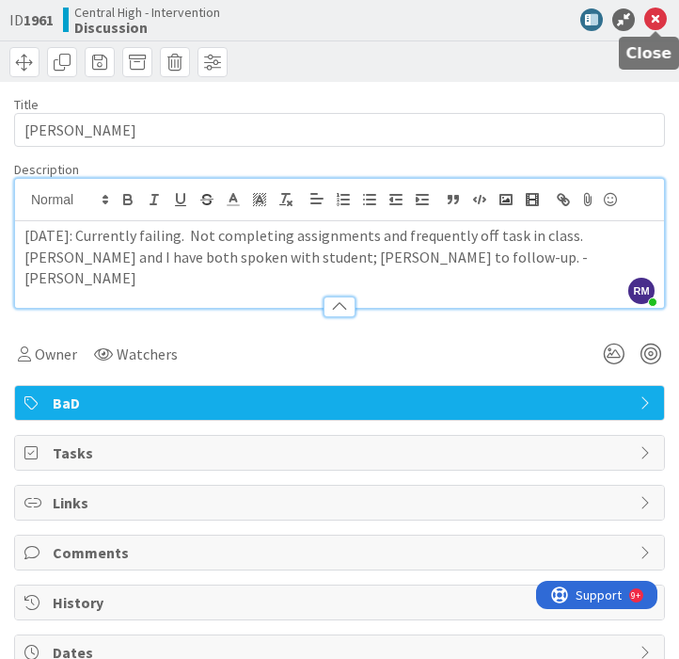
click at [661, 20] on icon at bounding box center [656, 19] width 23 height 23
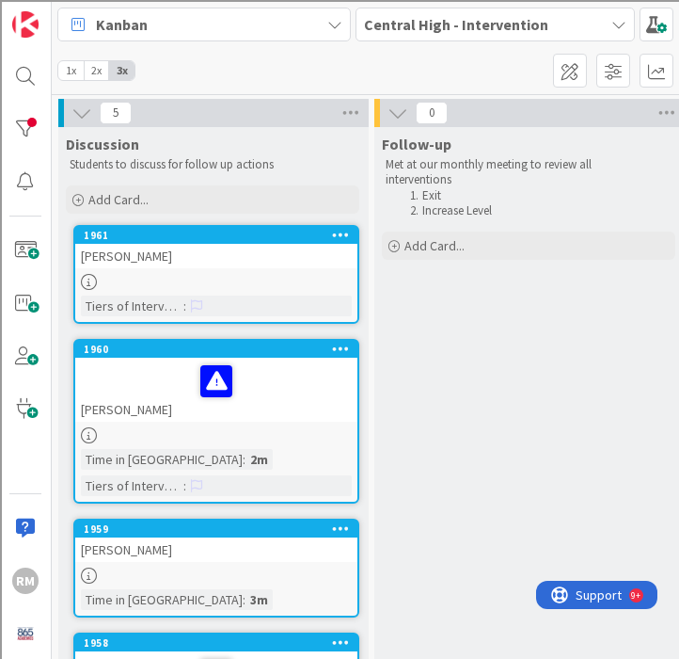
click at [221, 274] on div at bounding box center [216, 282] width 282 height 16
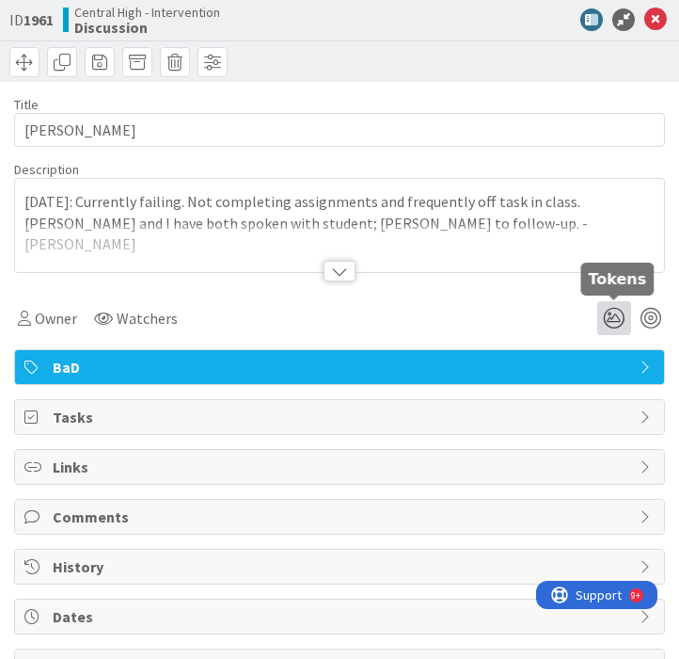
click at [617, 323] on icon at bounding box center [615, 318] width 34 height 34
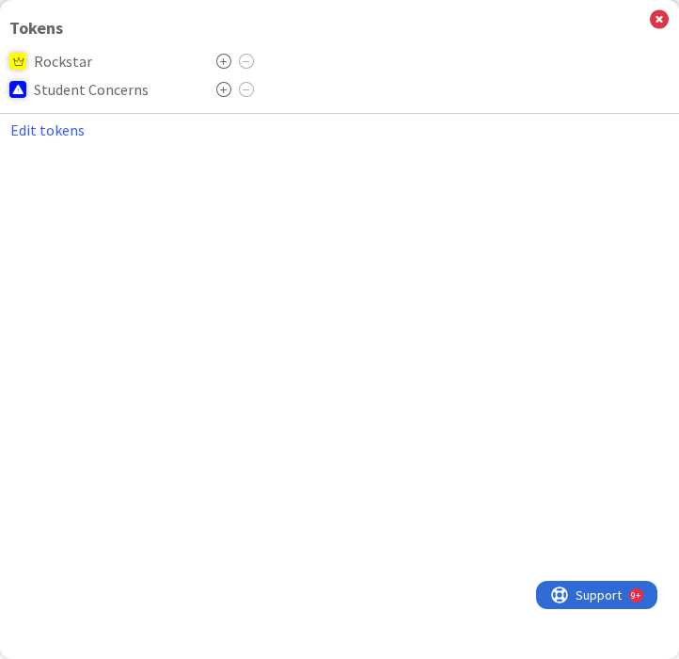
click at [221, 96] on icon at bounding box center [223, 89] width 15 height 15
click at [658, 20] on icon at bounding box center [659, 19] width 19 height 21
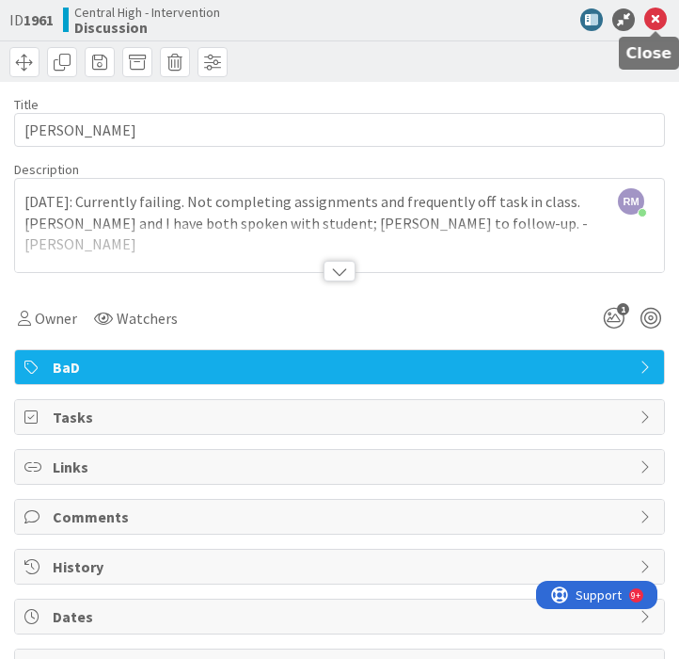
click at [656, 22] on icon at bounding box center [656, 19] width 23 height 23
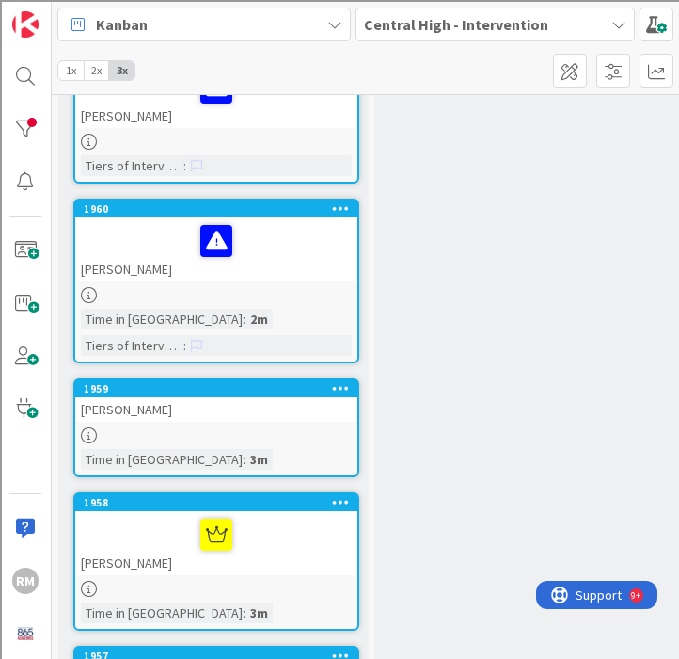
scroll to position [198, 0]
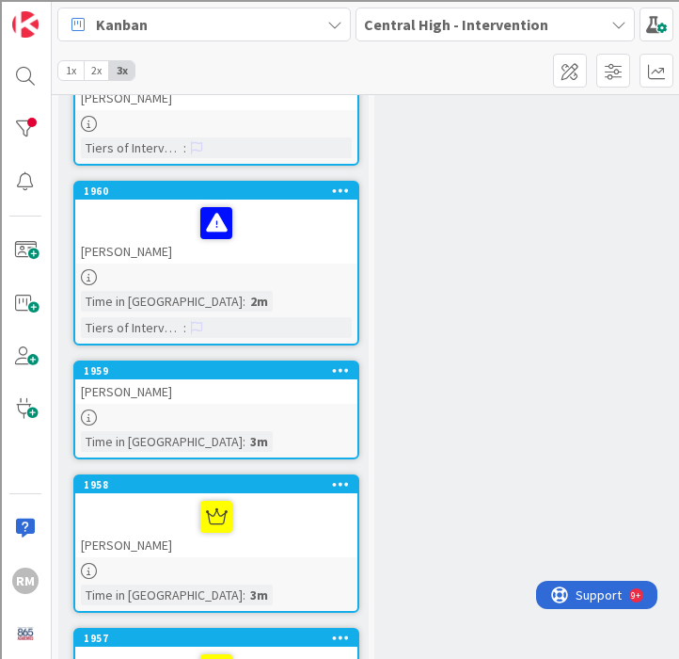
click at [208, 397] on div "[PERSON_NAME]" at bounding box center [216, 391] width 282 height 24
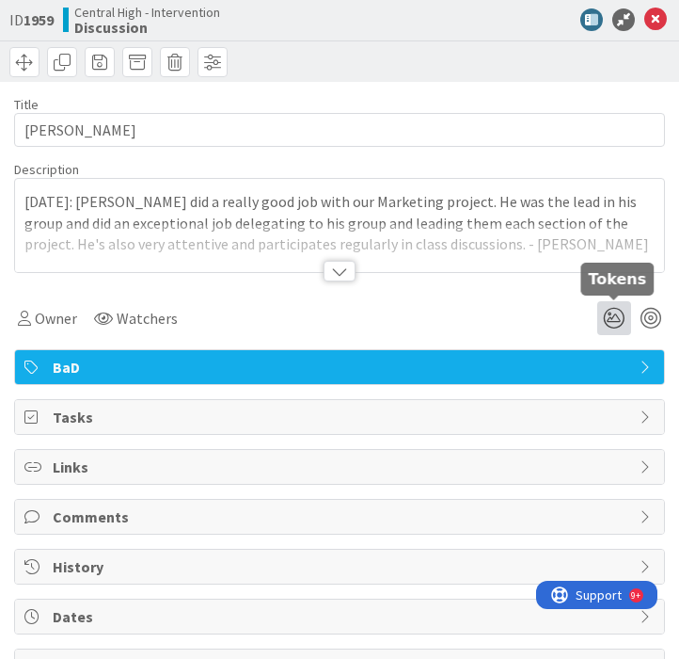
click at [621, 315] on icon at bounding box center [615, 318] width 34 height 34
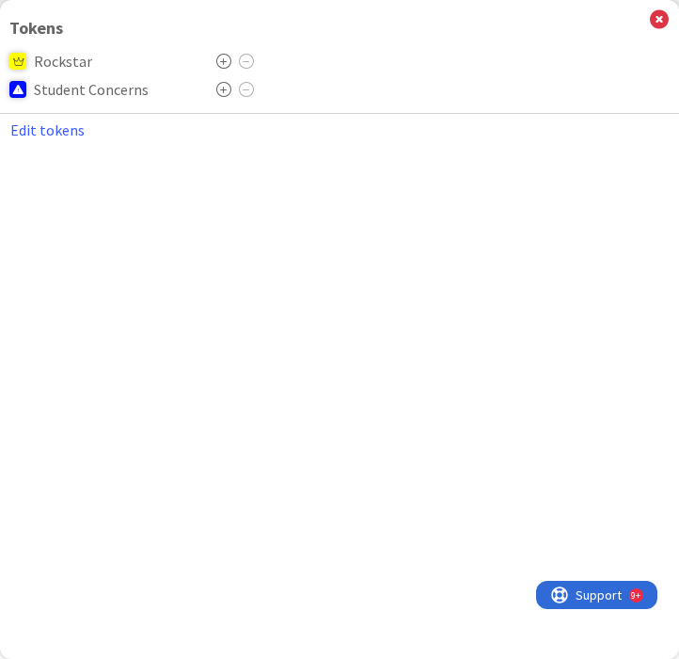
click at [223, 63] on icon at bounding box center [223, 61] width 15 height 15
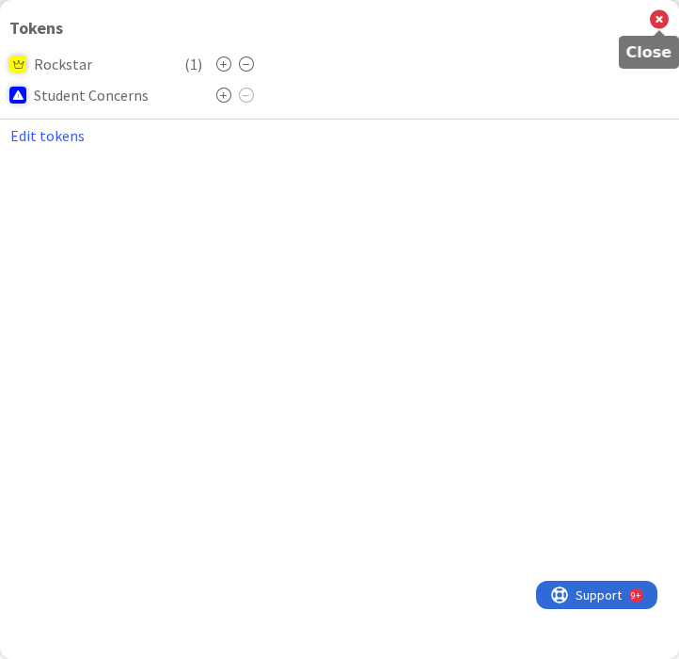
click at [663, 21] on icon at bounding box center [659, 19] width 19 height 21
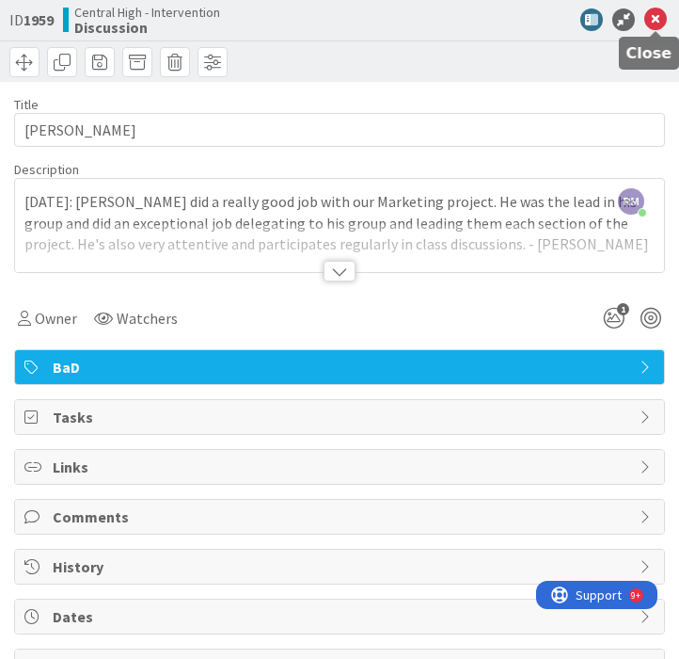
click at [661, 22] on icon at bounding box center [656, 19] width 23 height 23
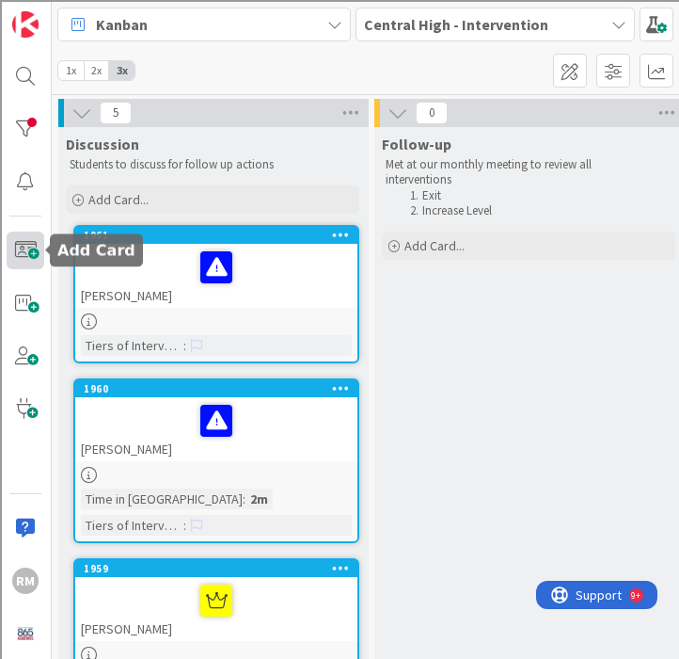
click at [29, 248] on span at bounding box center [26, 251] width 38 height 38
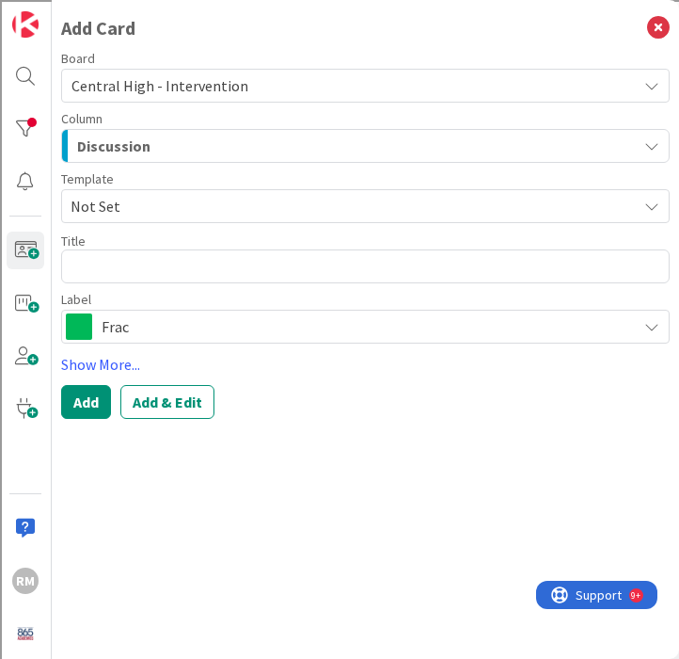
click at [115, 271] on textarea at bounding box center [365, 266] width 609 height 34
type textarea "x"
type textarea "A"
type textarea "x"
type textarea "Ay"
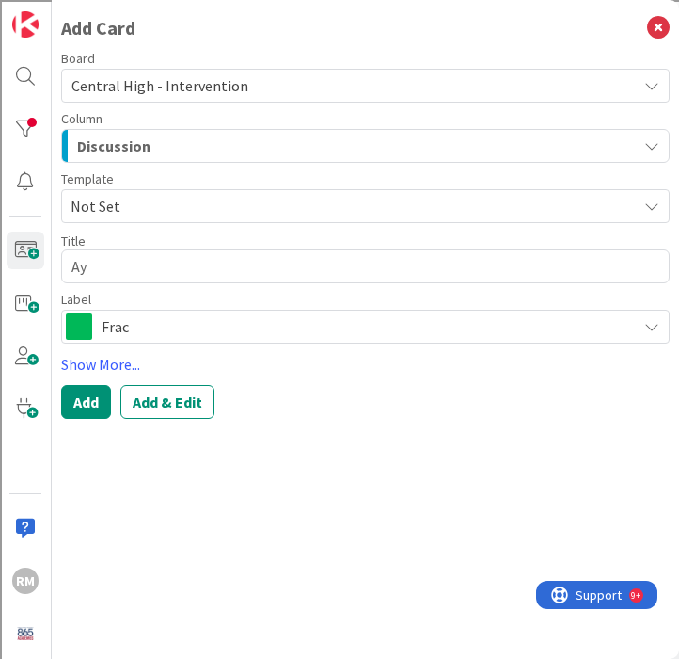
type textarea "x"
type textarea "Ayr"
type textarea "x"
type textarea "Ayre"
type textarea "x"
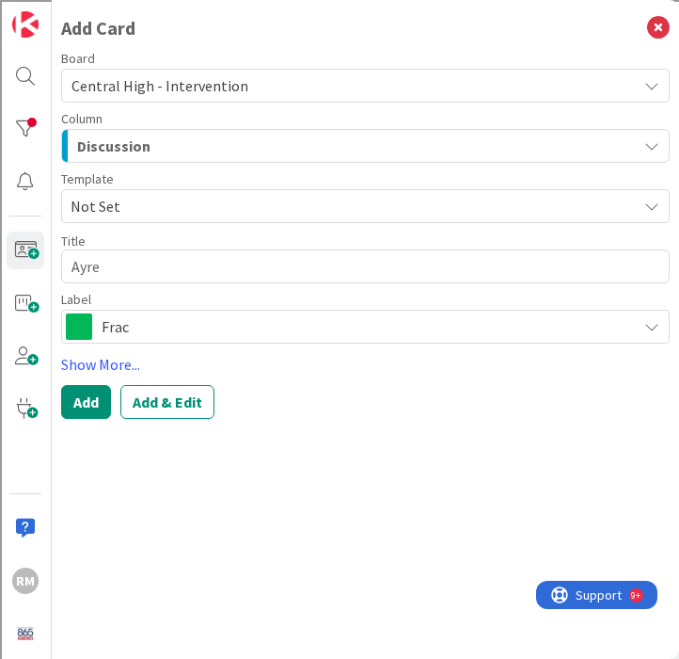
type textarea "Ayreo"
type textarea "x"
type textarea "Ayreon"
type textarea "x"
type textarea "Ayreon"
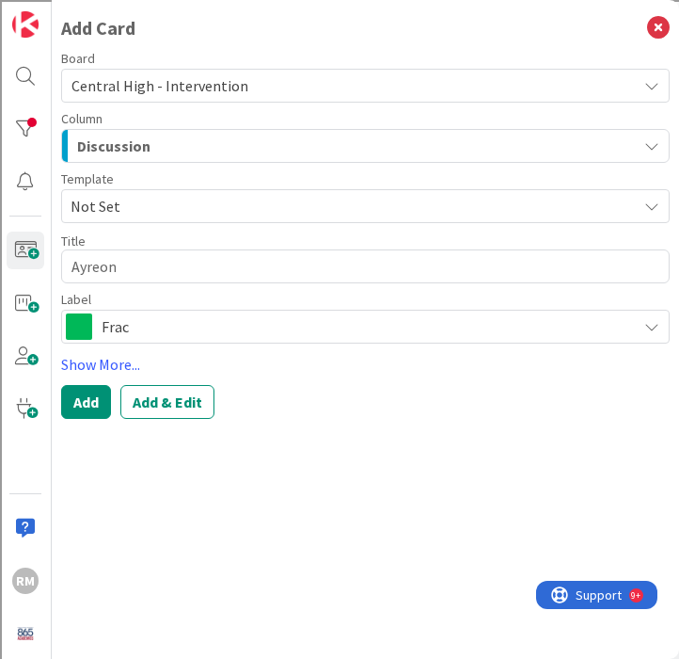
type textarea "x"
type textarea "Ayreon H"
type textarea "x"
type textarea "Ayreon Hu"
type textarea "x"
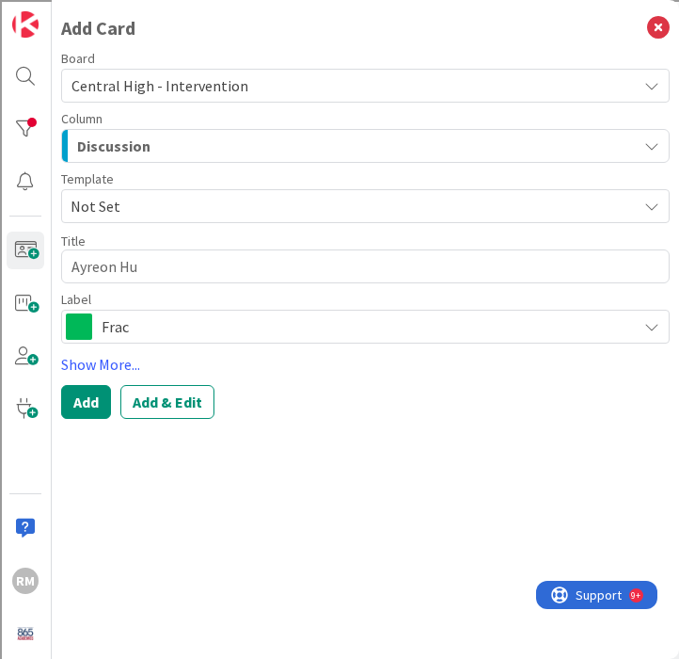
type textarea "Ayreon Hun"
type textarea "x"
type textarea "Ayreon [PERSON_NAME]"
click at [176, 331] on span "Frac" at bounding box center [365, 326] width 526 height 26
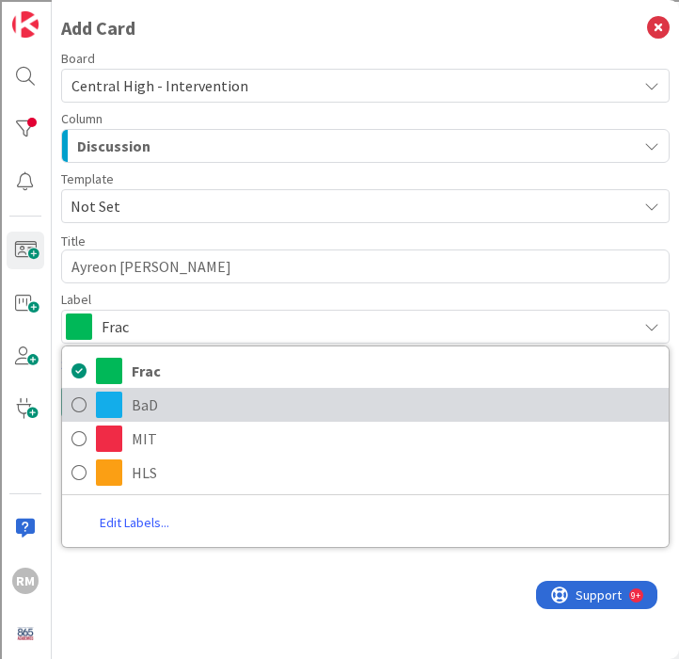
click at [156, 395] on span "BaD" at bounding box center [396, 405] width 528 height 28
type textarea "x"
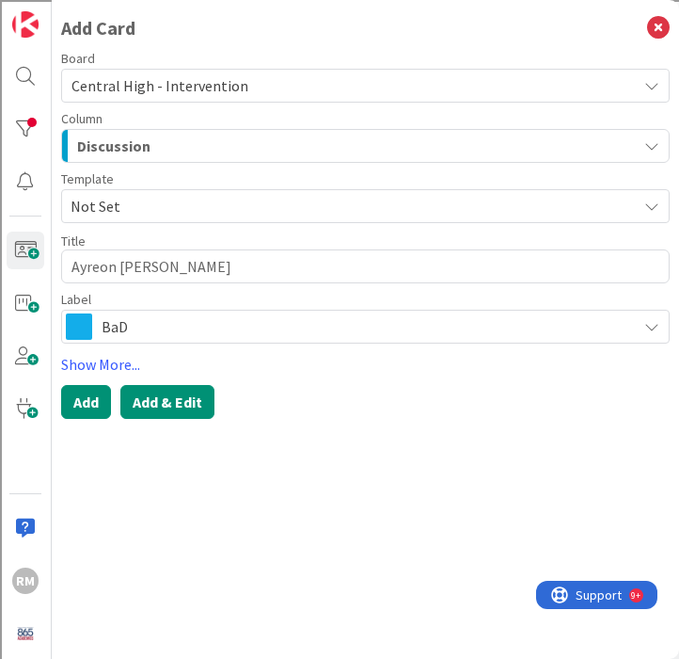
click at [184, 409] on button "Add & Edit" at bounding box center [167, 402] width 94 height 34
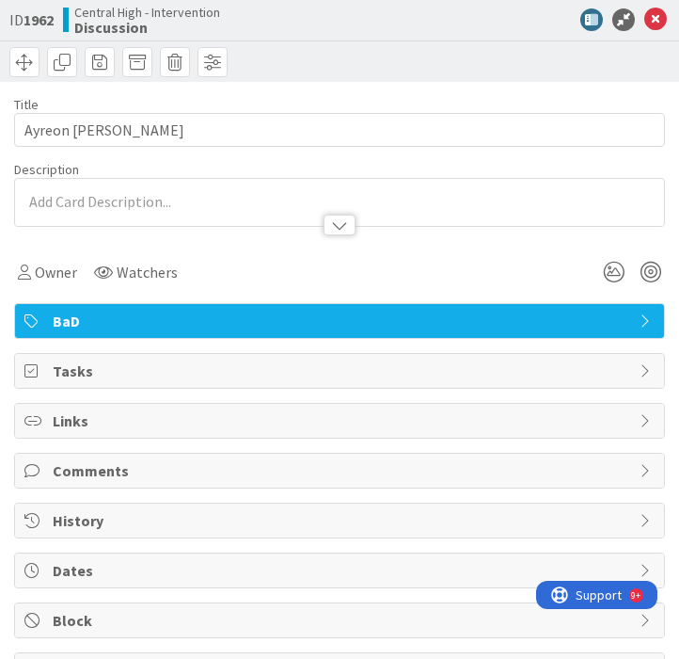
click at [144, 201] on p at bounding box center [339, 202] width 631 height 22
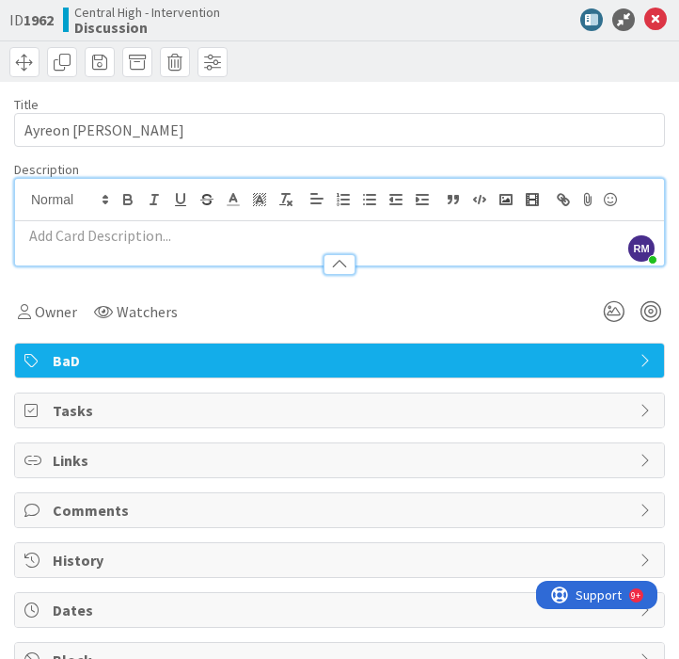
click at [91, 241] on p at bounding box center [339, 236] width 631 height 22
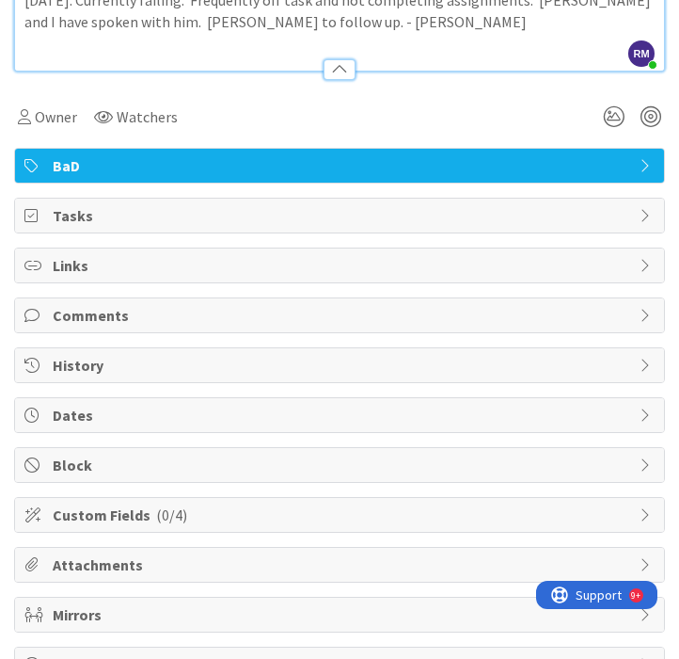
scroll to position [273, 0]
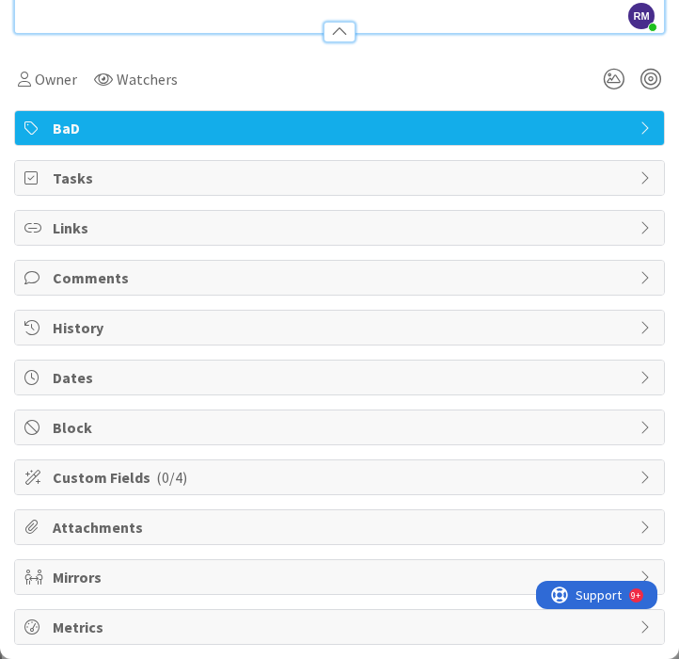
click at [172, 467] on span "Custom Fields ( 0/4 )" at bounding box center [342, 477] width 578 height 23
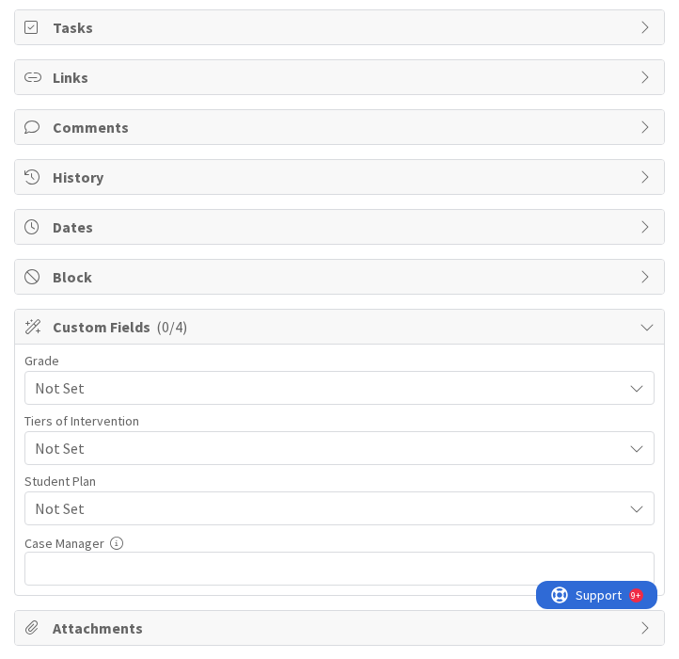
scroll to position [442, 0]
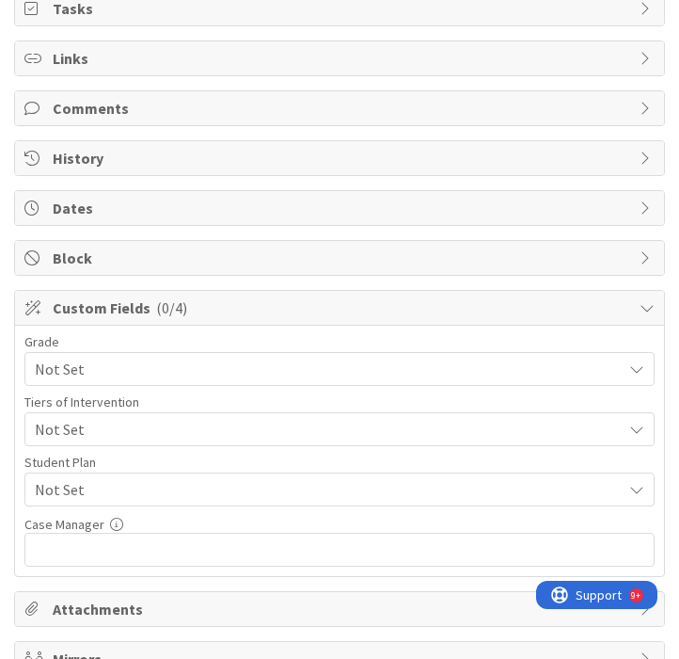
click at [162, 382] on span "Not Set" at bounding box center [324, 369] width 578 height 26
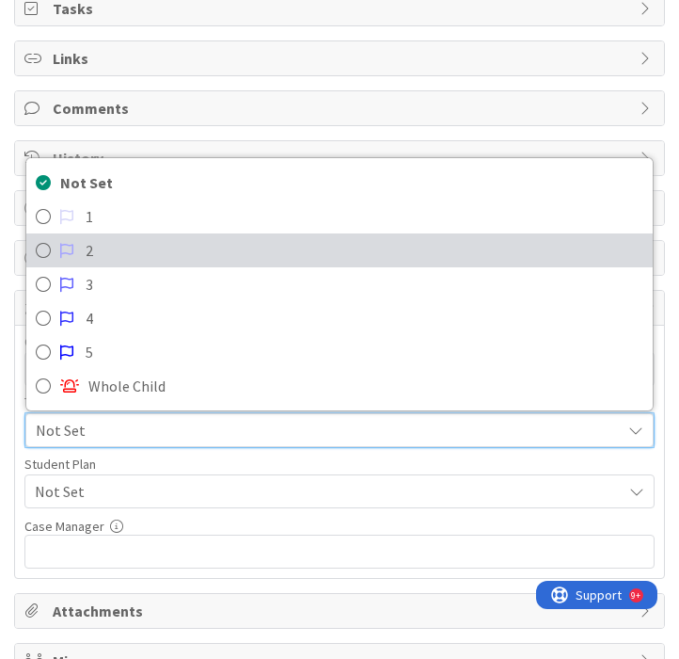
click at [103, 234] on link "2" at bounding box center [339, 250] width 627 height 34
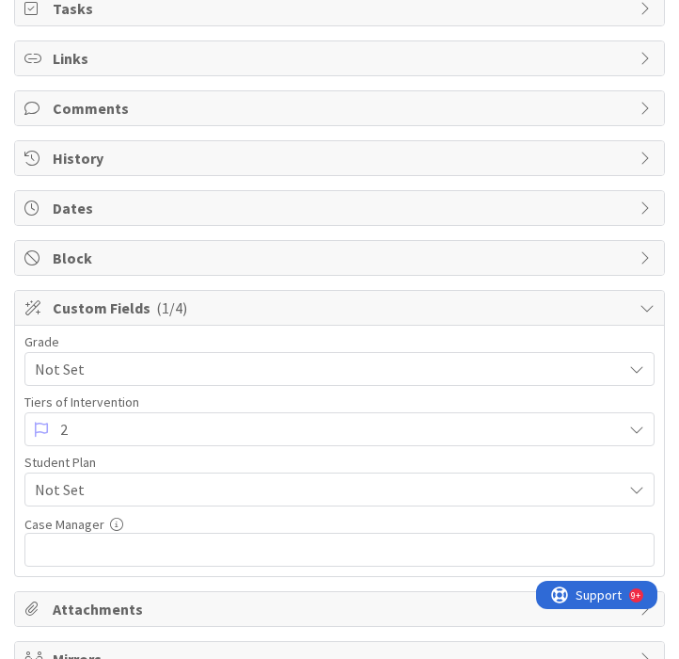
click at [101, 439] on span "2" at bounding box center [336, 429] width 552 height 26
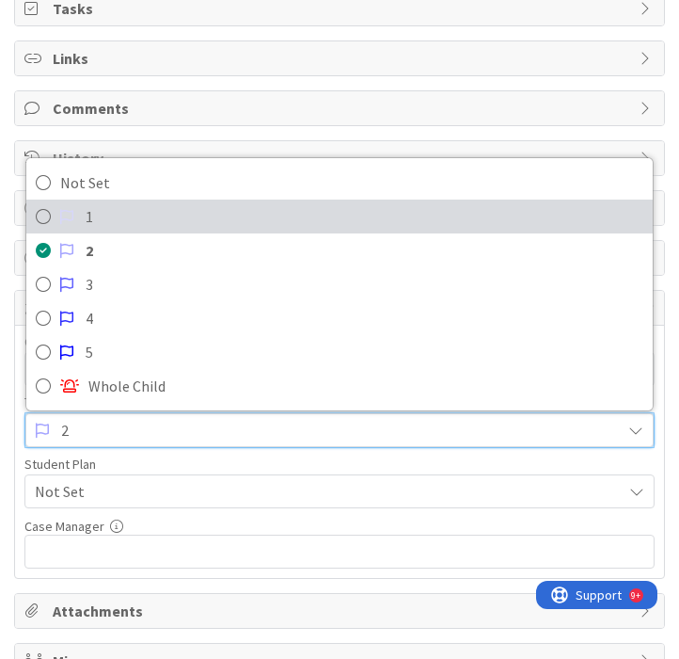
click at [98, 222] on span "1" at bounding box center [365, 216] width 558 height 28
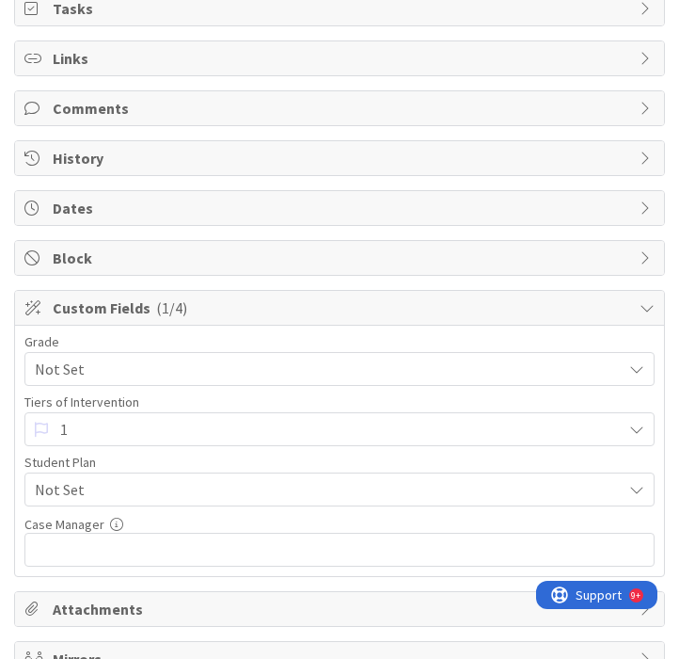
scroll to position [0, 0]
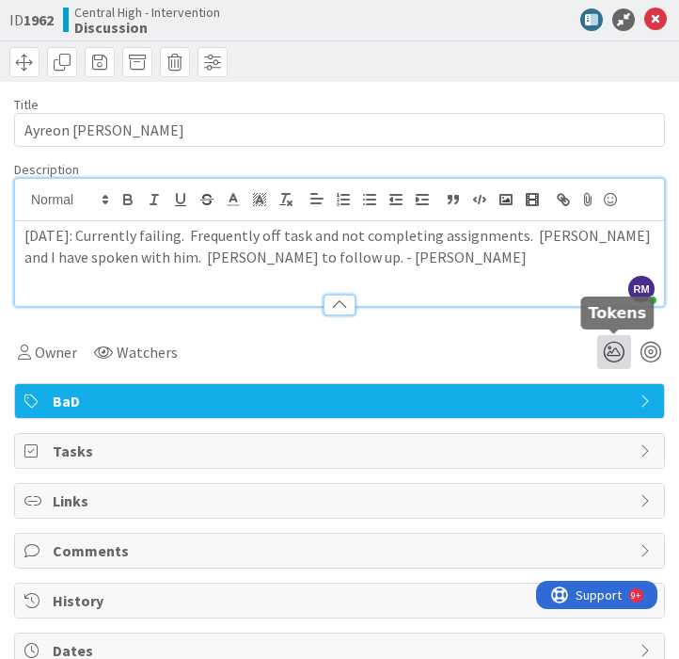
click at [618, 356] on icon at bounding box center [615, 352] width 34 height 34
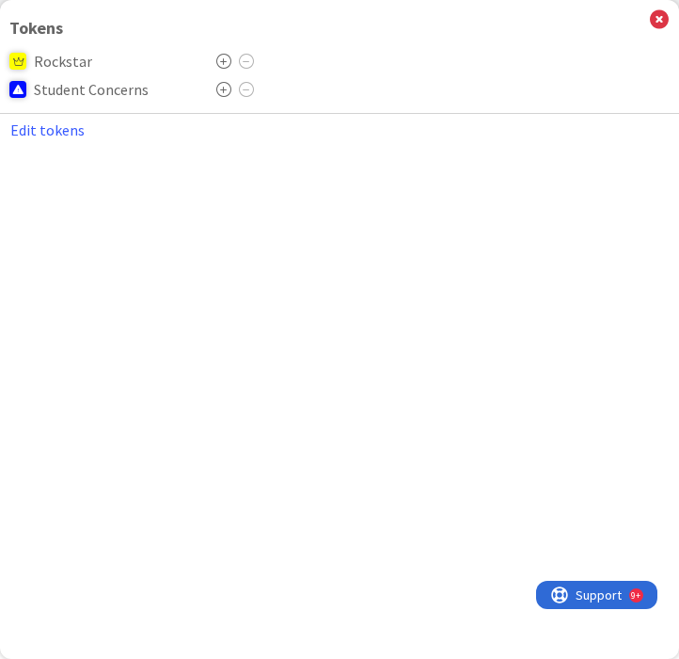
click at [226, 86] on icon at bounding box center [223, 89] width 15 height 15
click at [659, 16] on icon at bounding box center [659, 19] width 19 height 21
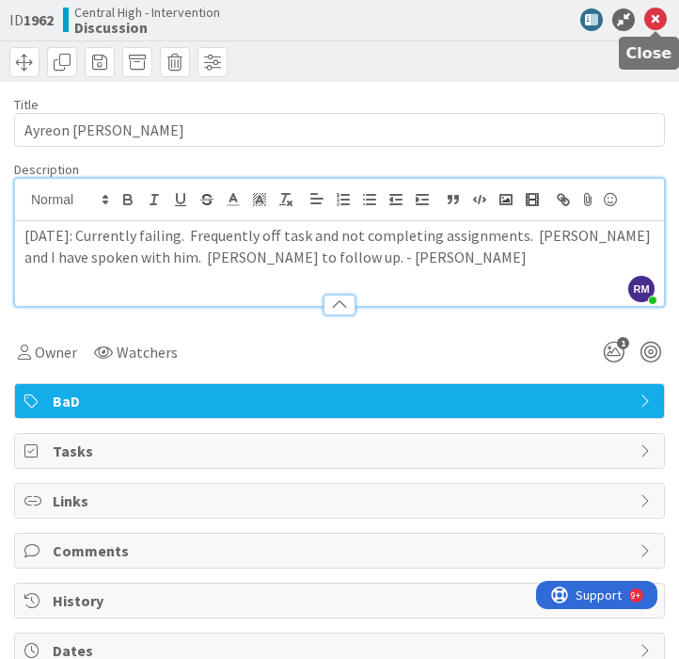
click at [660, 23] on icon at bounding box center [656, 19] width 23 height 23
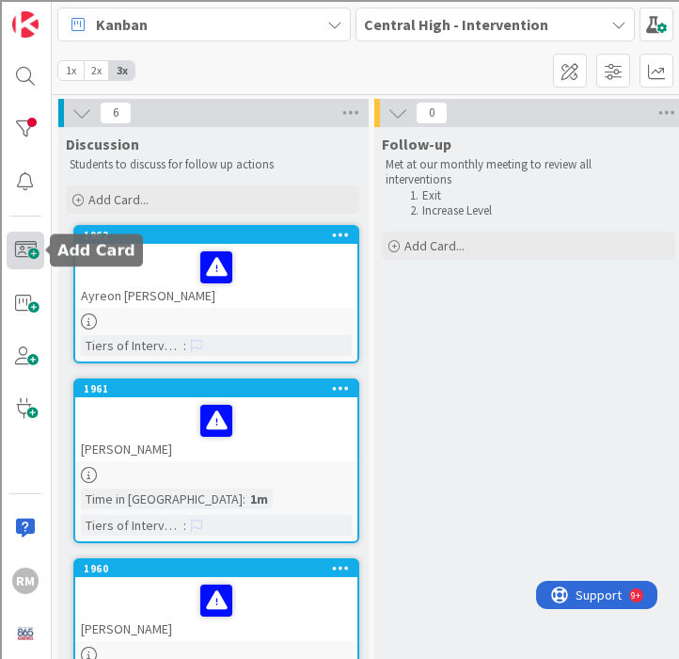
click at [25, 248] on span at bounding box center [26, 251] width 38 height 38
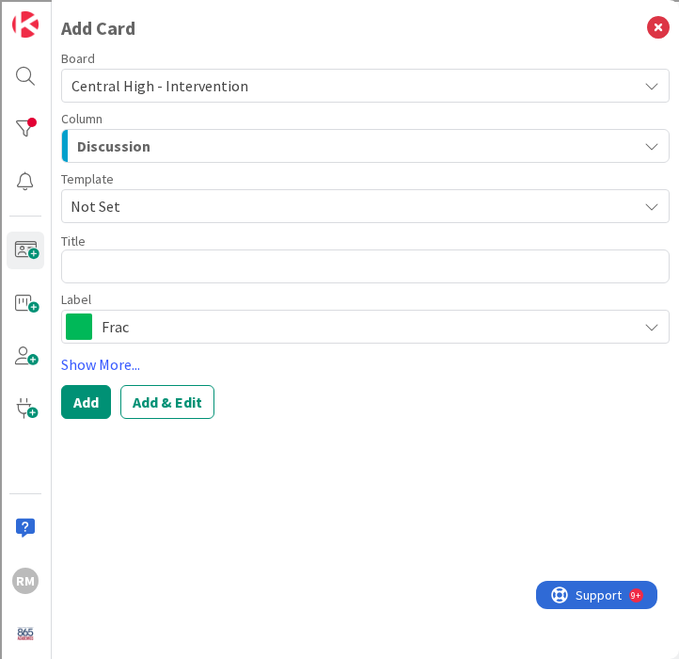
click at [151, 267] on textarea at bounding box center [365, 266] width 609 height 34
type textarea "x"
type textarea "D"
type textarea "x"
type textarea "Da"
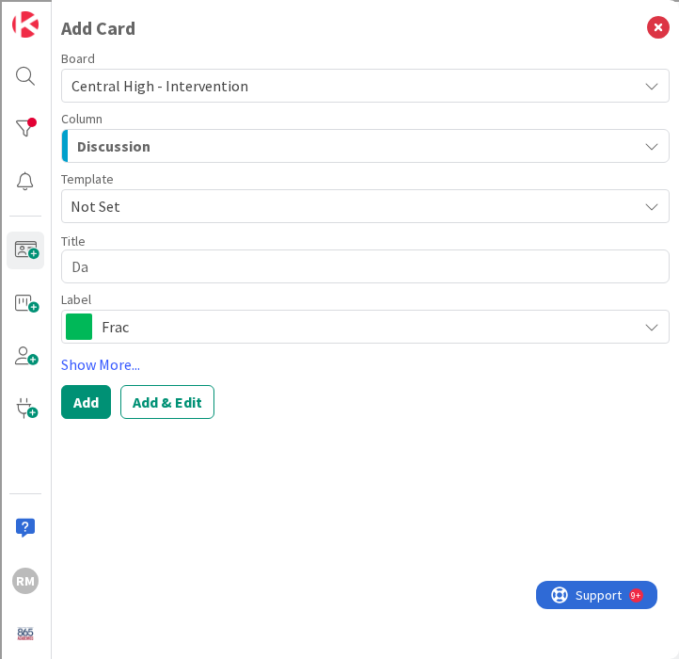
type textarea "x"
type textarea "Dam"
type textarea "x"
type textarea "Dami"
type textarea "x"
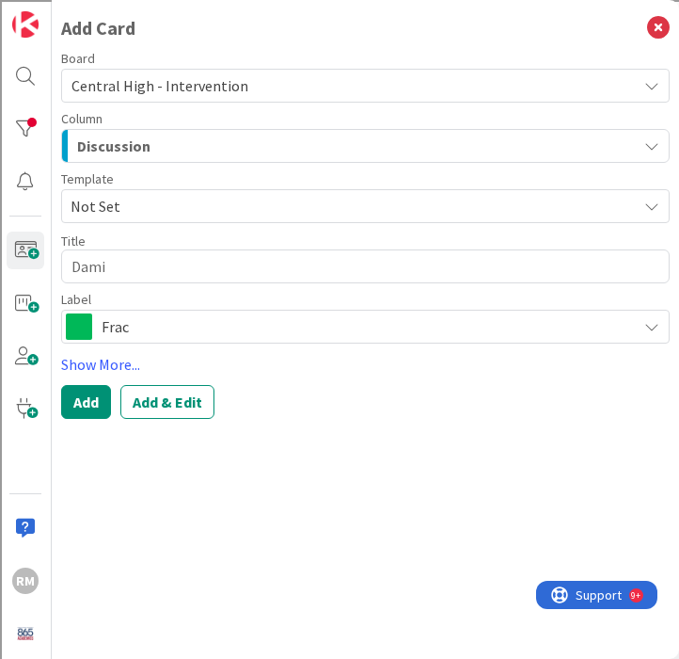
type textarea "Damio"
type textarea "x"
type textarea "[PERSON_NAME]"
type textarea "x"
type textarea "[PERSON_NAME]"
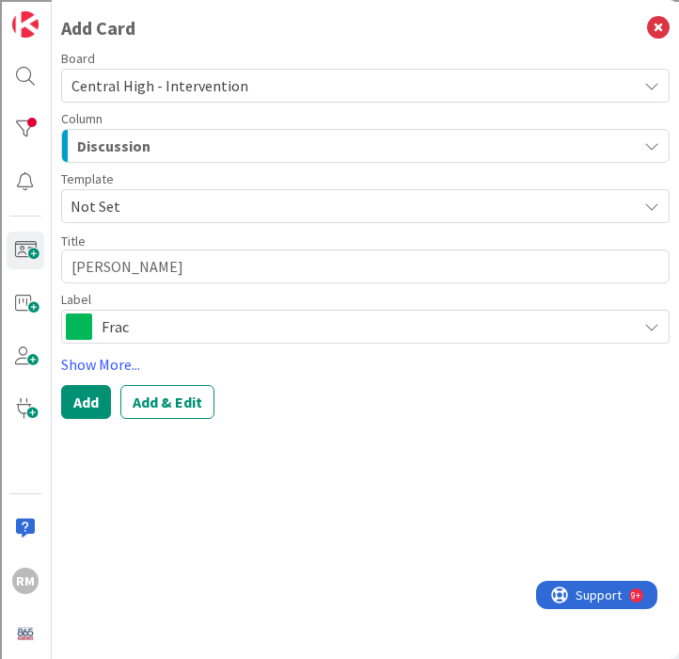
type textarea "x"
type textarea "[PERSON_NAME] M"
type textarea "x"
click at [218, 332] on span "Frac" at bounding box center [365, 326] width 526 height 26
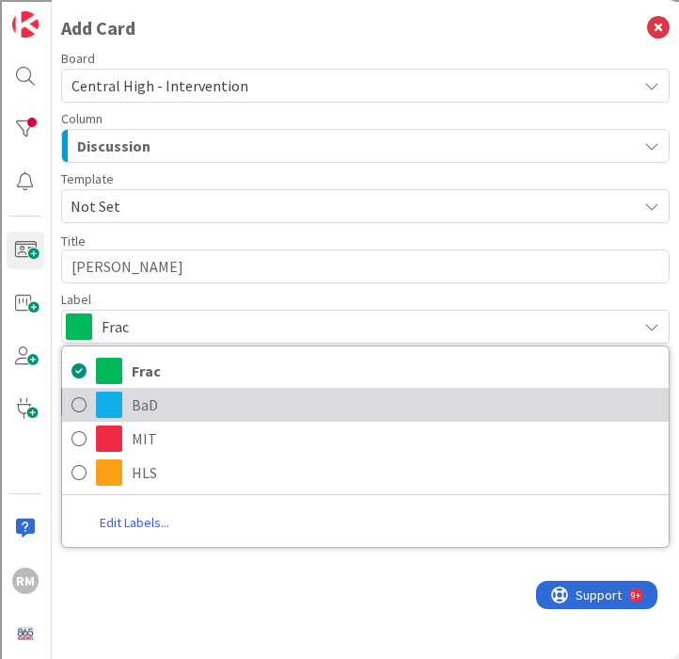
click at [149, 415] on span "BaD" at bounding box center [396, 405] width 528 height 28
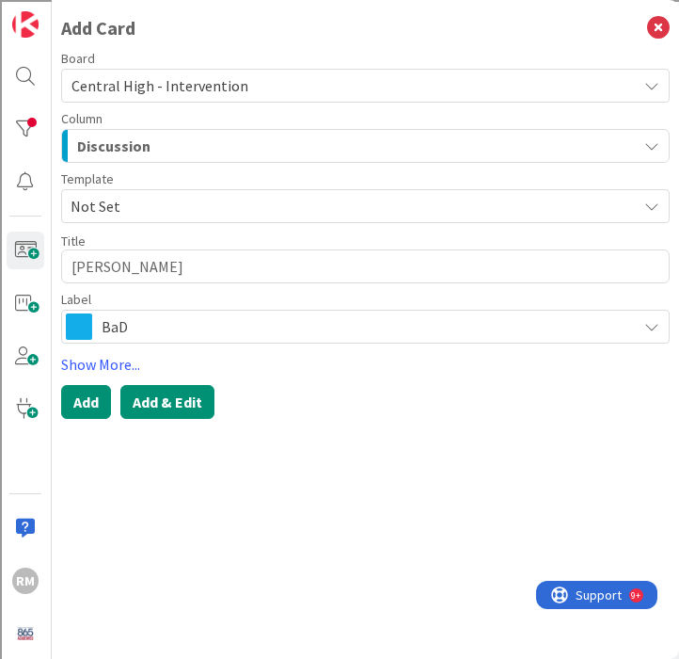
click at [189, 399] on button "Add & Edit" at bounding box center [167, 402] width 94 height 34
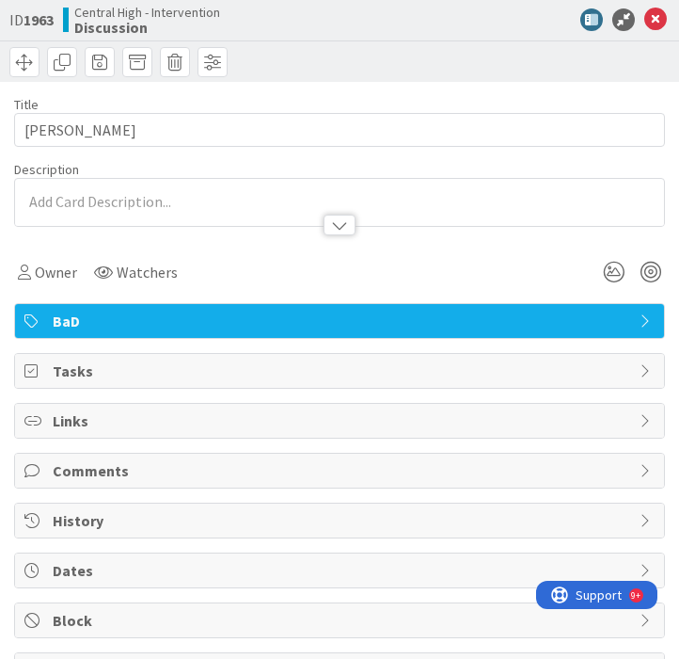
click at [107, 209] on div at bounding box center [339, 216] width 649 height 20
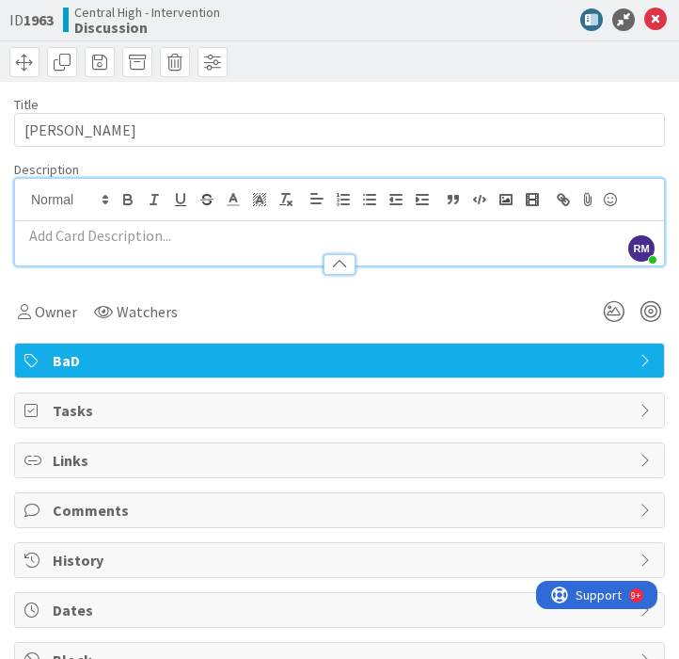
click at [82, 247] on div at bounding box center [339, 256] width 649 height 20
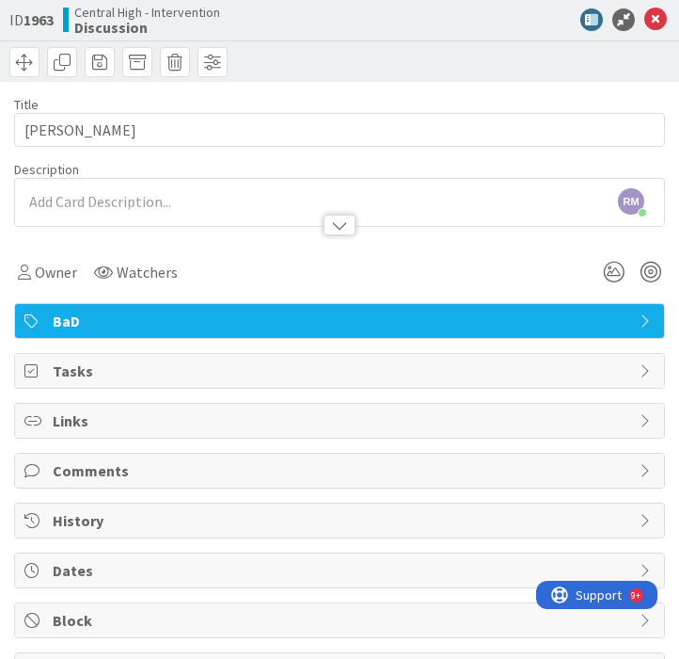
click at [79, 206] on div at bounding box center [339, 216] width 649 height 20
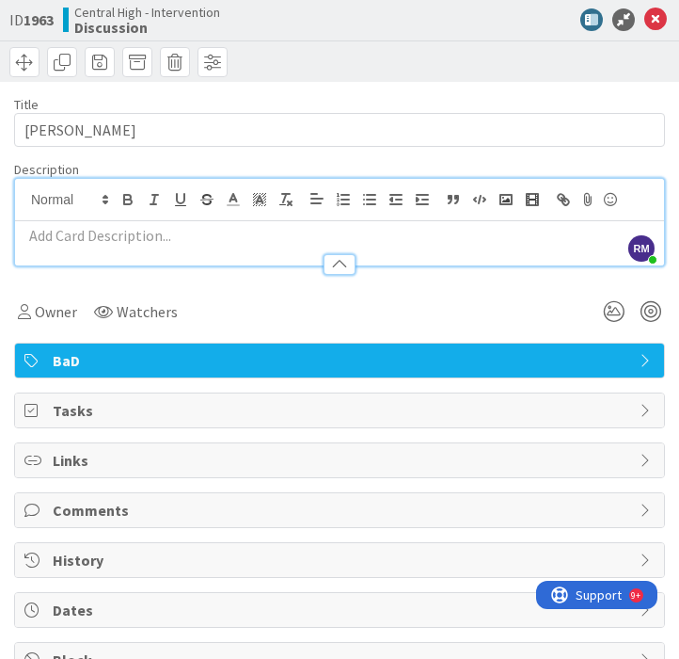
click at [79, 248] on div at bounding box center [339, 256] width 649 height 20
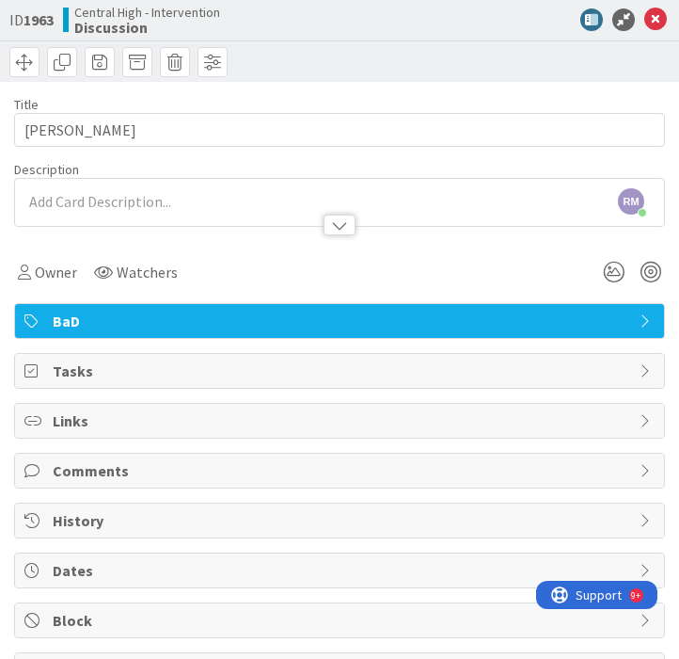
click at [119, 202] on p at bounding box center [339, 202] width 631 height 22
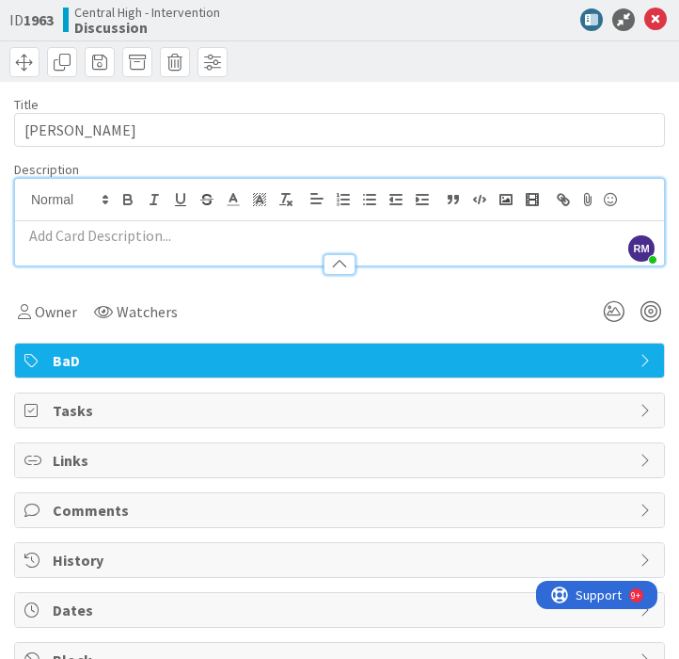
click at [135, 234] on p at bounding box center [339, 236] width 631 height 22
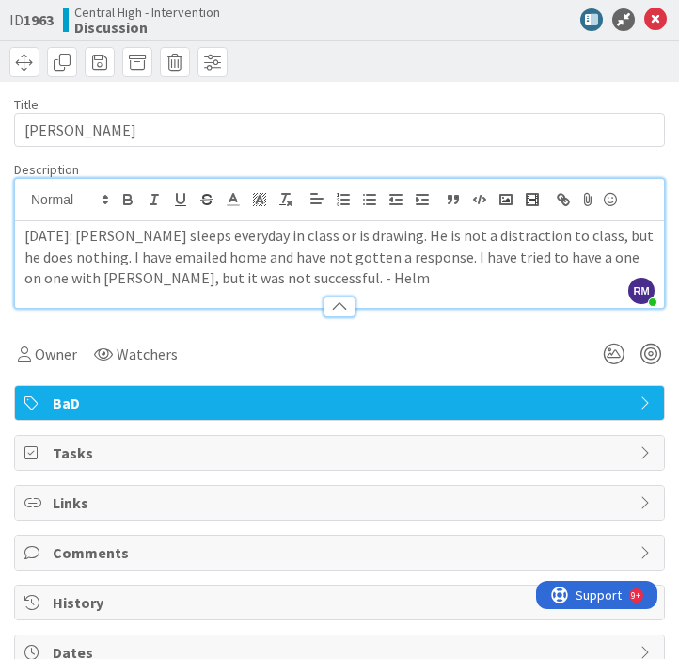
click at [294, 281] on p "[DATE]: [PERSON_NAME] sleeps everyday in class or is drawing. He is not a distr…" at bounding box center [339, 257] width 631 height 64
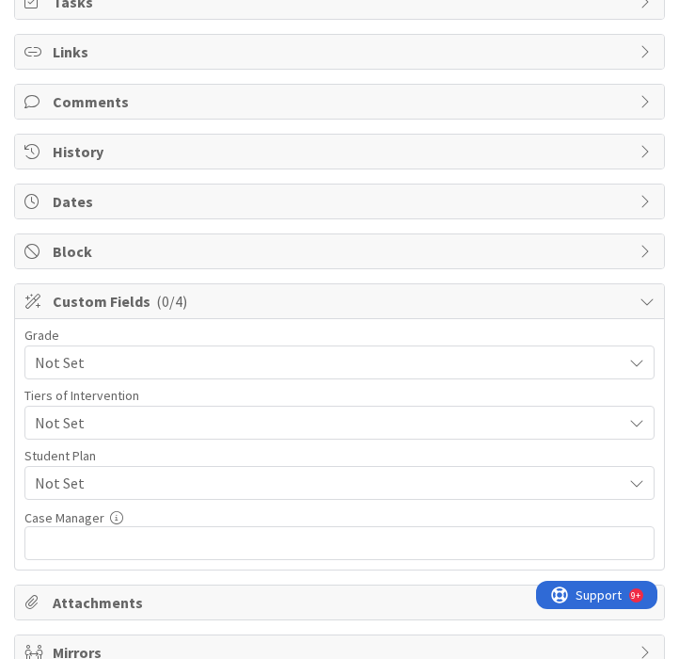
scroll to position [453, 0]
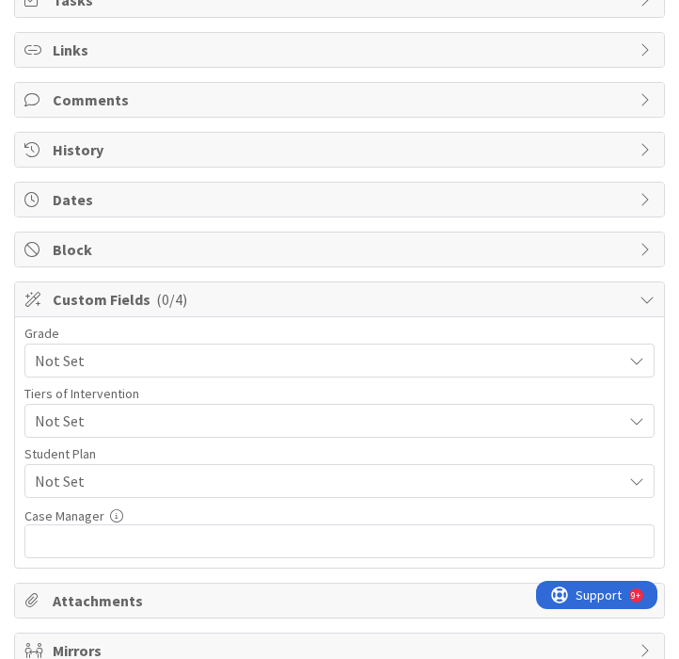
click at [153, 374] on span "Not Set" at bounding box center [324, 360] width 578 height 26
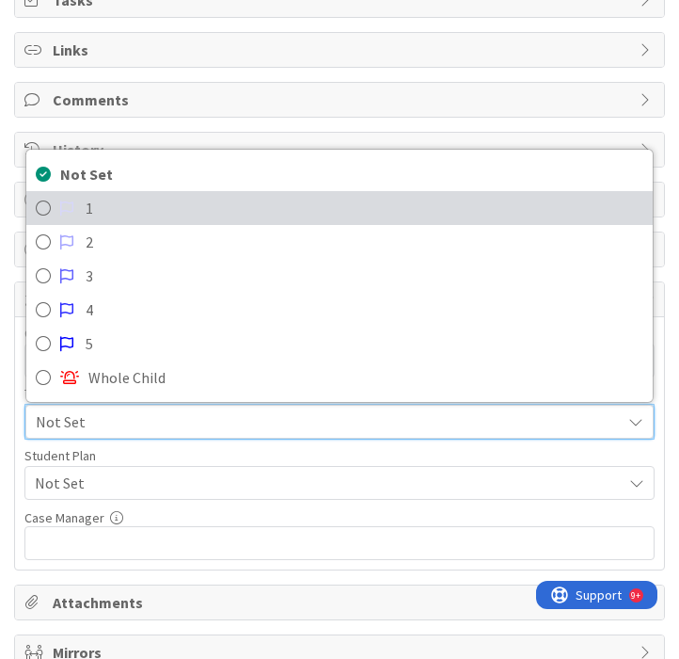
click at [85, 219] on link "1" at bounding box center [339, 208] width 627 height 34
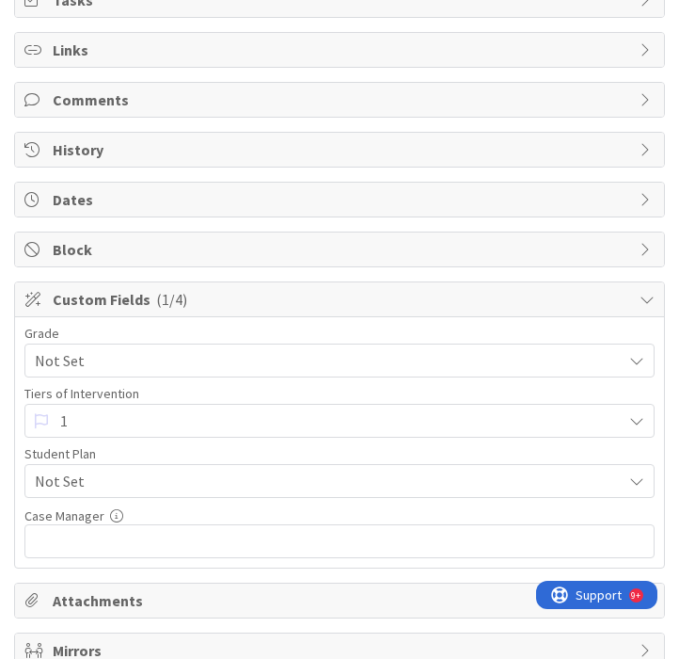
scroll to position [0, 0]
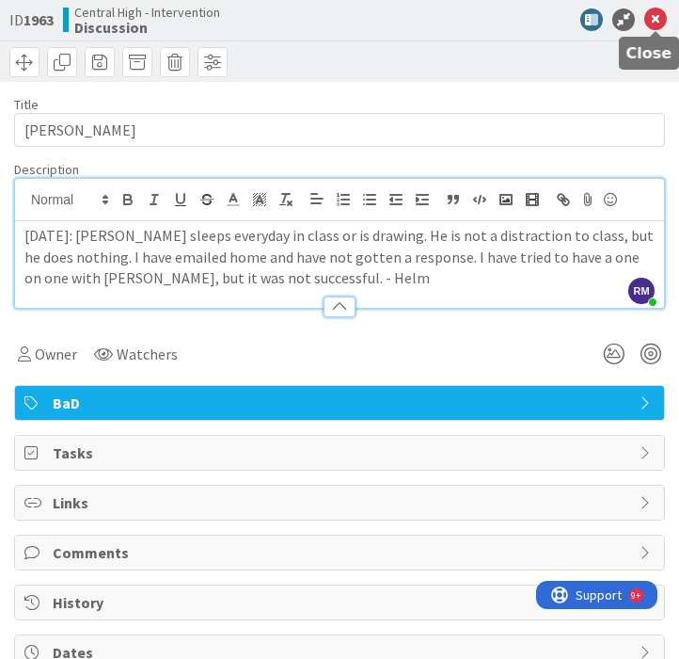
click at [657, 20] on icon at bounding box center [656, 19] width 23 height 23
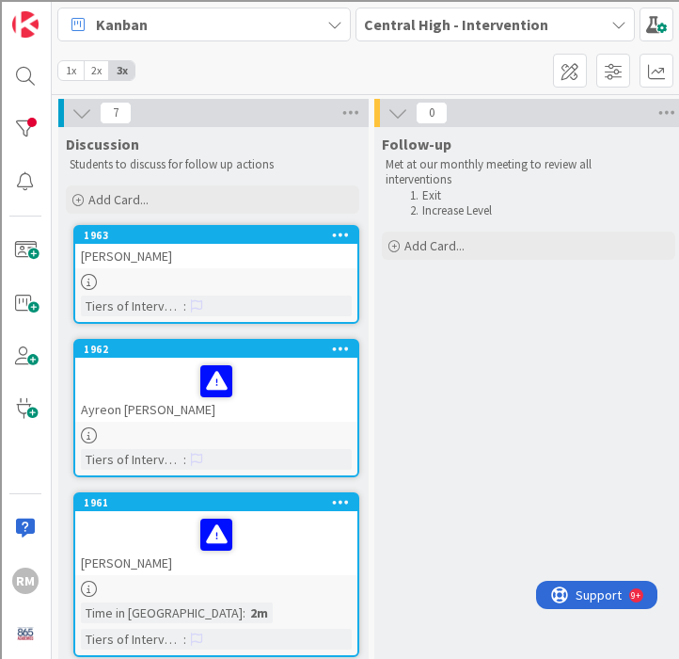
click at [232, 271] on link "1963 [PERSON_NAME] Tiers of Intervention :" at bounding box center [216, 274] width 286 height 99
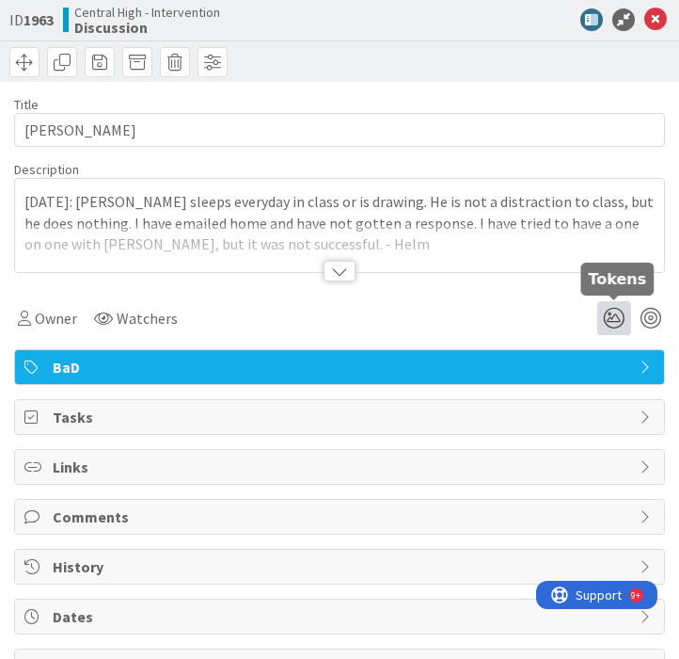
click at [615, 315] on icon at bounding box center [615, 318] width 34 height 34
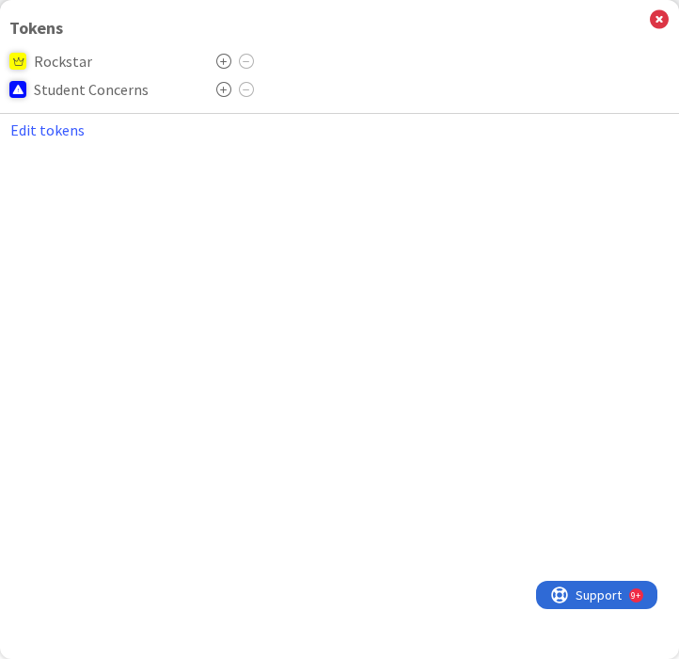
click at [222, 88] on icon at bounding box center [223, 89] width 15 height 15
click at [655, 18] on icon at bounding box center [659, 19] width 19 height 21
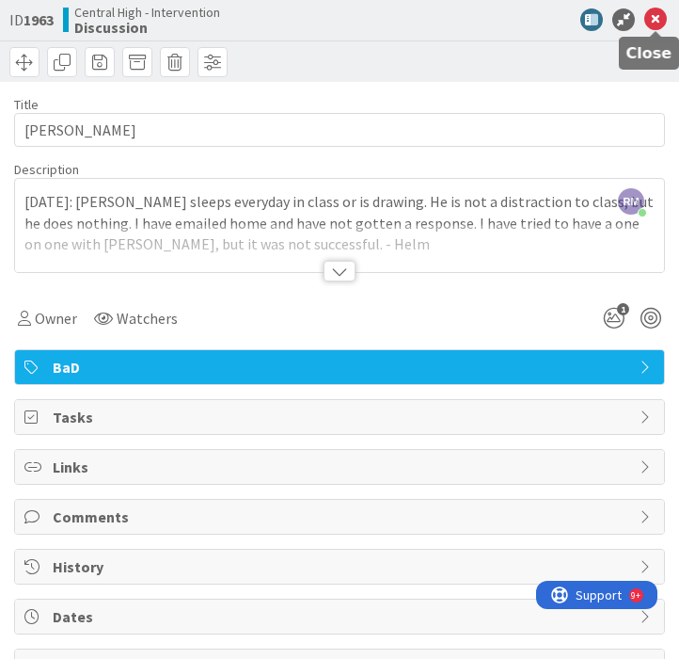
click at [666, 15] on icon at bounding box center [656, 19] width 23 height 23
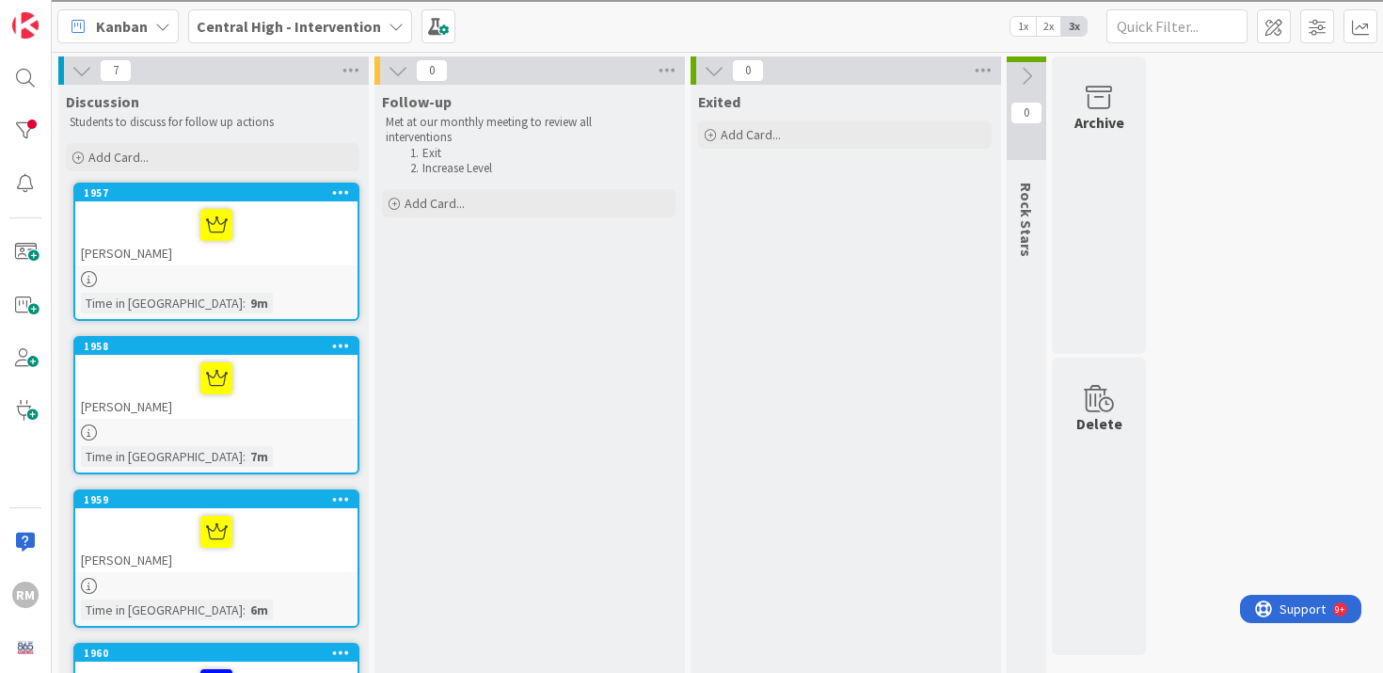
drag, startPoint x: 295, startPoint y: 565, endPoint x: 650, endPoint y: 11, distance: 657.9
